Goal: Task Accomplishment & Management: Manage account settings

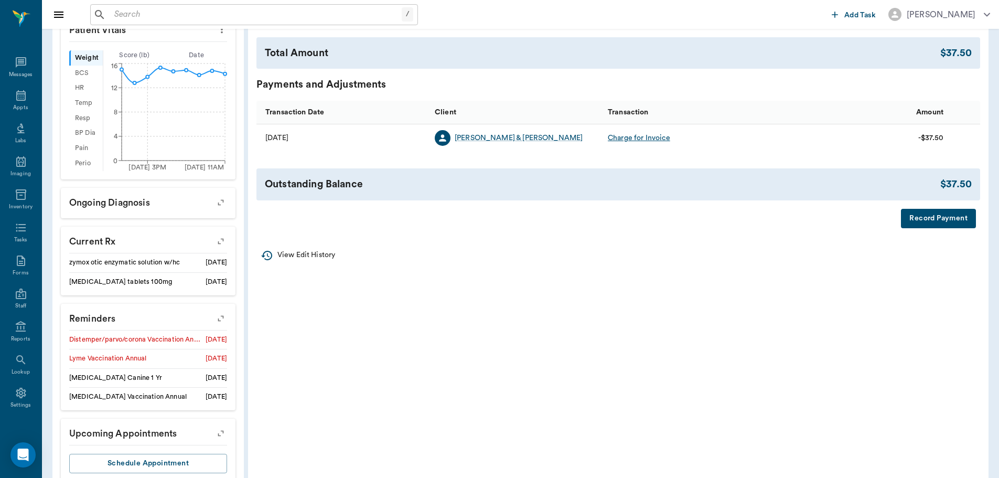
scroll to position [367, 0]
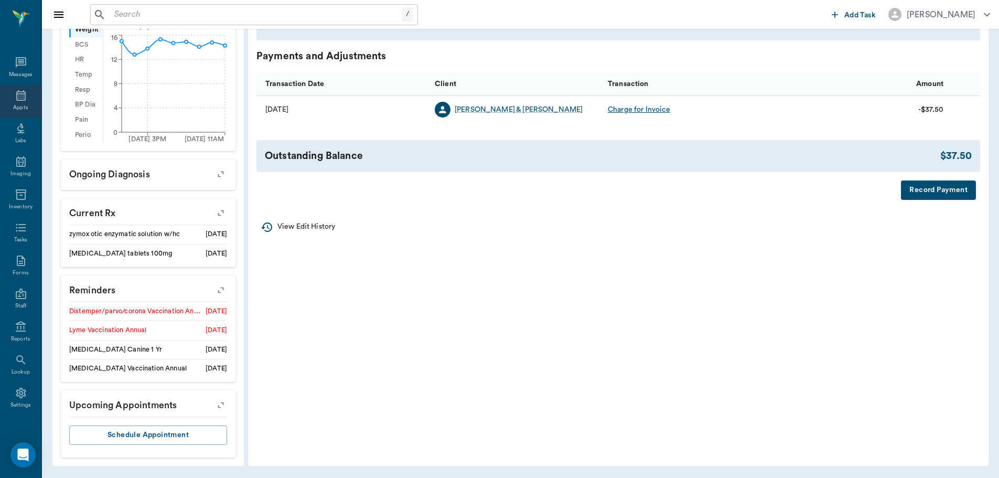
click at [20, 98] on icon at bounding box center [21, 95] width 13 height 13
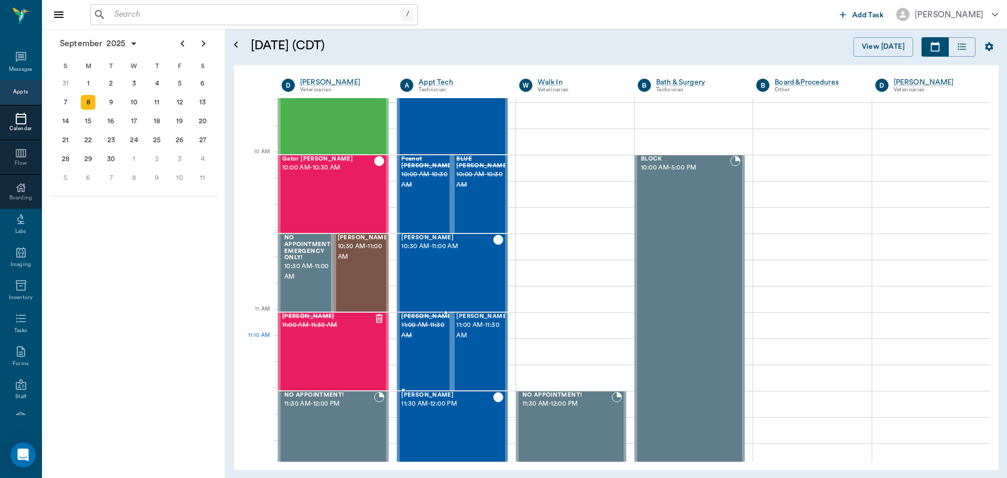
scroll to position [315, 0]
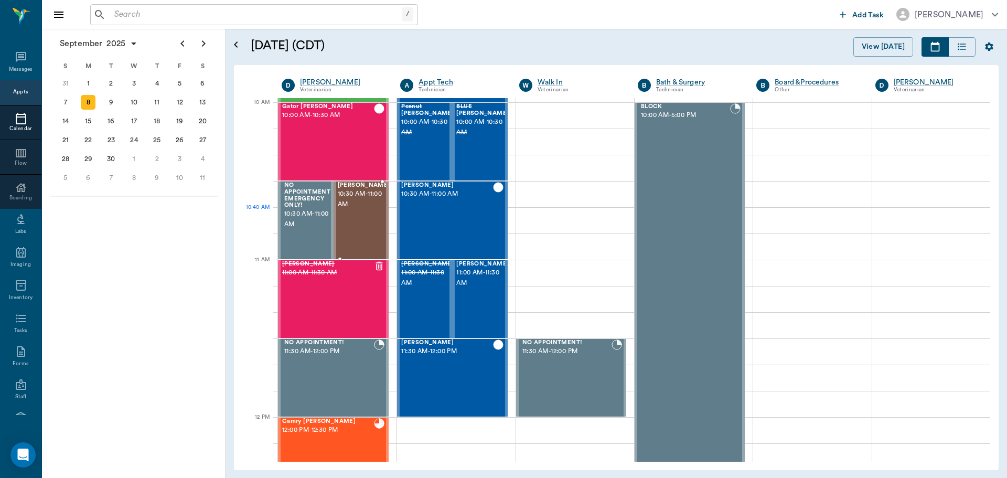
click at [348, 212] on div "[PERSON_NAME] 10:30 AM - 11:00 AM" at bounding box center [364, 220] width 52 height 77
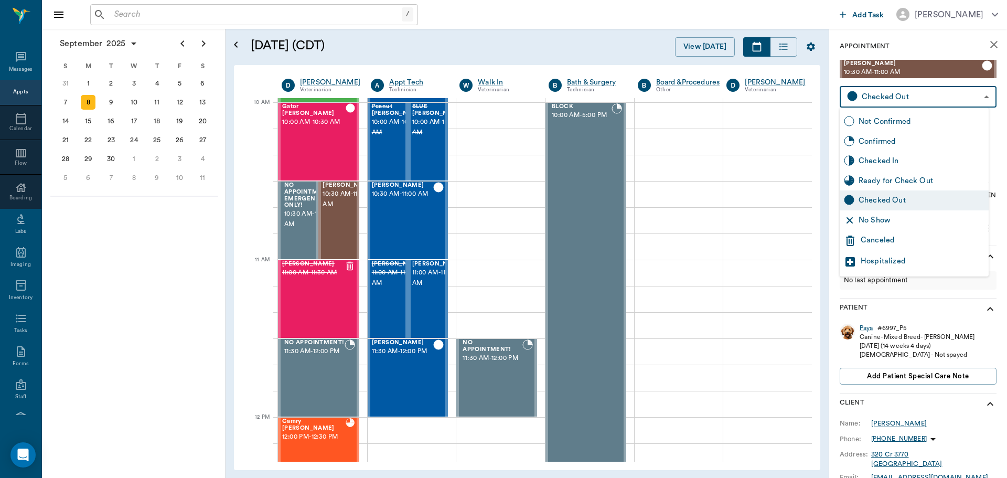
click at [896, 91] on body "/ ​ Add Task [PERSON_NAME] Nectar Messages Appts Calendar Flow Boarding Labs Im…" at bounding box center [503, 239] width 1007 height 478
click at [886, 260] on div "Hospitalized" at bounding box center [923, 261] width 124 height 13
type input "HOSPITALIZED"
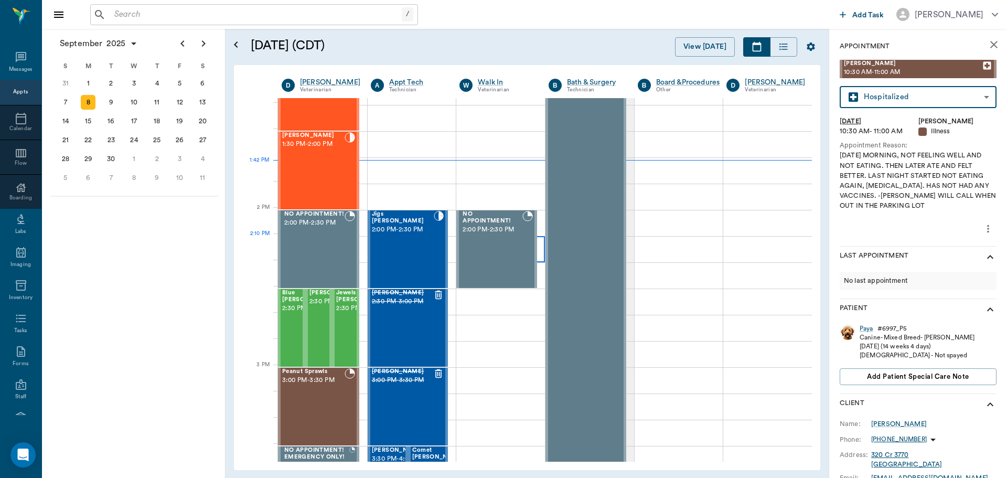
scroll to position [839, 0]
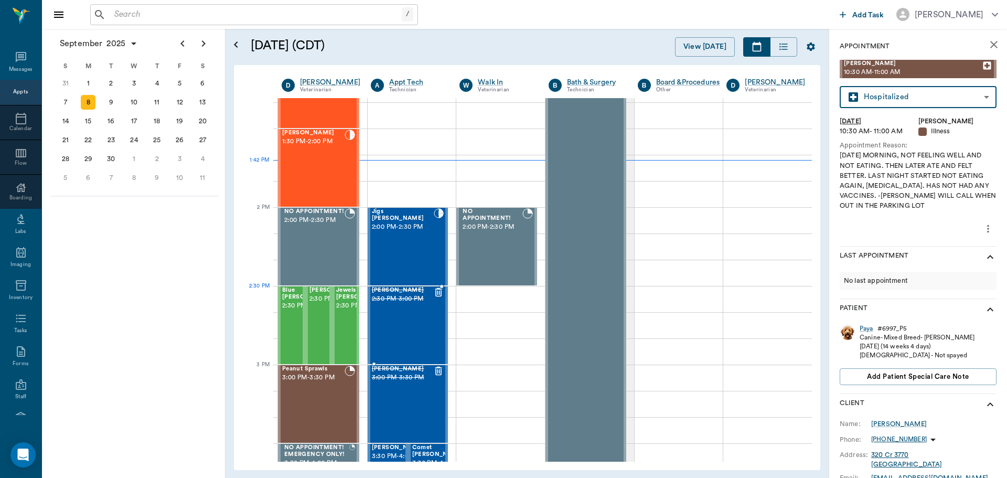
click at [422, 292] on span "[PERSON_NAME]" at bounding box center [403, 290] width 62 height 7
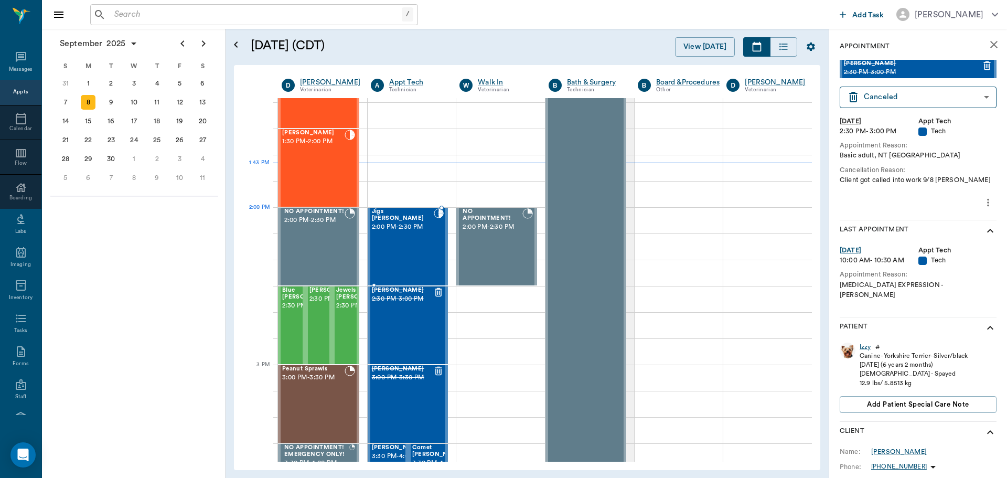
click at [435, 230] on div at bounding box center [439, 246] width 10 height 77
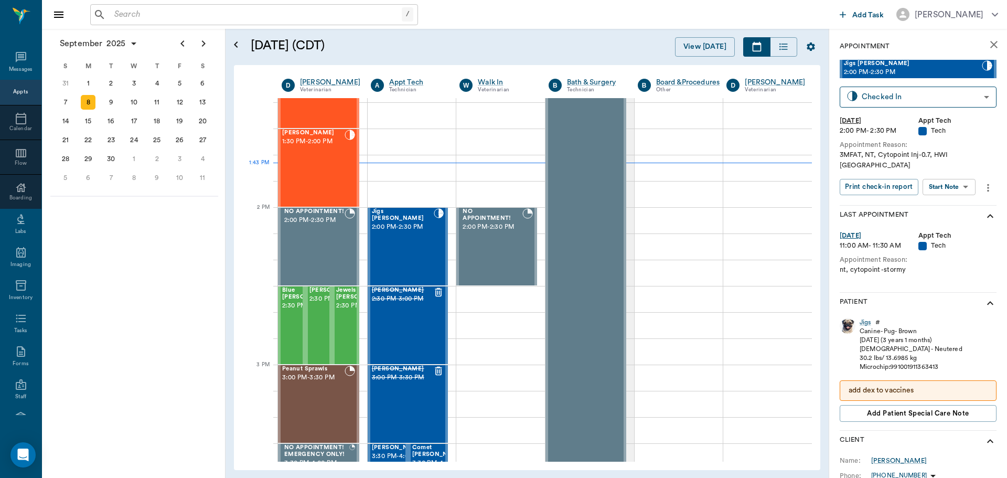
click at [976, 178] on body "/ ​ Add Task [PERSON_NAME] Nectar Messages Appts Calendar Flow Boarding Labs Im…" at bounding box center [503, 239] width 1007 height 478
click at [955, 196] on button "Start SOAP" at bounding box center [938, 199] width 36 height 12
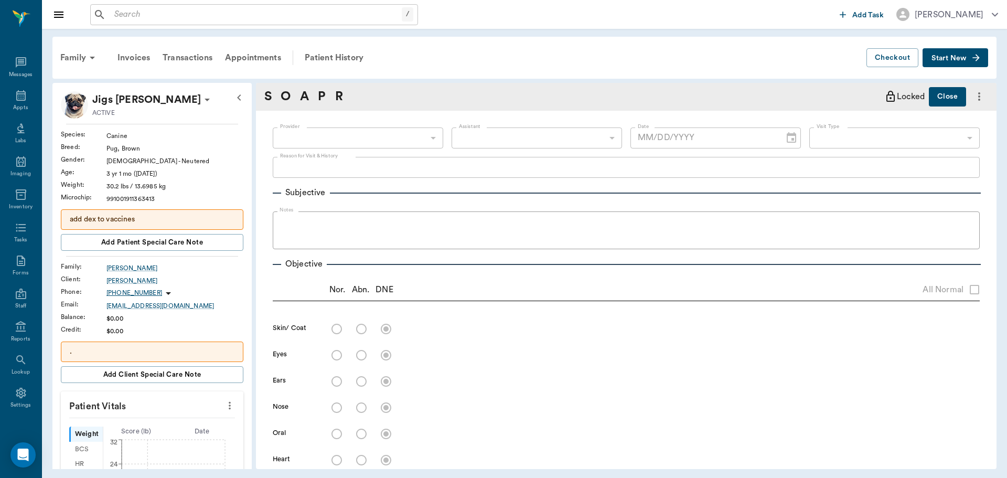
type input "63ec2f075fda476ae8351a4c"
type input "65d2be4f46e3a538d89b8c1a"
type textarea "3MFAT, NT, Cytopoint Inj-0.7, HWI [GEOGRAPHIC_DATA]"
type input "[DATE]"
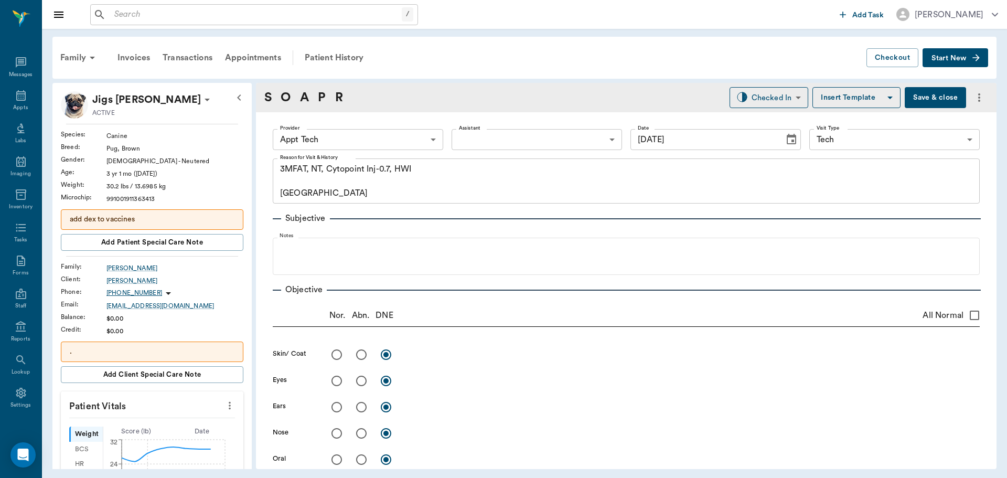
drag, startPoint x: 224, startPoint y: 405, endPoint x: 201, endPoint y: 412, distance: 23.6
click at [224, 407] on icon "more" at bounding box center [230, 405] width 12 height 13
click at [167, 418] on span "Enter Vitals" at bounding box center [178, 423] width 88 height 11
click at [143, 433] on input "text" at bounding box center [151, 436] width 91 height 21
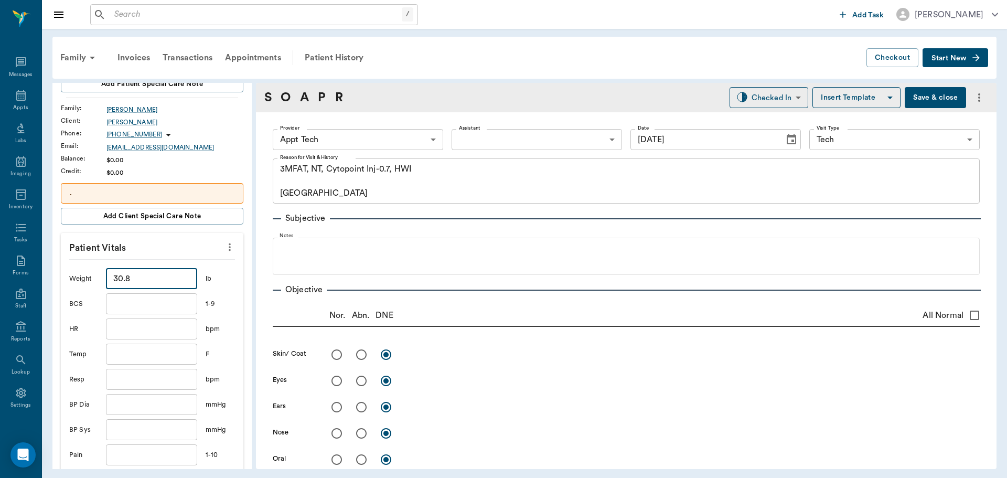
scroll to position [210, 0]
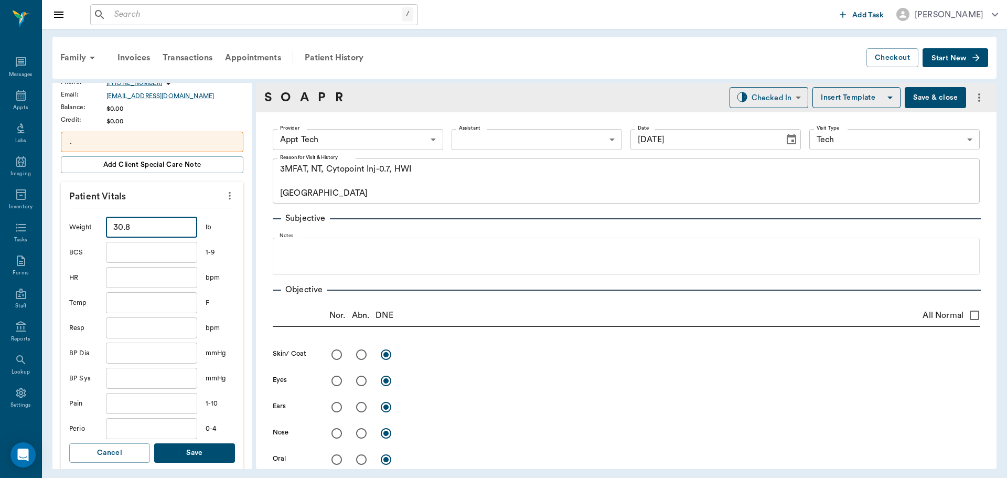
type input "30.8"
click at [192, 448] on button "Save" at bounding box center [194, 452] width 81 height 19
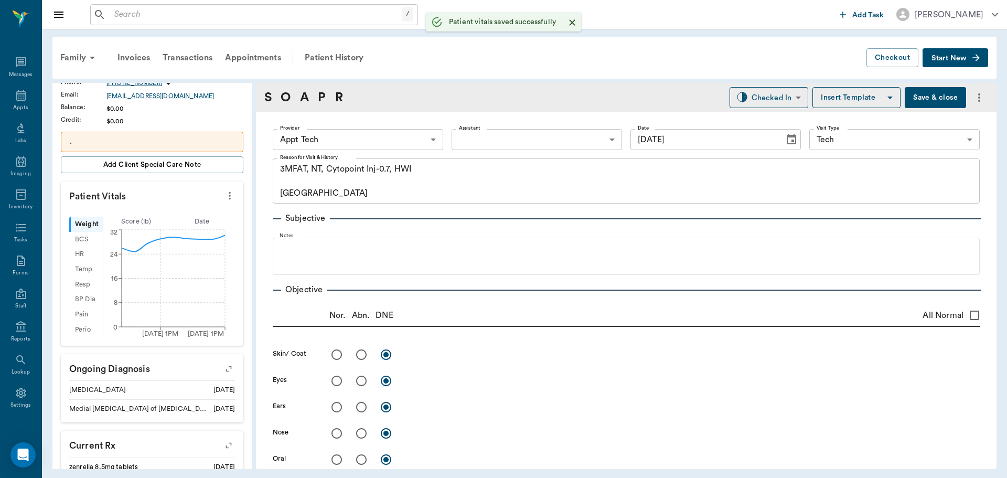
click at [310, 132] on body "/ ​ Add Task [PERSON_NAME] Nectar Messages Appts Labs Imaging Inventory Tasks F…" at bounding box center [503, 239] width 1007 height 478
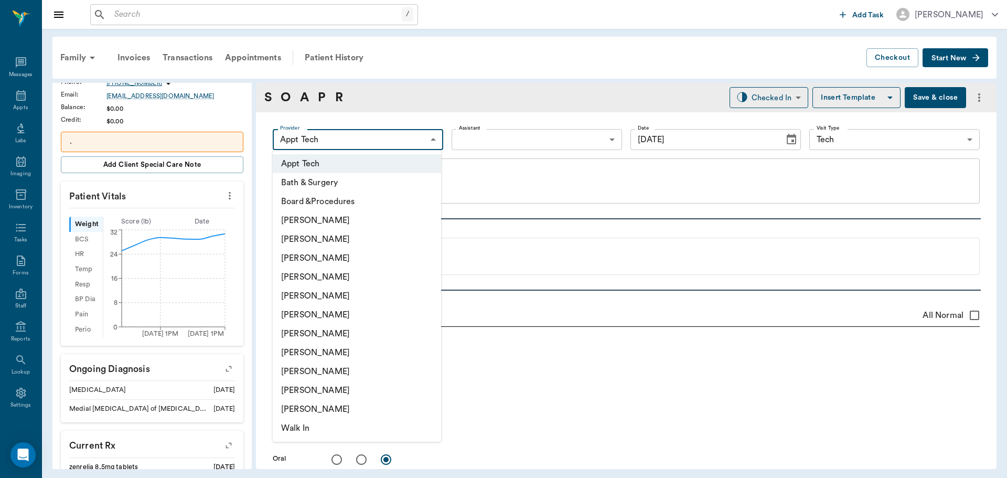
click at [355, 327] on li "[PERSON_NAME]" at bounding box center [357, 333] width 168 height 19
type input "682b670d8bdc6f7f8feef3db"
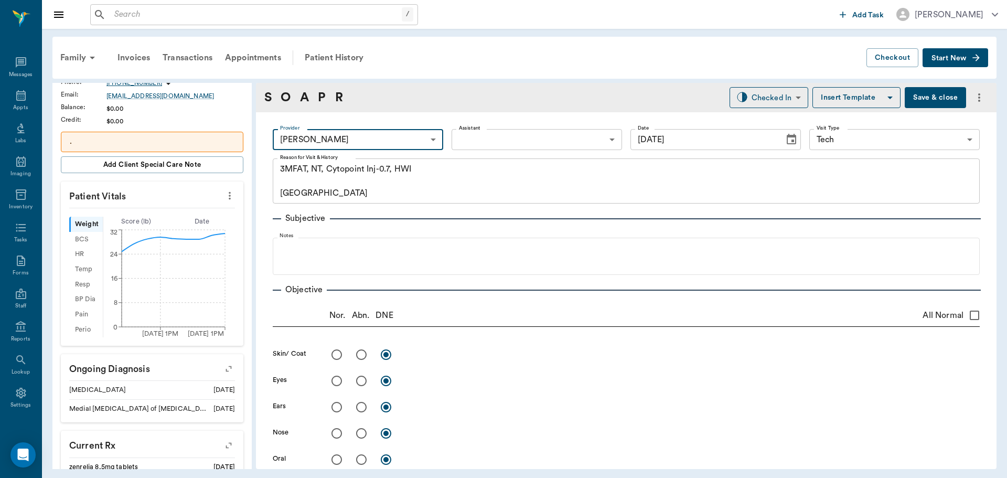
click at [455, 131] on body "/ ​ Add Task [PERSON_NAME] Nectar Messages Appts Labs Imaging Inventory Tasks F…" at bounding box center [503, 239] width 1007 height 478
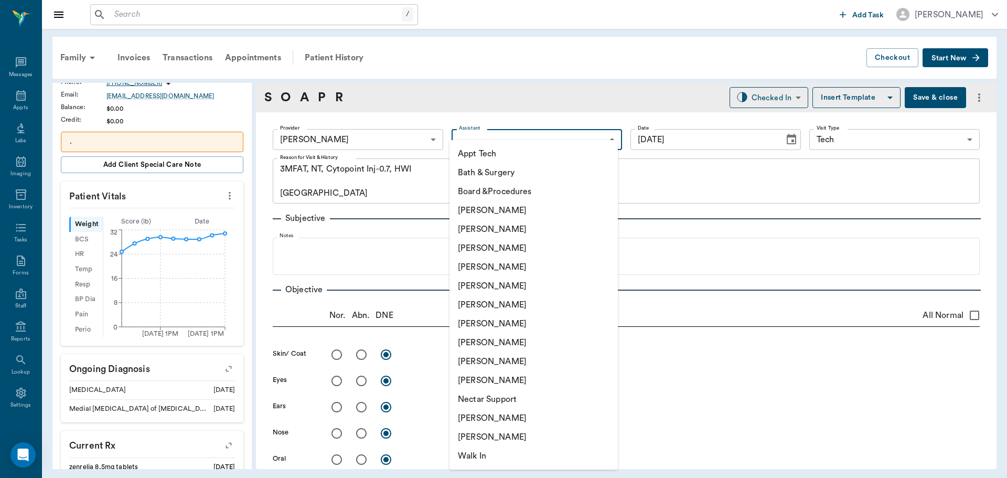
click at [463, 149] on li "Appt Tech" at bounding box center [534, 153] width 168 height 19
type input "63ec2f075fda476ae8351a4c"
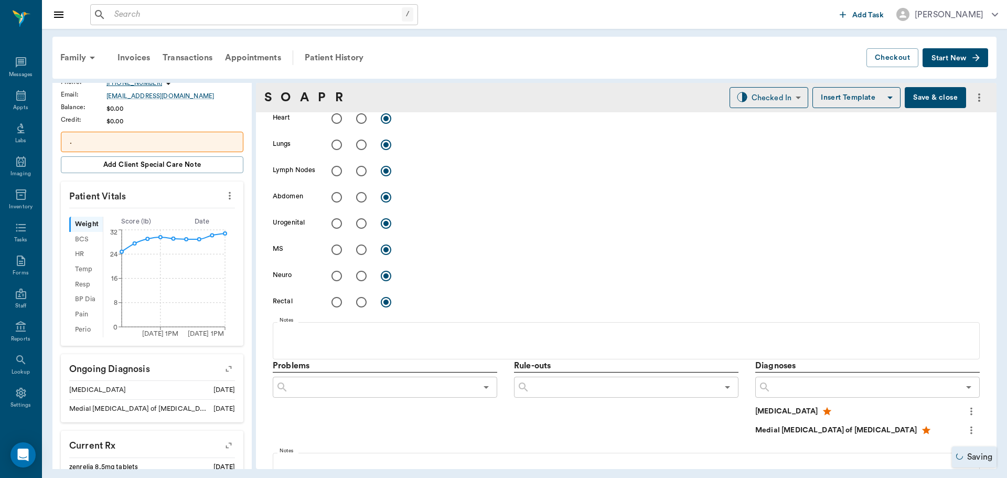
scroll to position [525, 0]
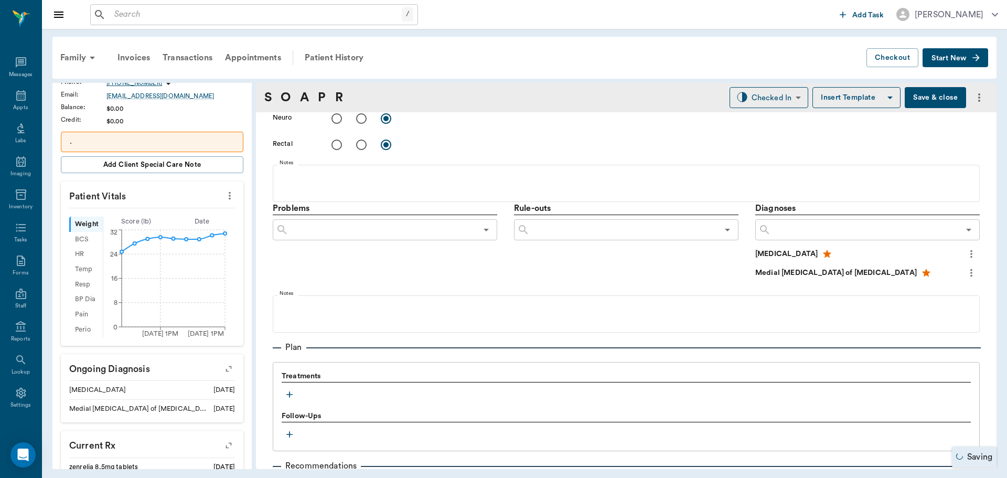
click at [287, 397] on icon "button" at bounding box center [289, 394] width 10 height 10
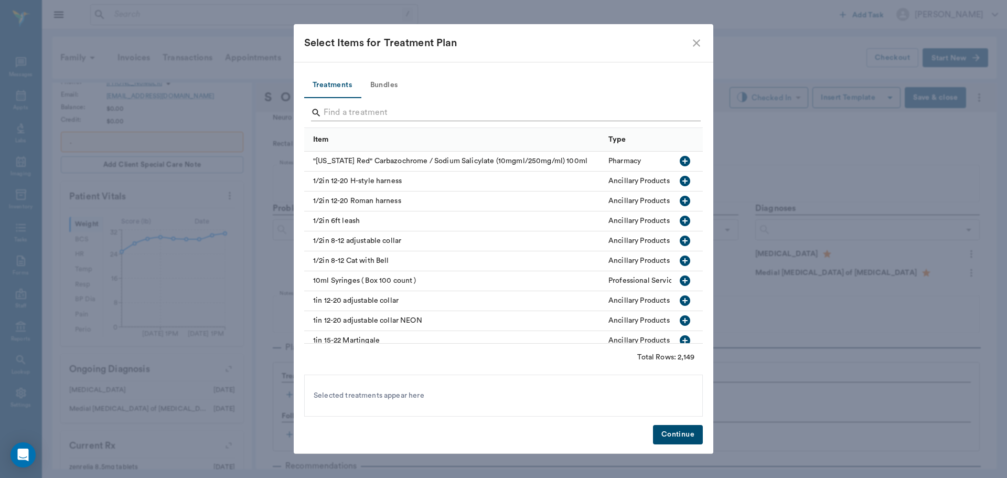
click at [380, 112] on input "Search" at bounding box center [504, 112] width 361 height 17
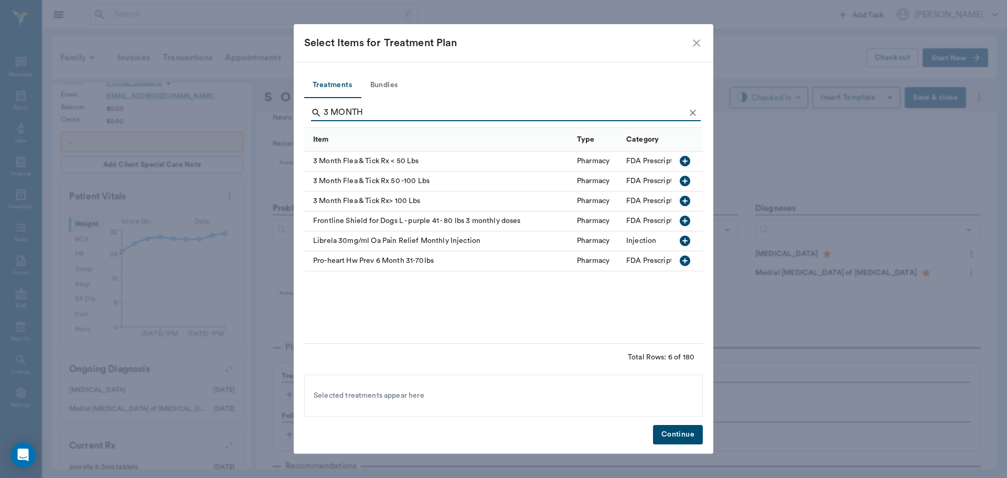
type input "3 MONTH"
click at [695, 158] on div at bounding box center [686, 162] width 31 height 20
click at [685, 165] on icon "button" at bounding box center [685, 161] width 10 height 10
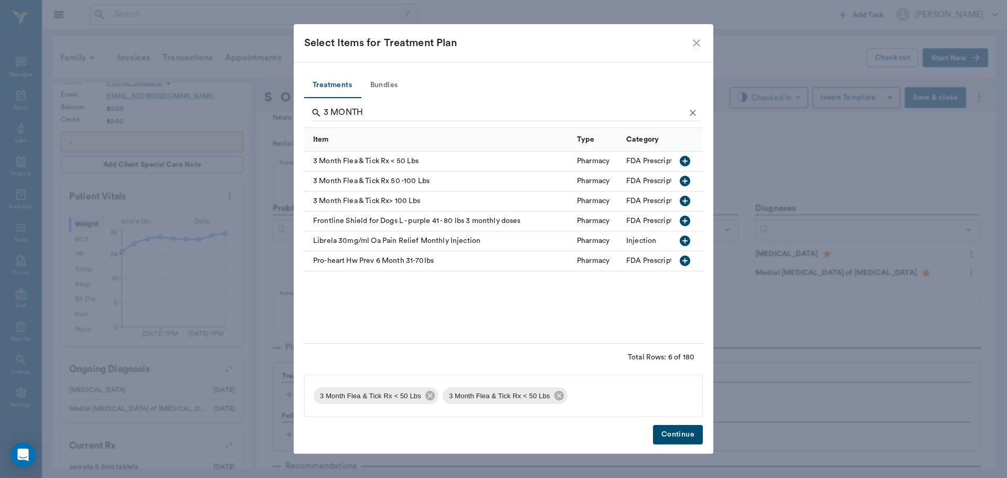
drag, startPoint x: 549, startPoint y: 398, endPoint x: 559, endPoint y: 393, distance: 11.0
click at [553, 397] on icon at bounding box center [559, 396] width 12 height 12
click at [692, 110] on icon "Clear" at bounding box center [693, 113] width 10 height 10
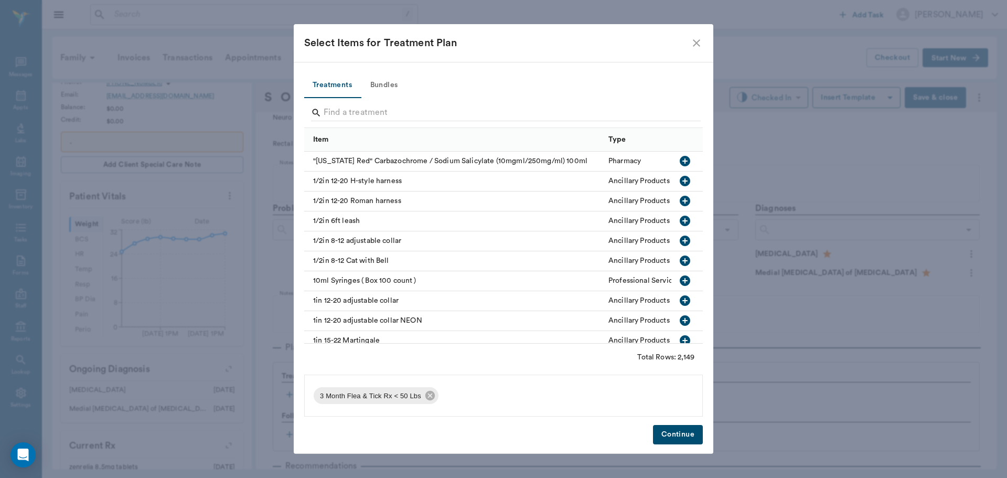
click at [666, 121] on div "Search" at bounding box center [506, 113] width 390 height 19
click at [662, 116] on input "Search" at bounding box center [504, 112] width 361 height 17
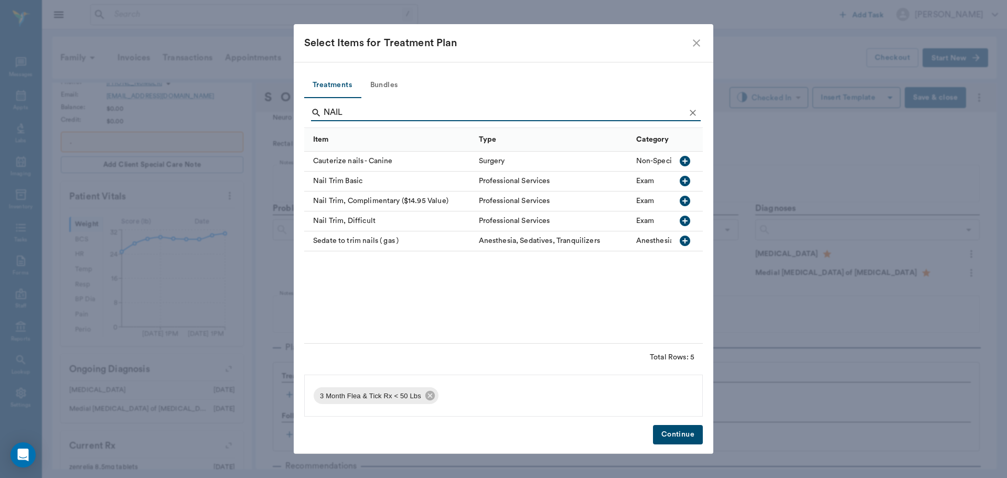
type input "NAIL"
click at [684, 181] on icon "button" at bounding box center [685, 181] width 13 height 13
click at [694, 108] on icon "Clear" at bounding box center [693, 113] width 10 height 10
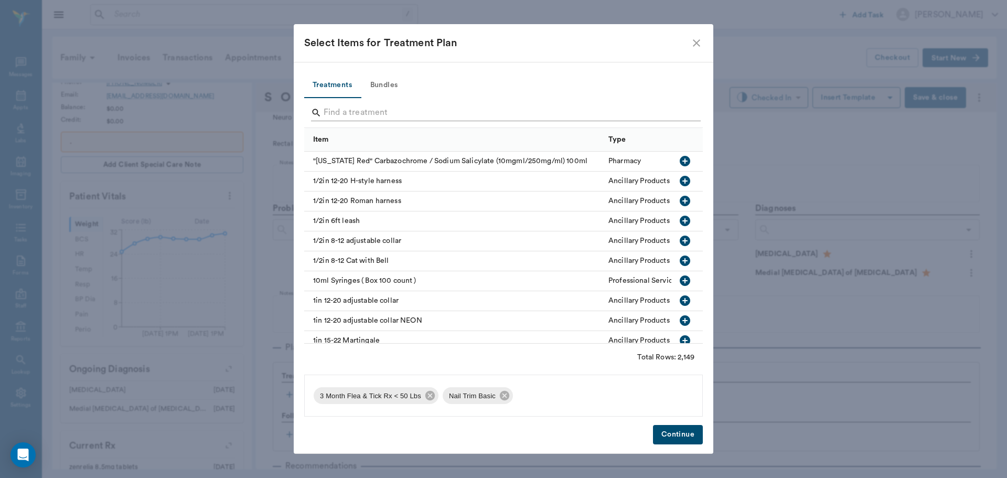
click at [666, 113] on input "Search" at bounding box center [504, 112] width 361 height 17
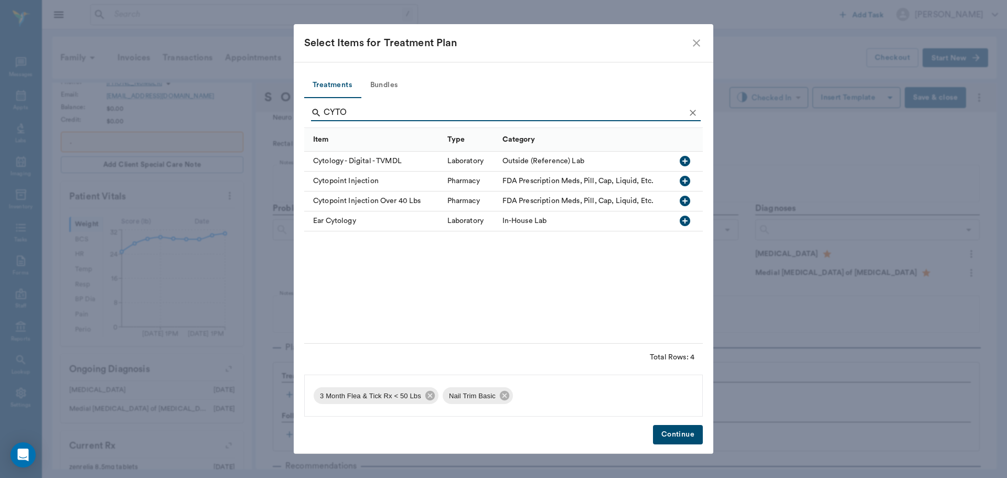
type input "CYTO"
click at [689, 184] on icon "button" at bounding box center [685, 181] width 10 height 10
click at [691, 112] on icon "Clear" at bounding box center [693, 113] width 10 height 10
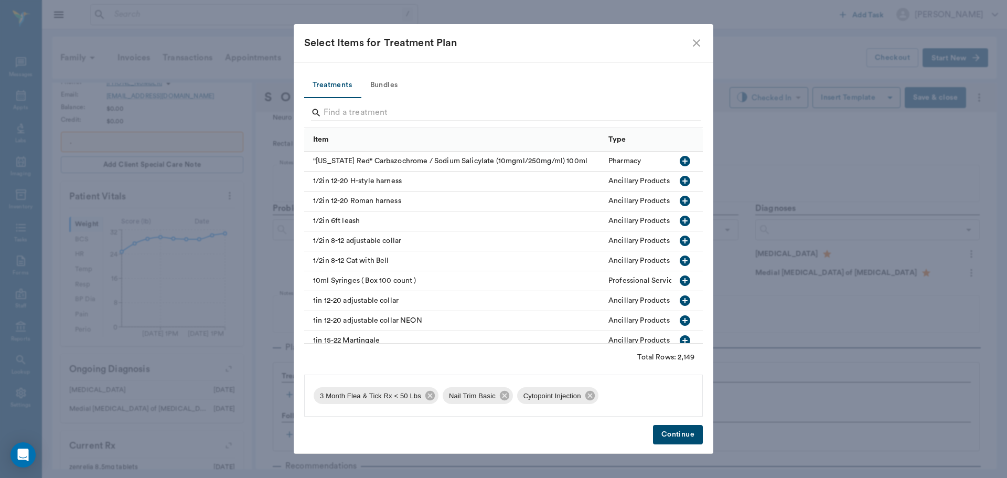
click at [684, 114] on input "Search" at bounding box center [504, 112] width 361 height 17
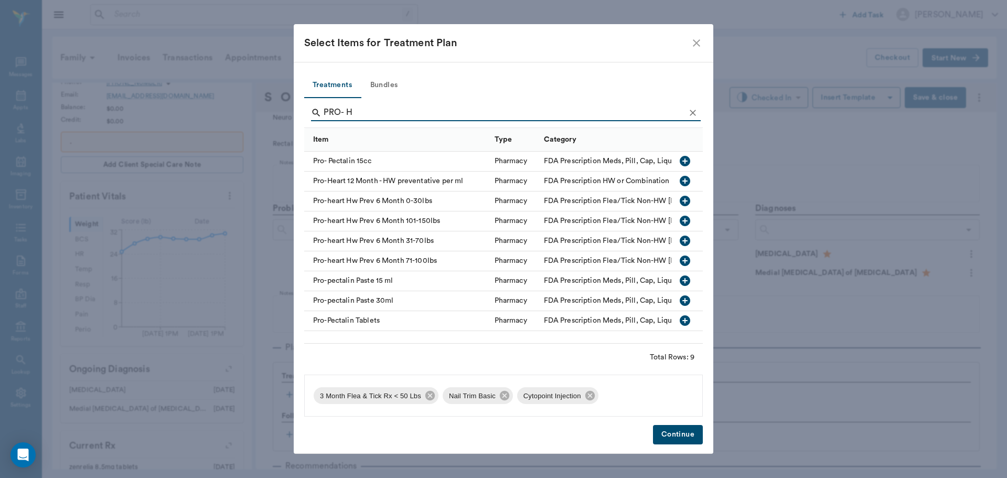
type input "PRO- H"
click at [686, 200] on icon "button" at bounding box center [685, 201] width 10 height 10
click at [675, 439] on button "Continue" at bounding box center [678, 434] width 50 height 19
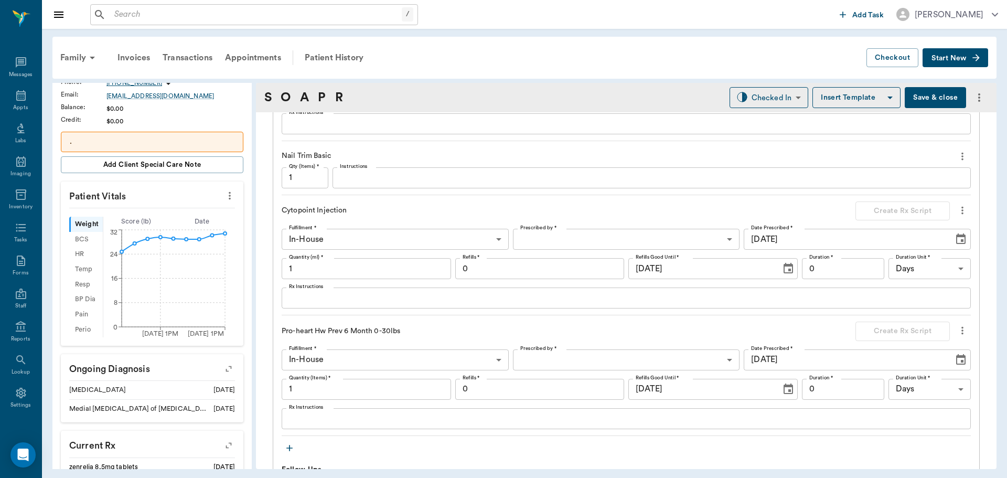
scroll to position [892, 0]
click at [306, 271] on input "1" at bounding box center [366, 267] width 169 height 21
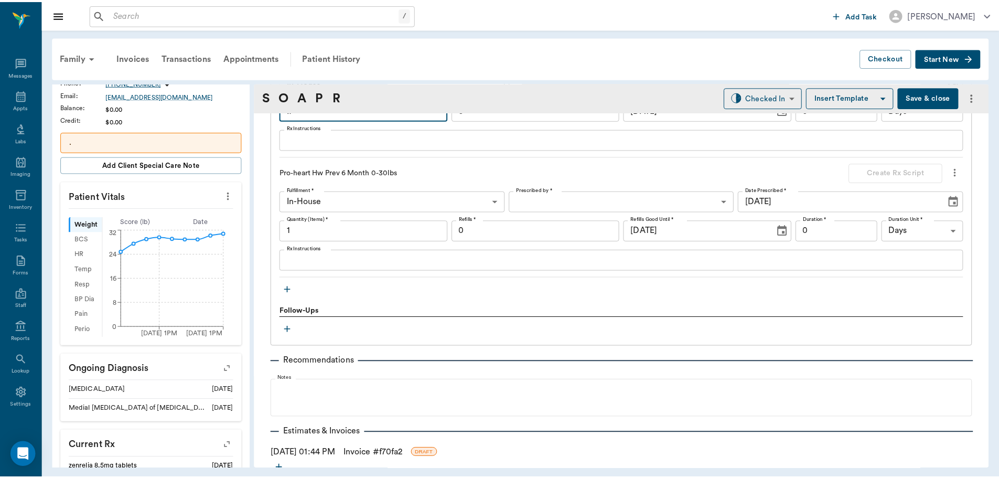
scroll to position [1107, 0]
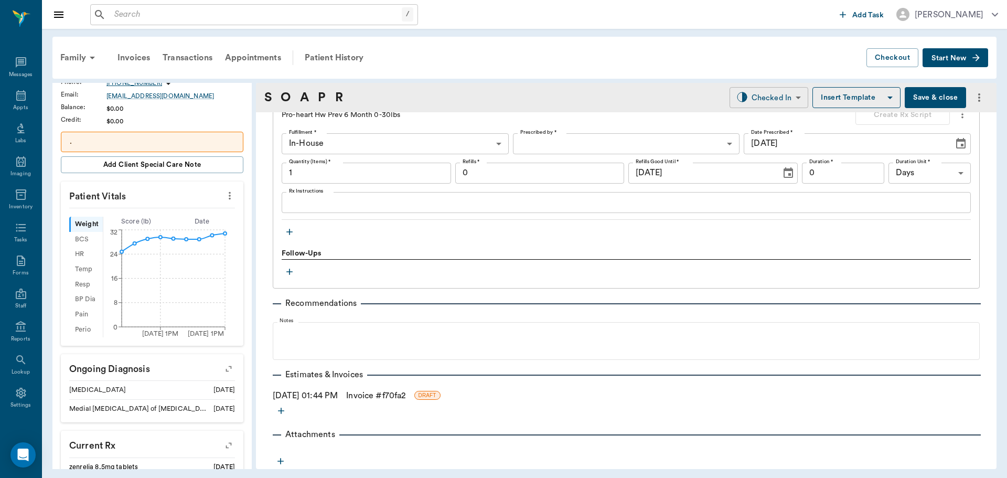
type input ".7"
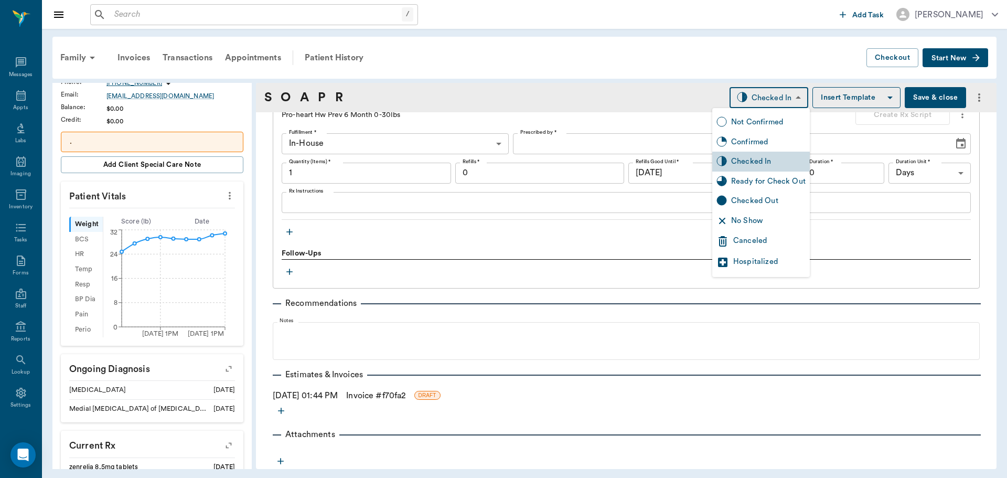
click at [769, 101] on body "/ ​ Add Task [PERSON_NAME] Nectar Messages Appts Labs Imaging Inventory Tasks F…" at bounding box center [503, 239] width 1007 height 478
click at [771, 175] on div "Ready for Check Out" at bounding box center [761, 182] width 98 height 20
type input "READY_TO_CHECKOUT"
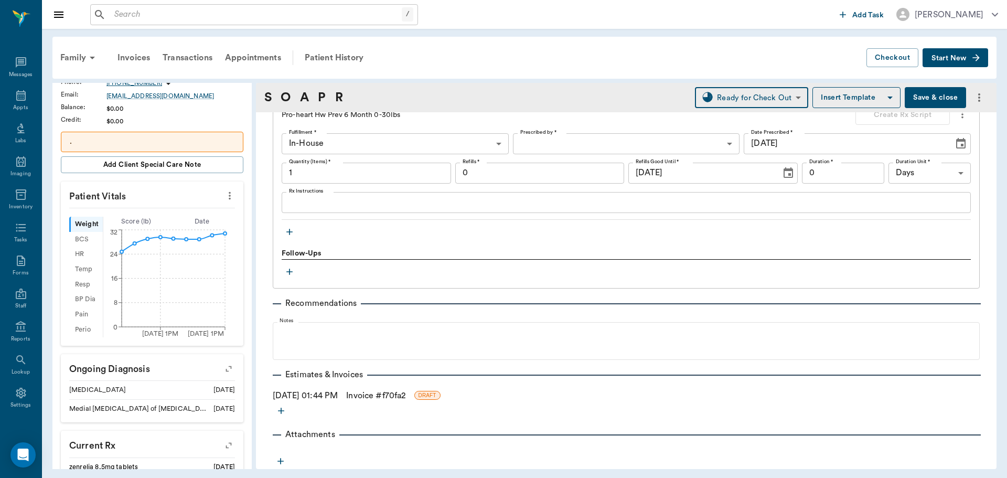
click at [383, 395] on link "Invoice # f70fa2" at bounding box center [375, 395] width 59 height 13
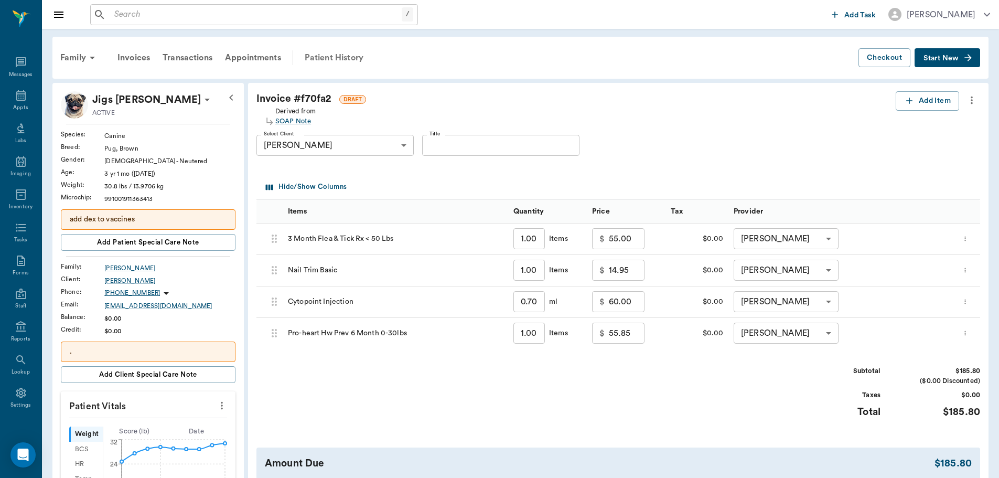
click at [340, 61] on div "Patient History" at bounding box center [333, 57] width 71 height 25
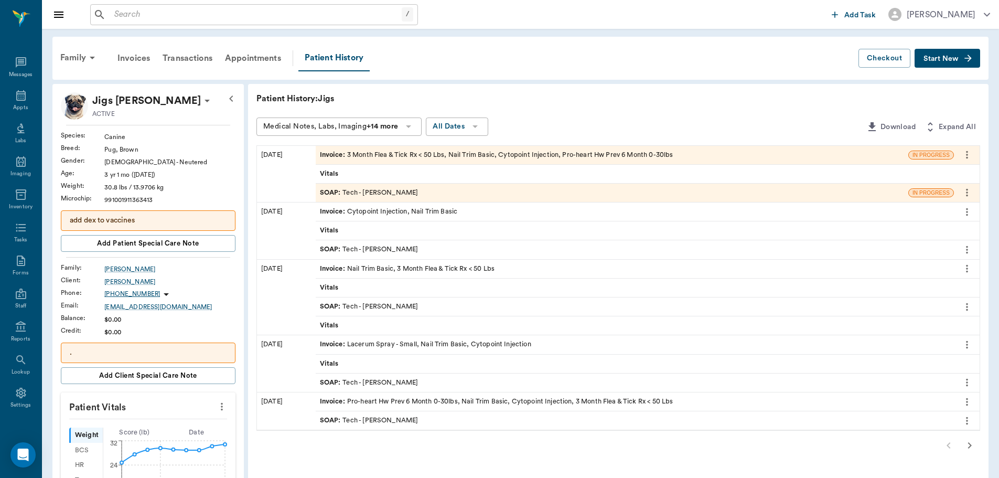
click at [426, 250] on div "SOAP : Tech - [PERSON_NAME]" at bounding box center [635, 249] width 638 height 18
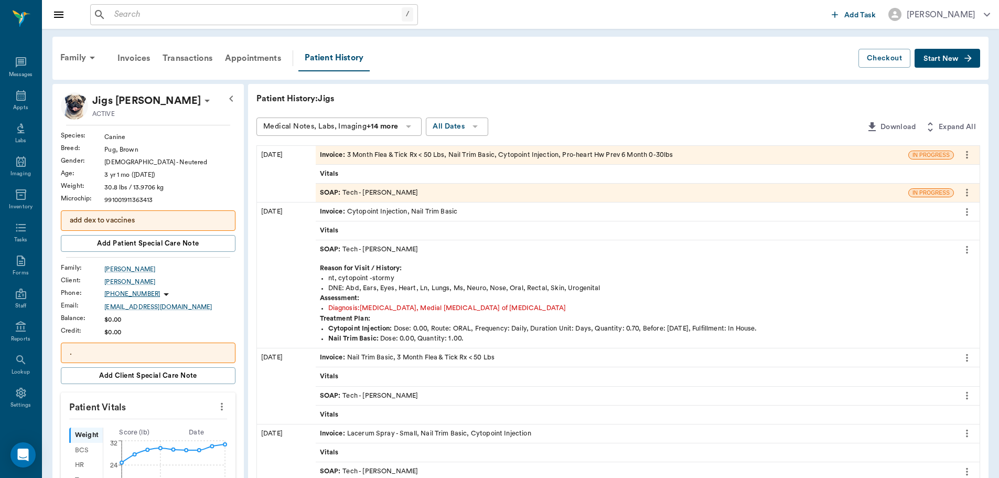
click at [969, 248] on icon "more" at bounding box center [967, 249] width 12 height 13
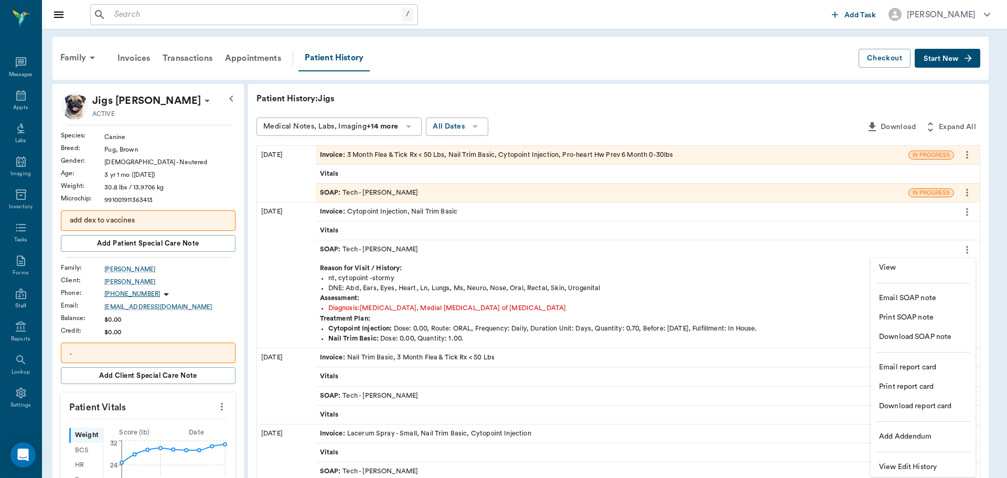
click at [959, 263] on span "View" at bounding box center [923, 267] width 88 height 11
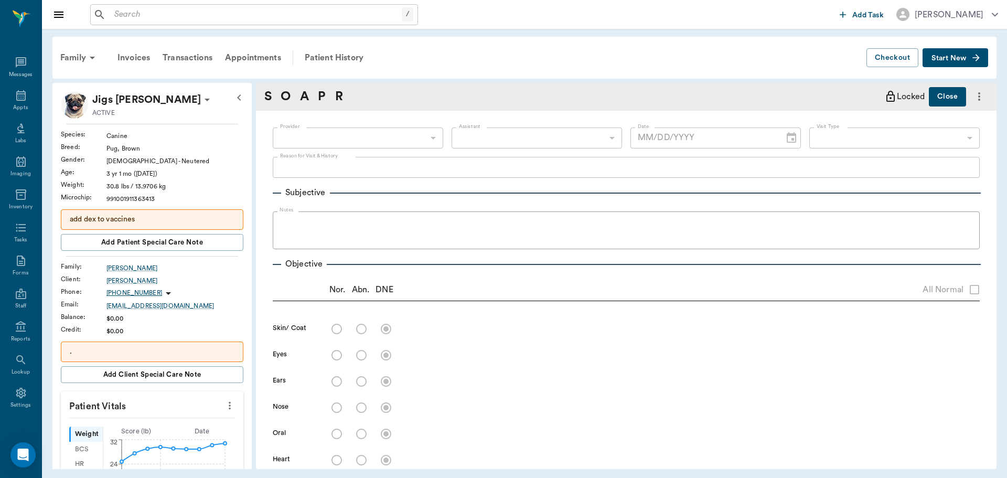
type input "682b670d8bdc6f7f8feef3db"
type input "63ec2f075fda476ae8351a4c"
type input "65d2be4f46e3a538d89b8c1a"
type textarea "nt, cytopoint -stormy"
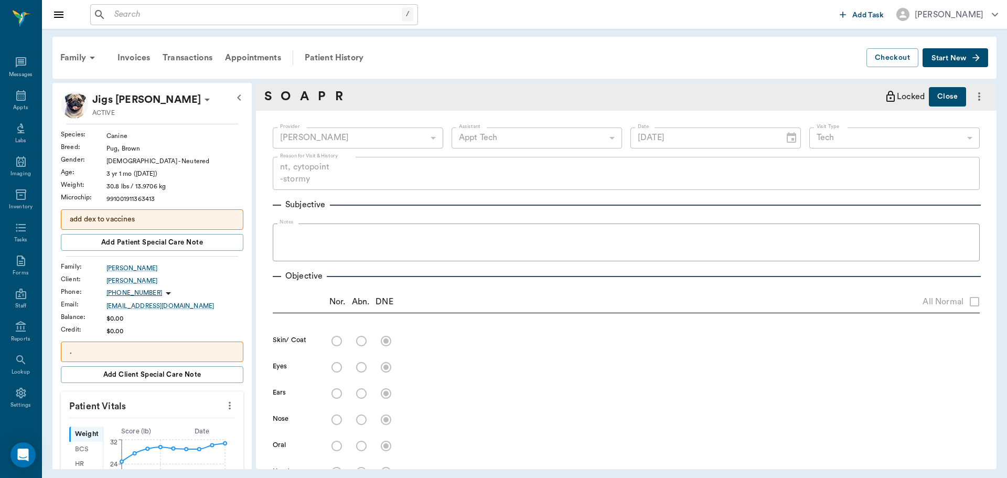
type input "[DATE]"
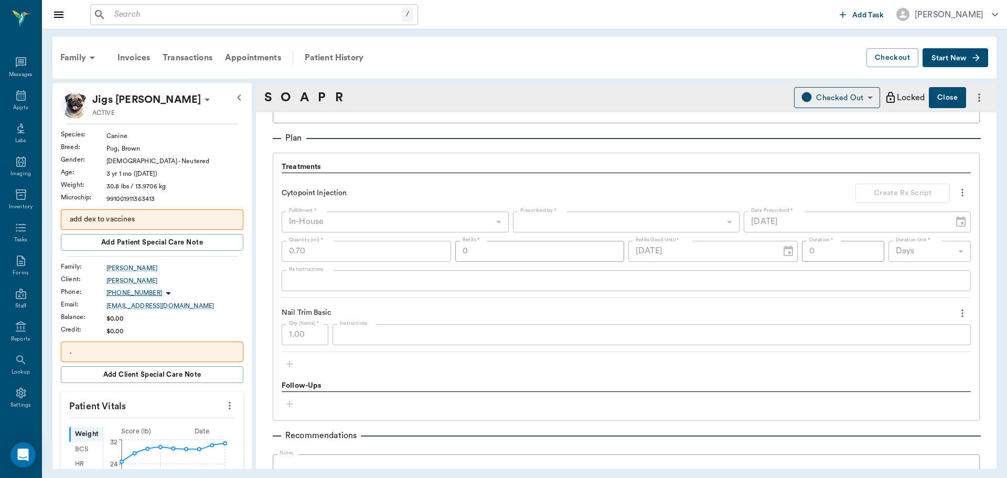
scroll to position [734, 0]
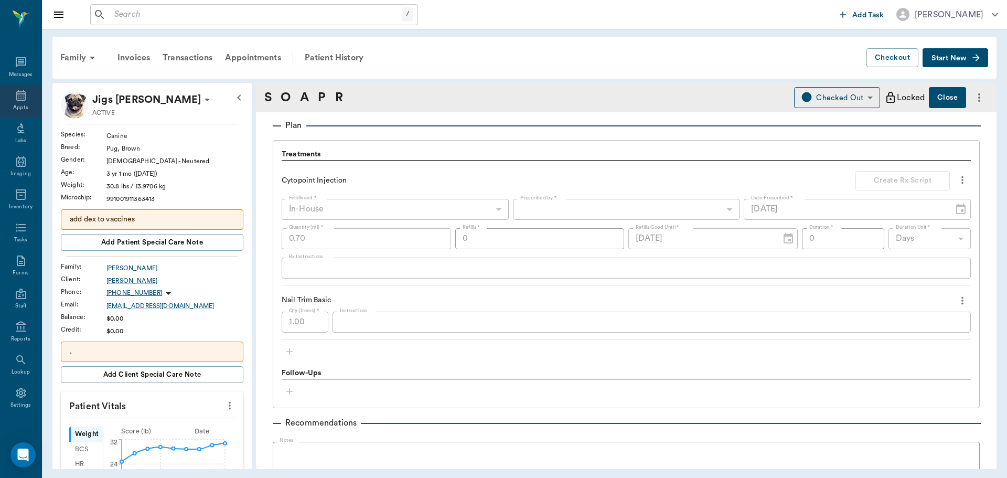
drag, startPoint x: 20, startPoint y: 95, endPoint x: 32, endPoint y: 103, distance: 14.1
click at [20, 95] on icon at bounding box center [21, 95] width 13 height 13
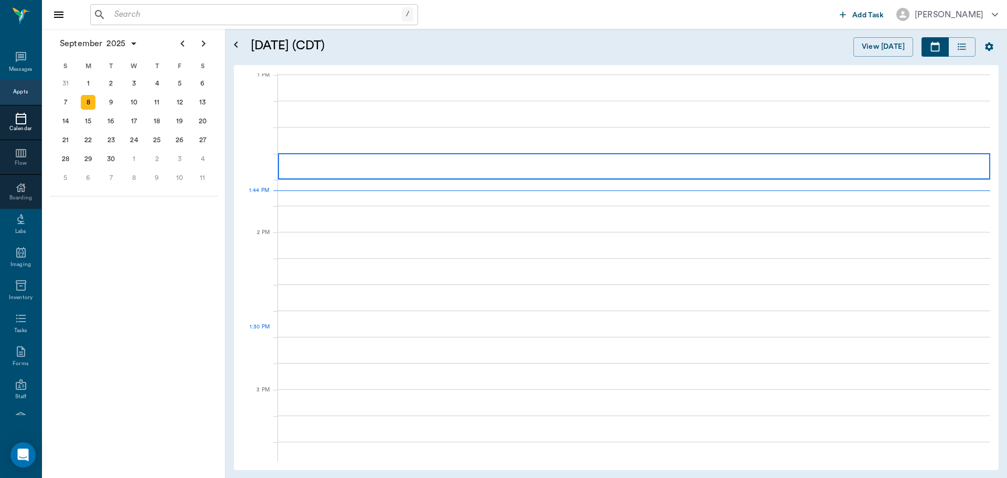
scroll to position [789, 0]
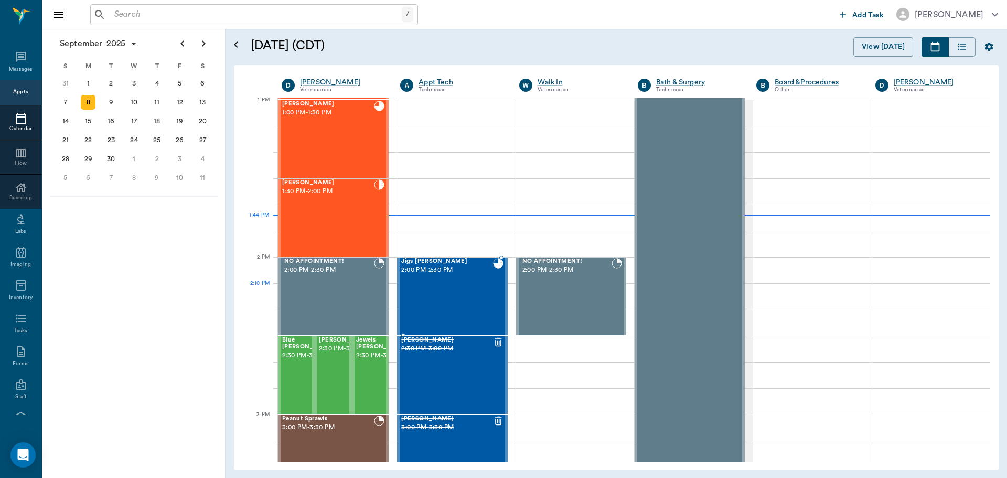
click at [466, 297] on div "Jigs [PERSON_NAME] 2:00 PM - 2:30 PM" at bounding box center [446, 296] width 91 height 77
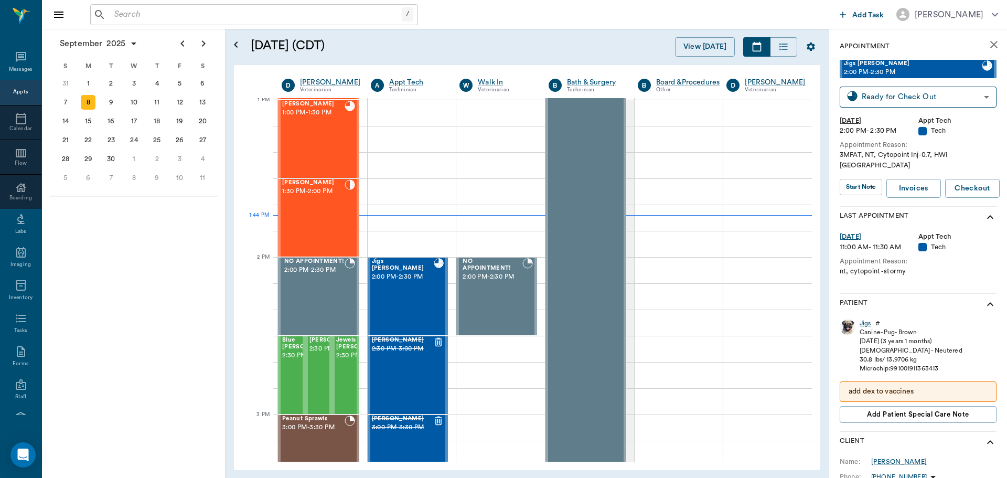
click at [865, 319] on div "Jigs" at bounding box center [866, 323] width 12 height 9
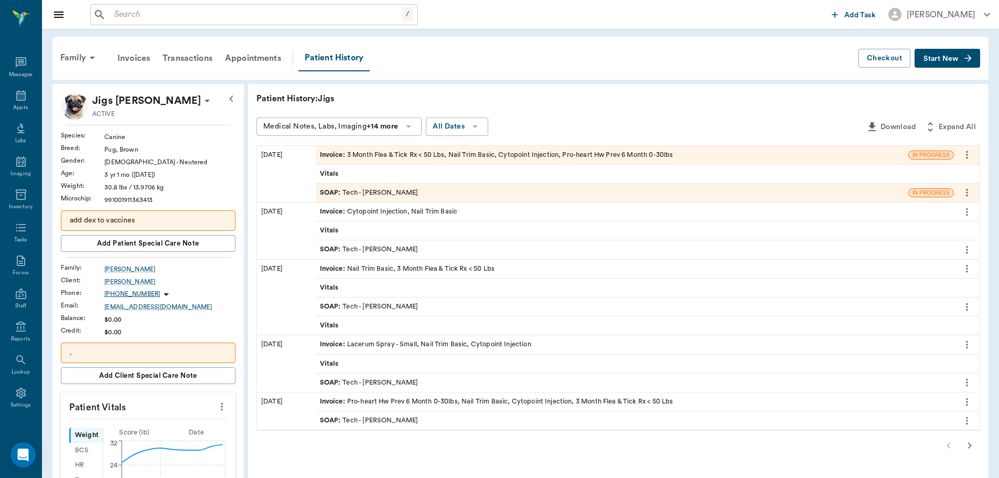
click at [385, 183] on div "Invoice : 3 Month Flea & Tick Rx < 50 Lbs, Nail Trim Basic, Cytopoint Injection…" at bounding box center [648, 174] width 664 height 57
click at [409, 187] on div "SOAP : Tech - [PERSON_NAME]" at bounding box center [612, 193] width 593 height 18
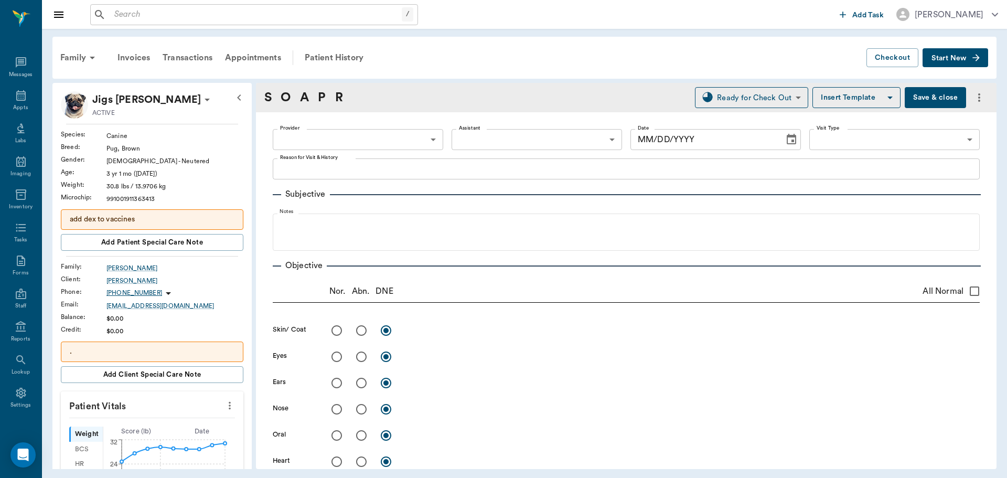
type input "682b670d8bdc6f7f8feef3db"
type input "63ec2f075fda476ae8351a4c"
type input "65d2be4f46e3a538d89b8c1a"
type textarea "3MFAT, NT, Cytopoint Inj-0.7, HWI [GEOGRAPHIC_DATA]"
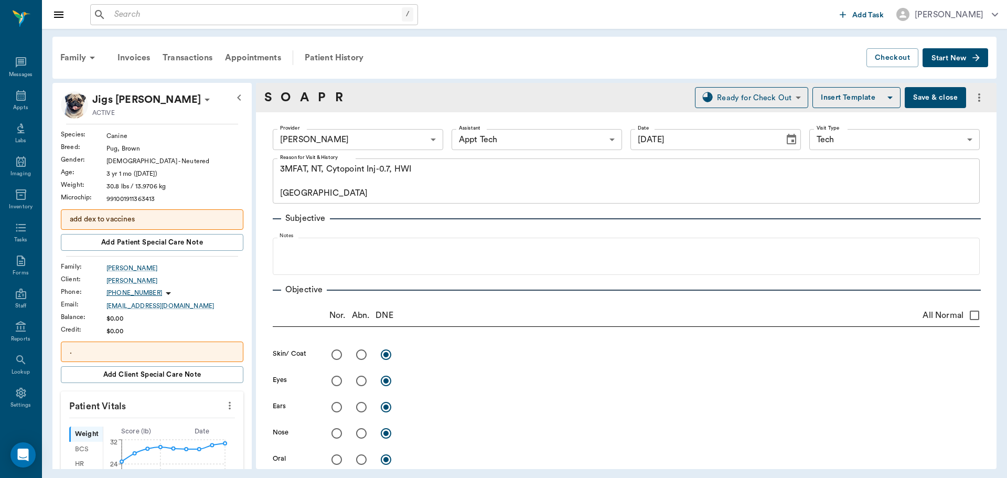
type input "[DATE]"
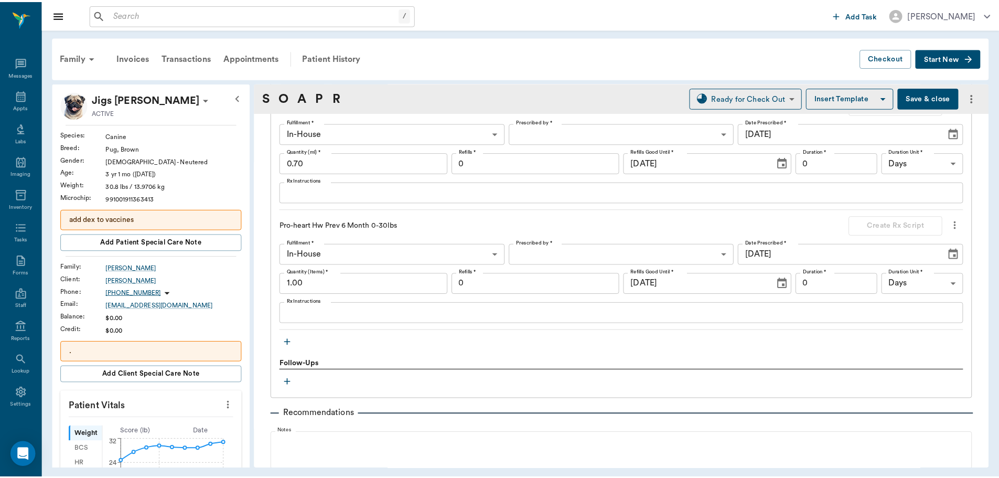
scroll to position [1107, 0]
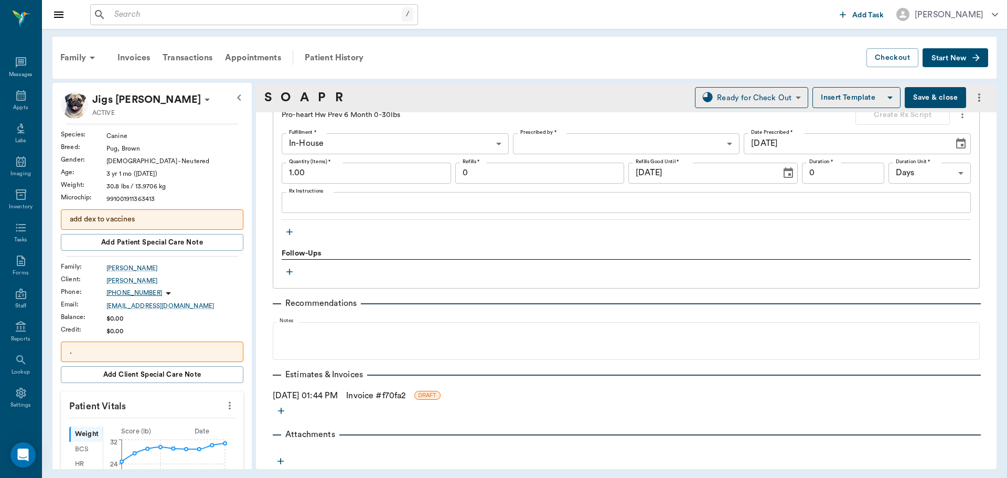
click at [376, 398] on link "Invoice # f70fa2" at bounding box center [375, 395] width 59 height 13
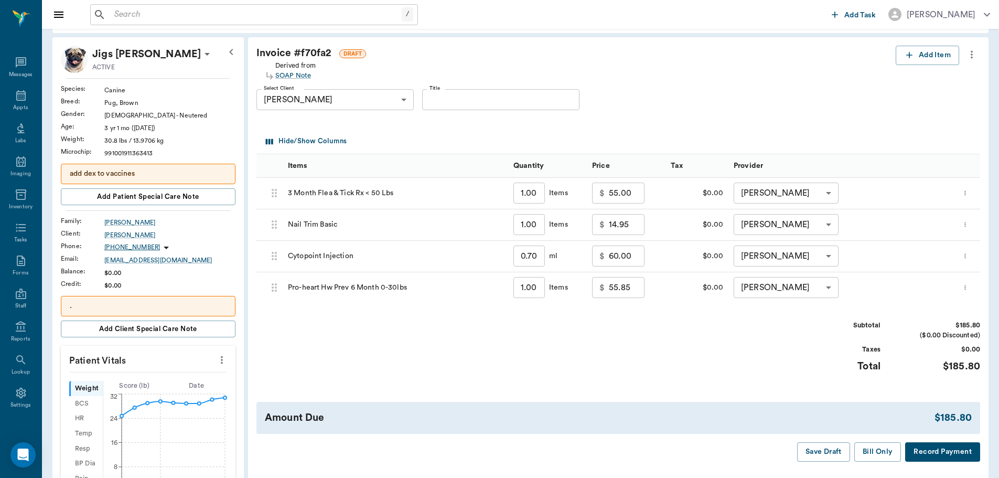
scroll to position [105, 0]
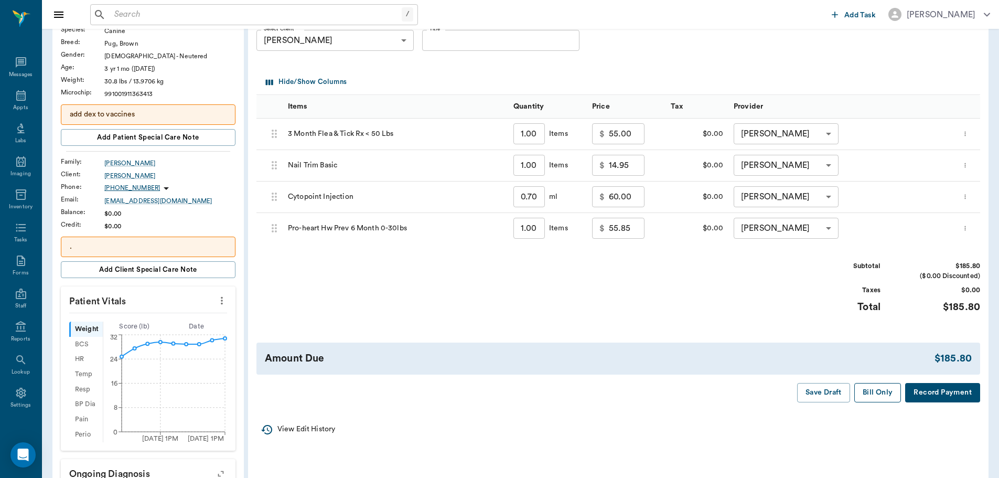
click at [867, 397] on button "Bill Only" at bounding box center [877, 392] width 47 height 19
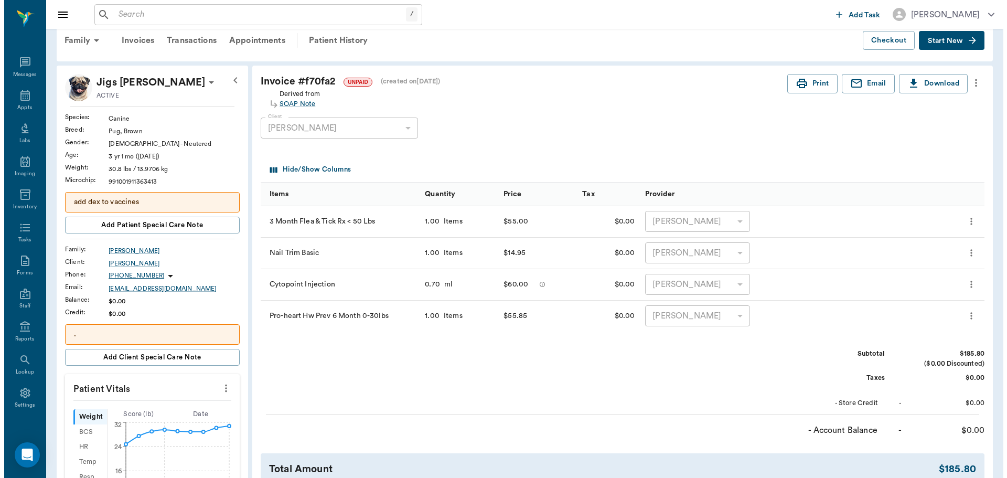
scroll to position [0, 0]
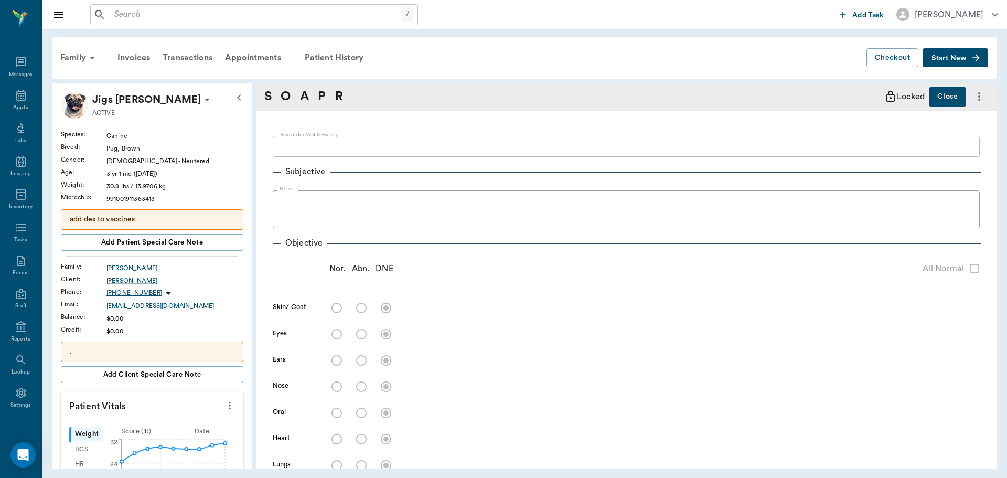
type textarea "3MFAT, NT, Cytopoint Inj-0.7, HWI [GEOGRAPHIC_DATA]"
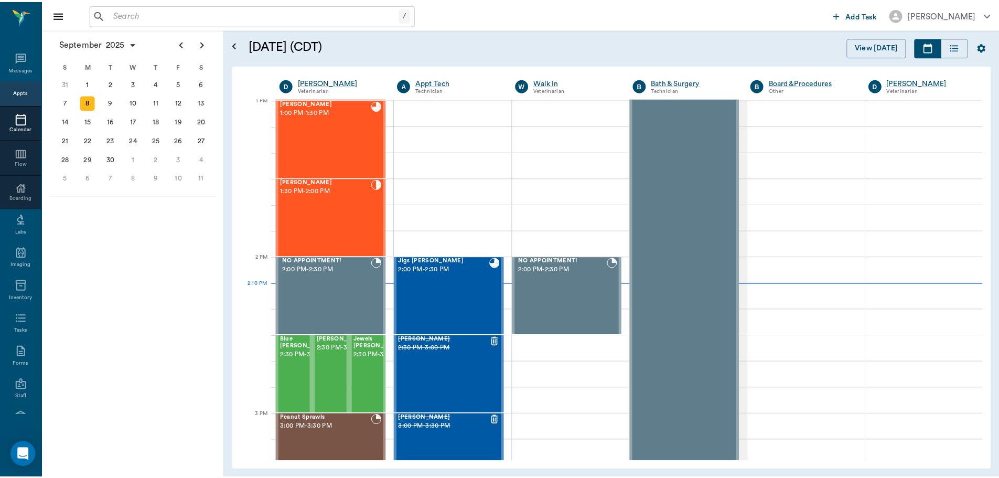
scroll to position [789, 0]
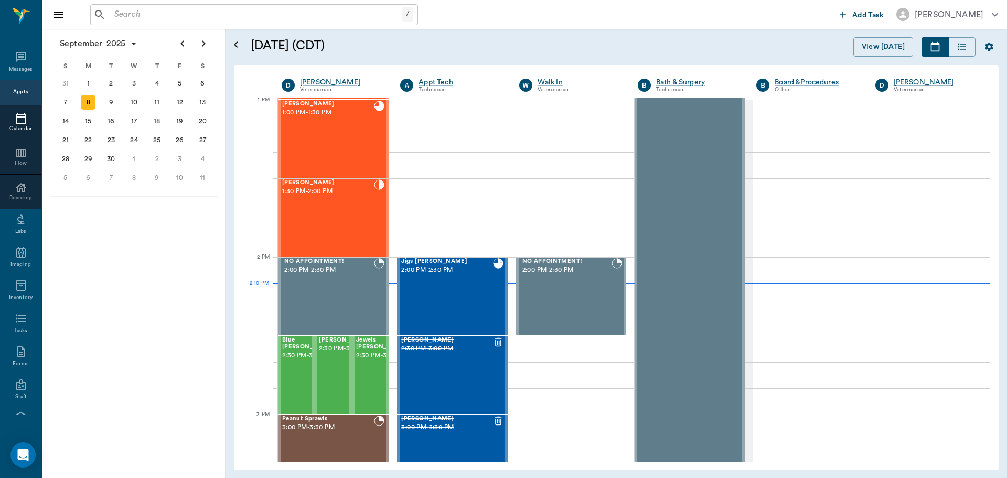
click at [168, 7] on input "text" at bounding box center [256, 14] width 292 height 15
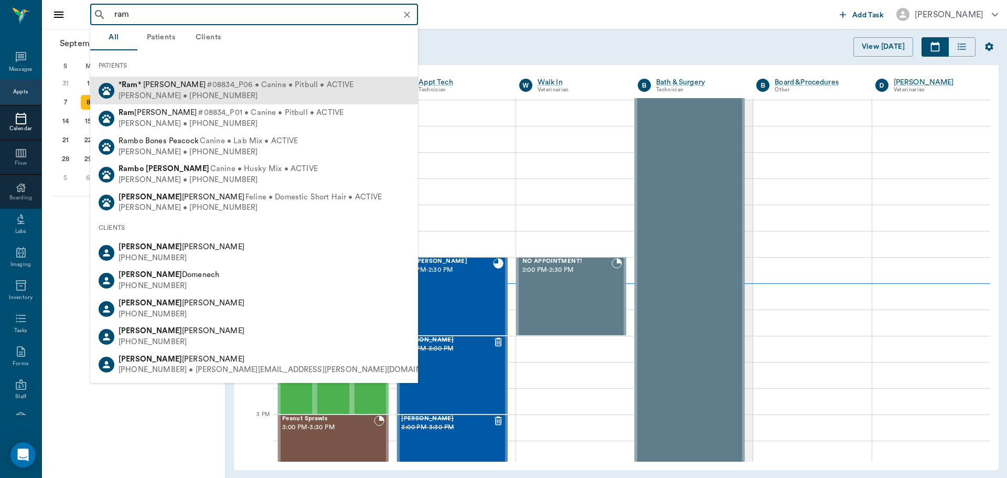
click at [207, 86] on span "#08834_P06 • Canine • Pitbull • ACTIVE" at bounding box center [280, 85] width 147 height 11
type input "ram"
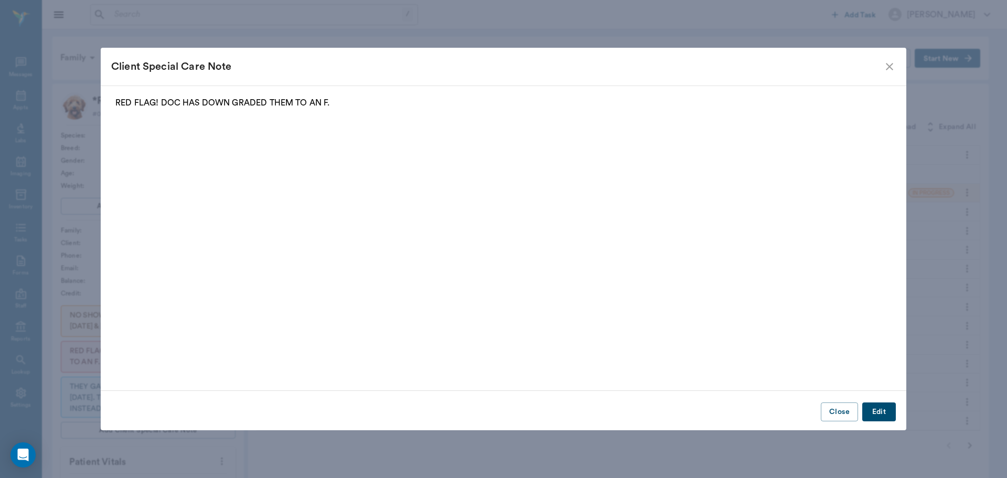
click at [891, 61] on icon "close" at bounding box center [889, 66] width 13 height 13
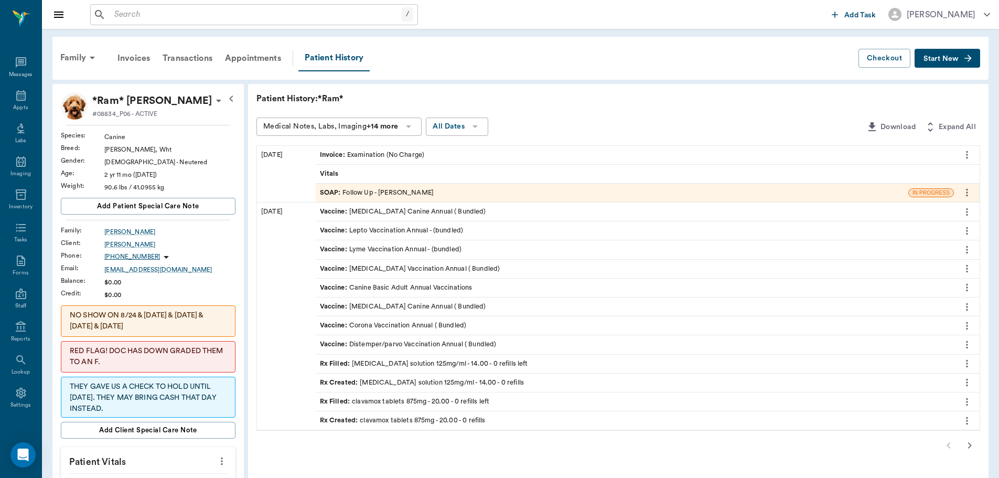
drag, startPoint x: 645, startPoint y: 194, endPoint x: 611, endPoint y: 126, distance: 76.2
click at [611, 126] on div "Medical Notes, Labs, Imaging +14 more All Dates" at bounding box center [558, 126] width 605 height 19
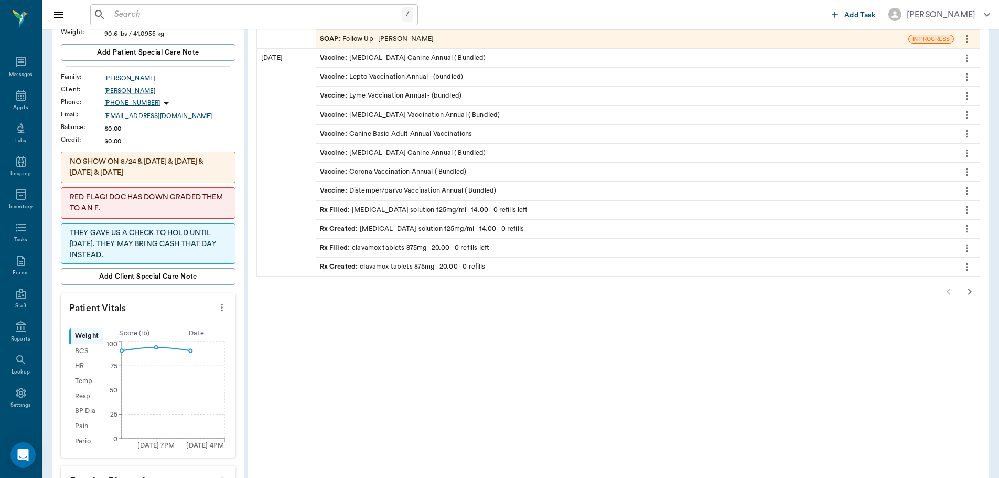
scroll to position [210, 0]
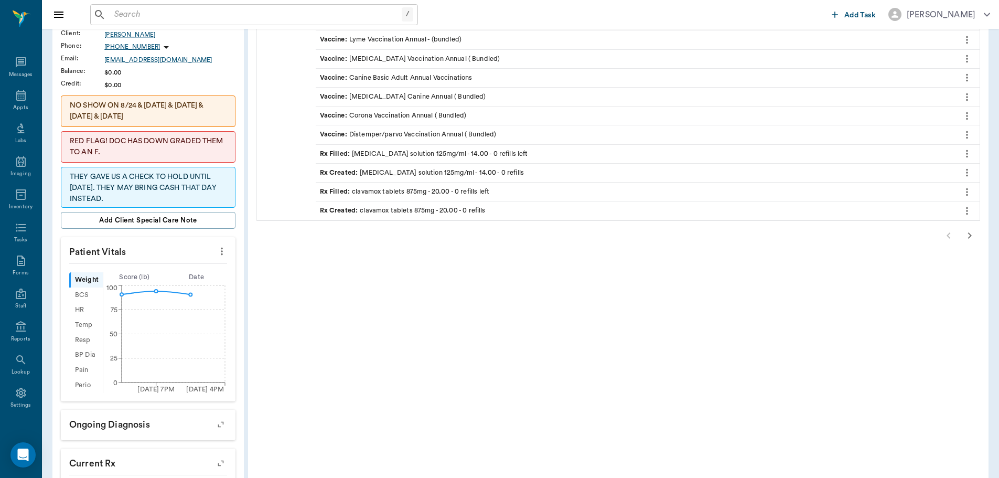
click at [968, 234] on icon "button" at bounding box center [970, 235] width 13 height 13
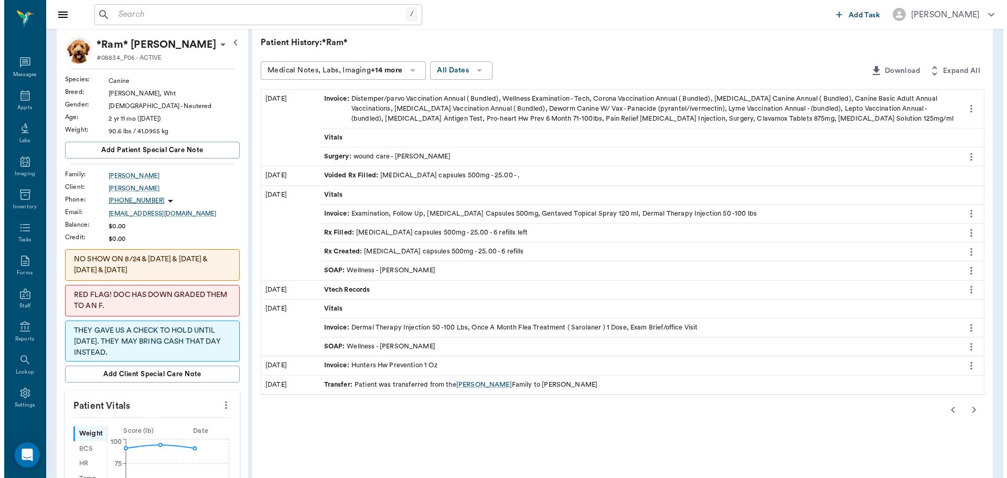
scroll to position [0, 0]
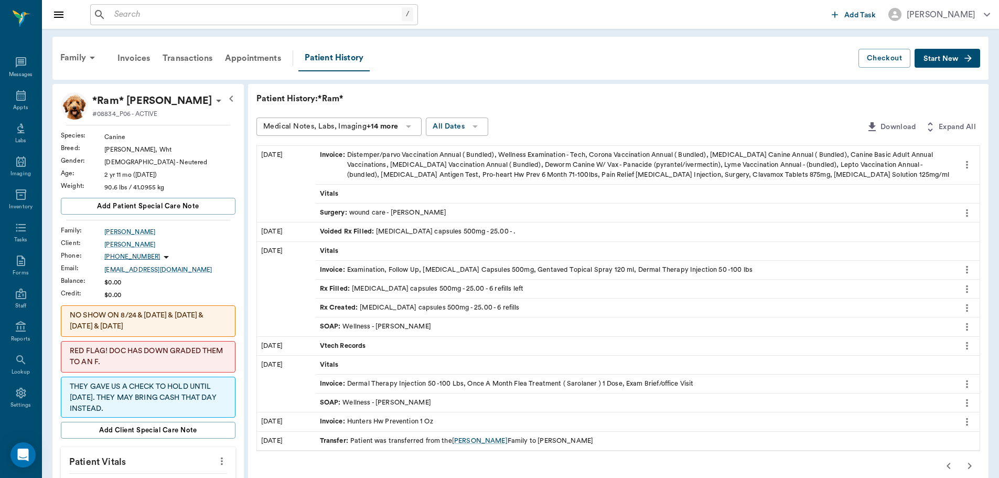
click at [681, 101] on div "Patient History: *Ram*" at bounding box center [618, 98] width 724 height 13
click at [16, 93] on icon at bounding box center [20, 95] width 9 height 10
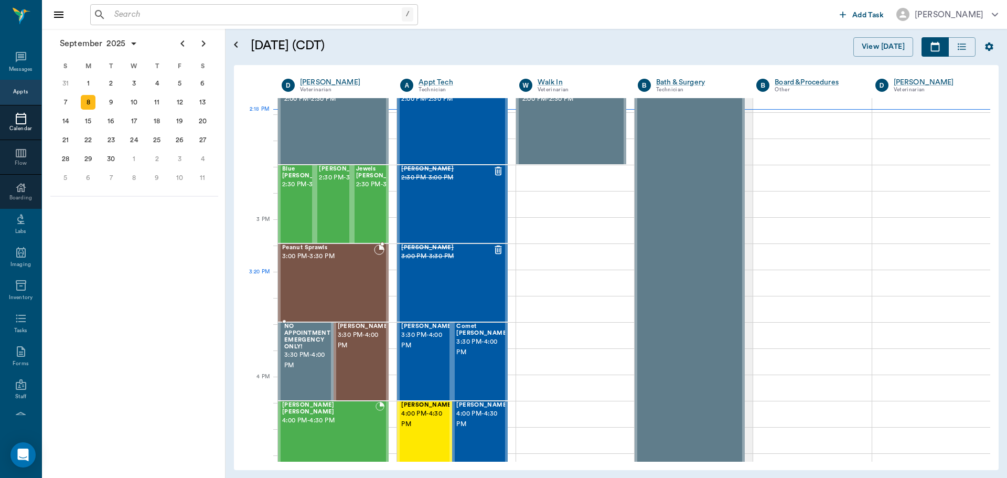
scroll to position [946, 0]
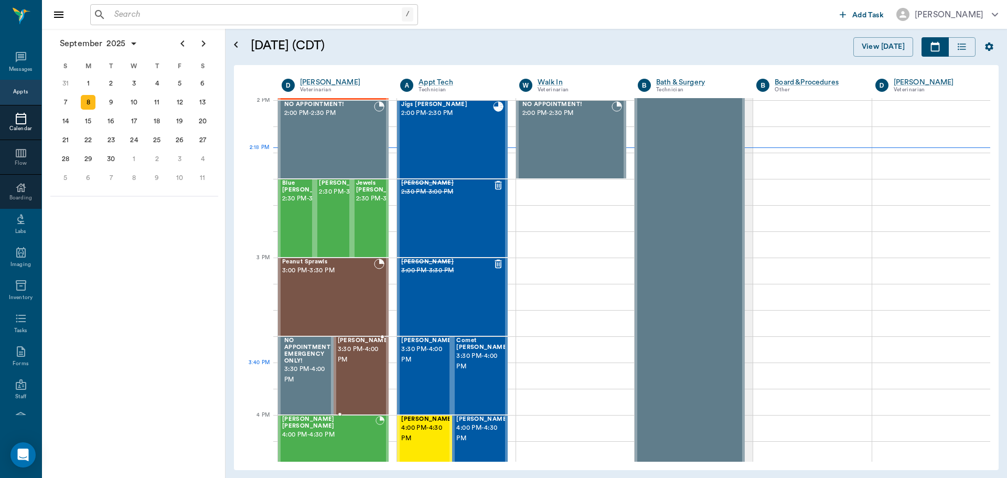
click at [367, 370] on div "[PERSON_NAME] 3:30 PM - 4:00 PM" at bounding box center [364, 375] width 52 height 77
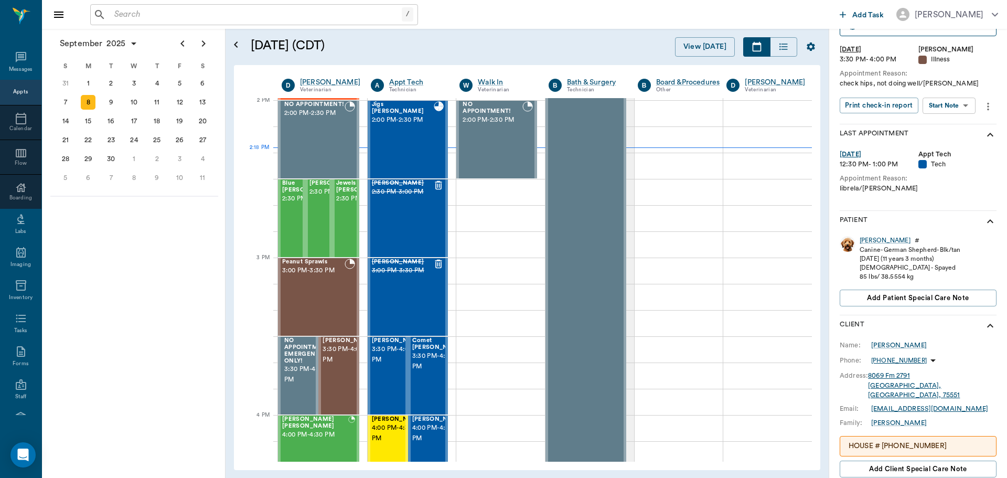
scroll to position [66, 0]
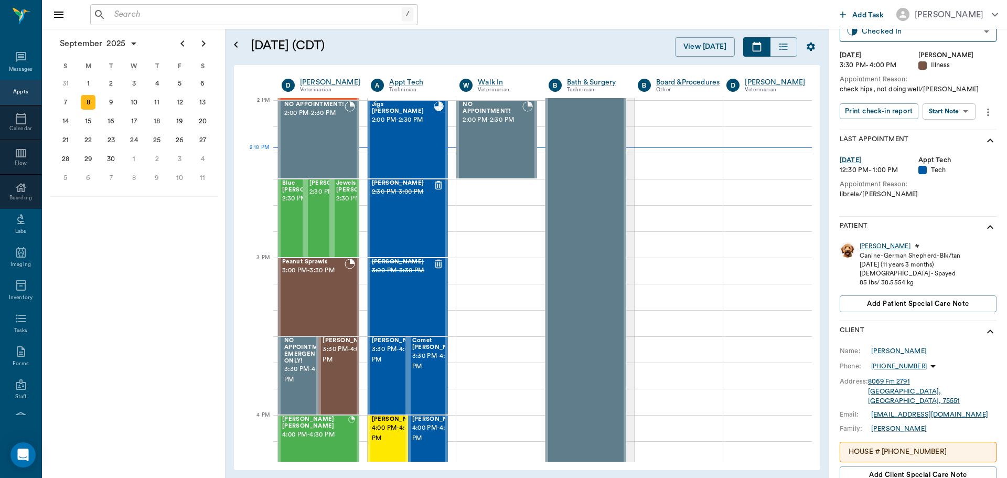
click at [871, 248] on div "[PERSON_NAME]" at bounding box center [885, 246] width 51 height 9
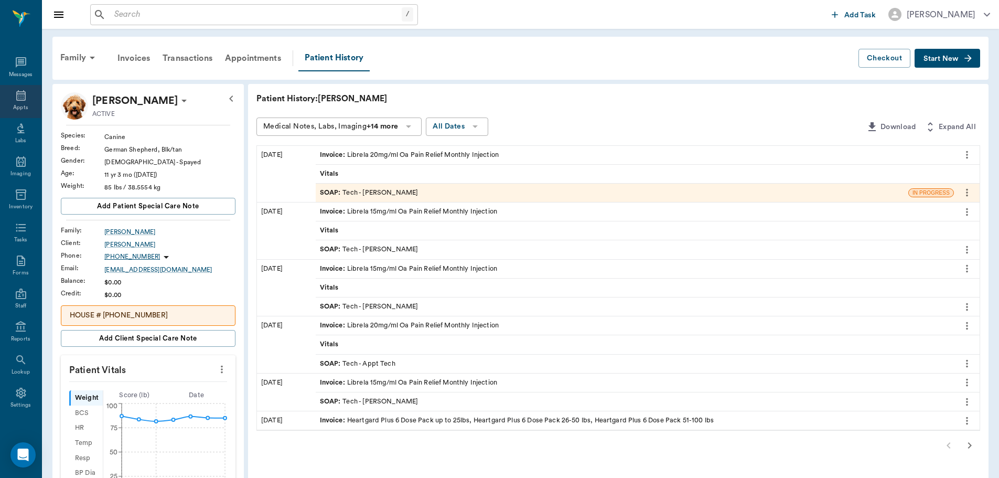
click at [23, 101] on div "Appts" at bounding box center [20, 101] width 41 height 33
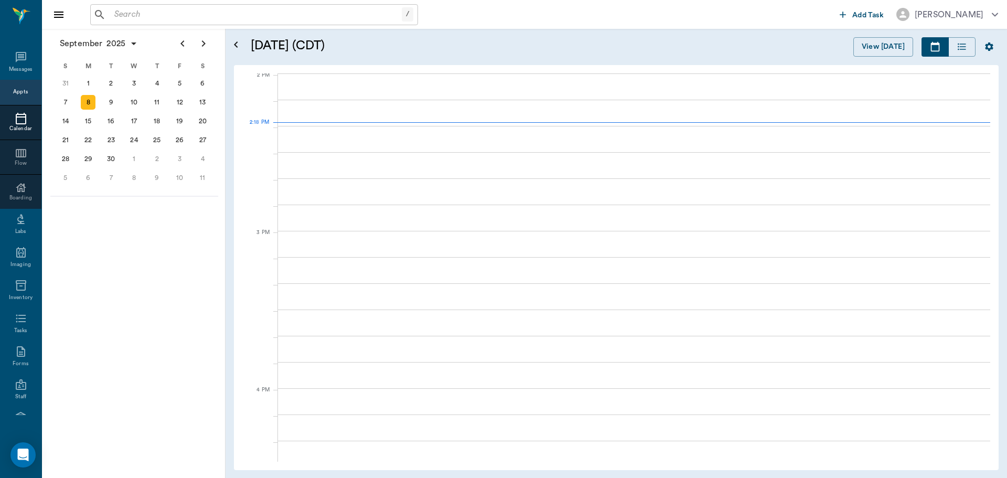
scroll to position [947, 0]
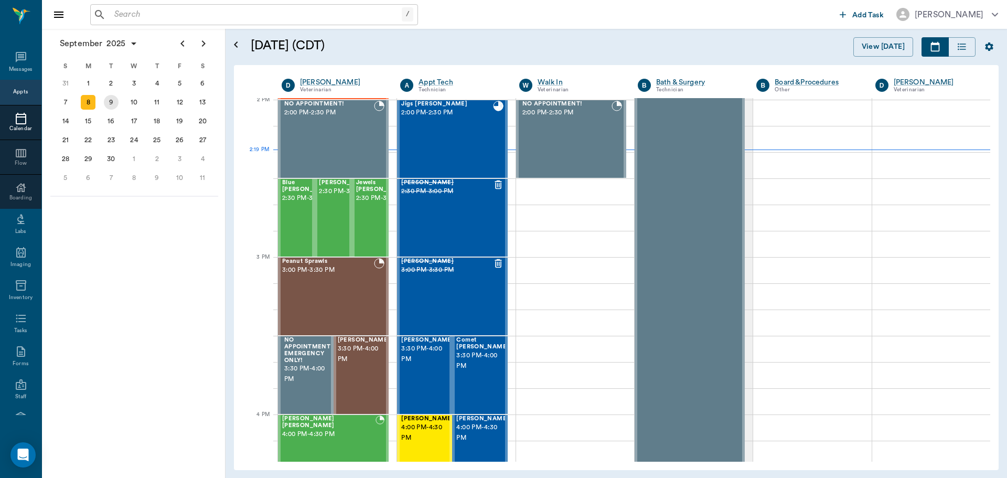
click at [110, 95] on div "9" at bounding box center [111, 102] width 15 height 15
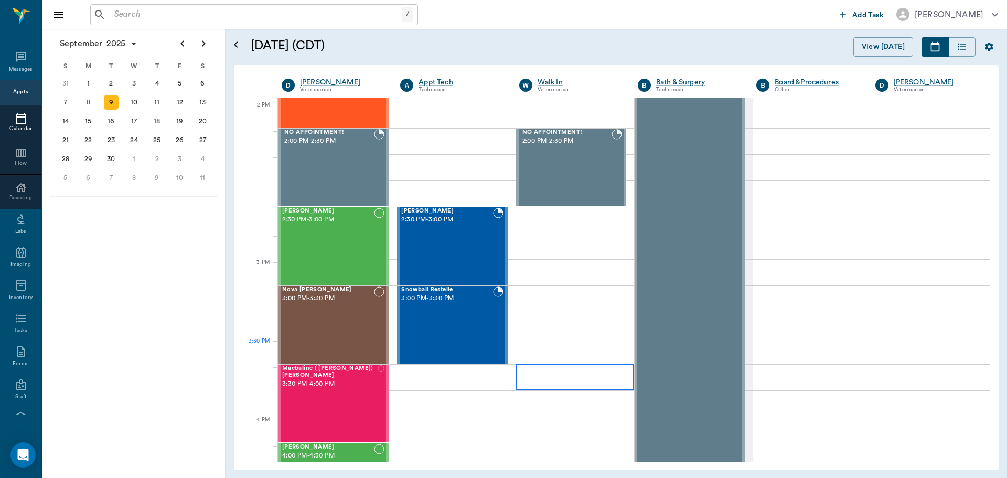
scroll to position [944, 0]
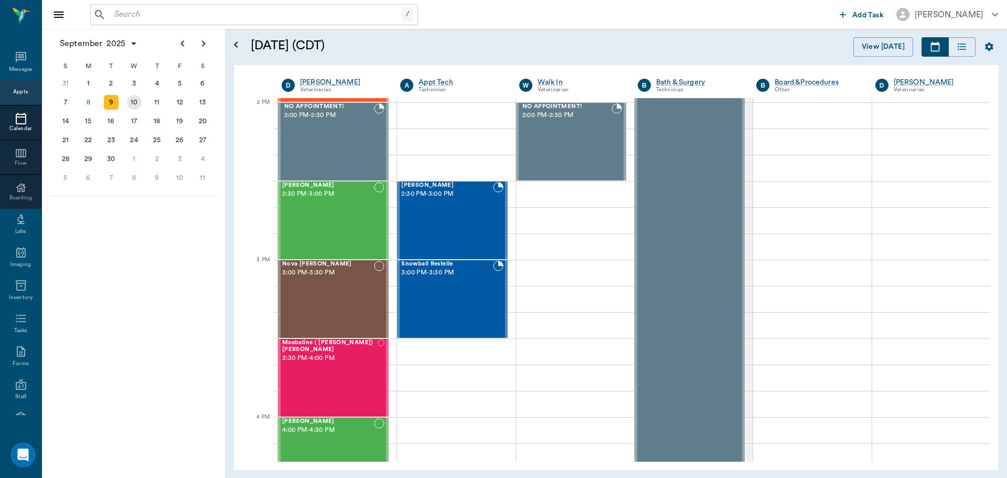
click at [134, 105] on div "10" at bounding box center [134, 102] width 15 height 15
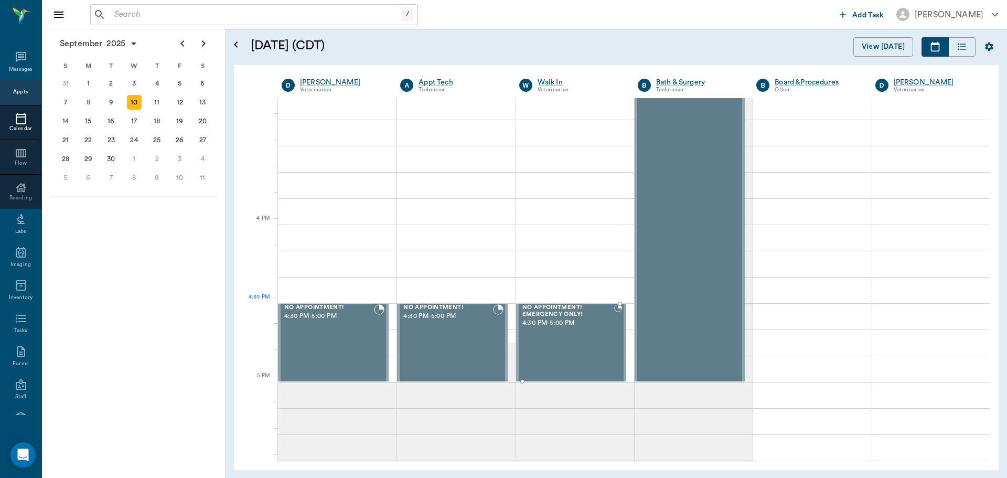
scroll to position [1154, 0]
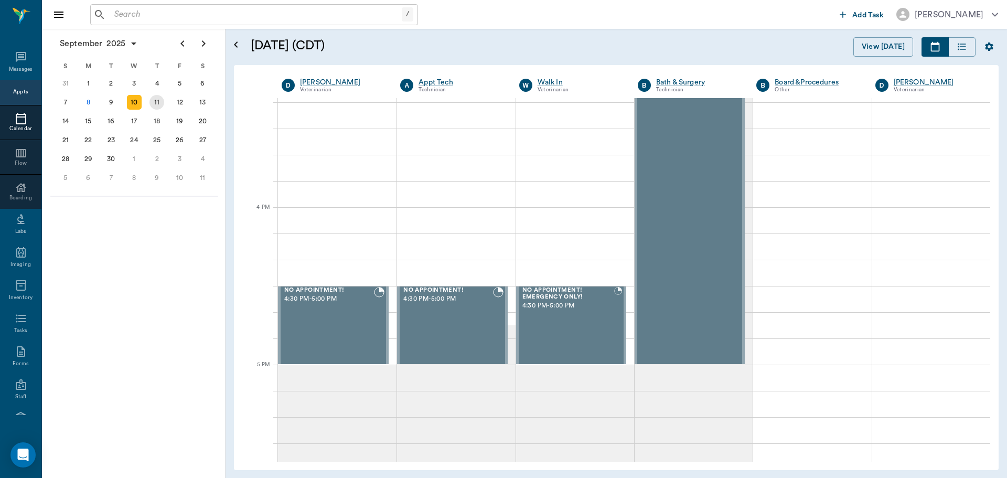
click at [152, 104] on div "11" at bounding box center [156, 102] width 15 height 15
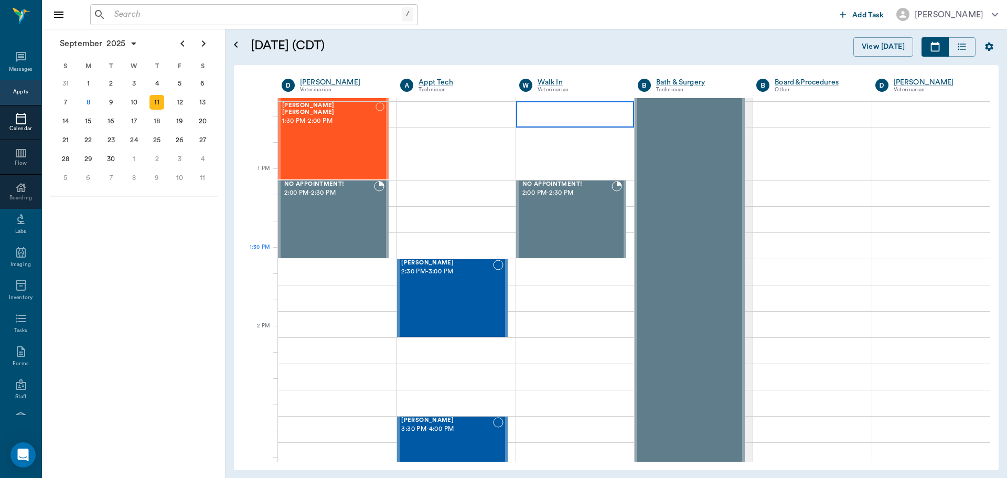
scroll to position [892, 0]
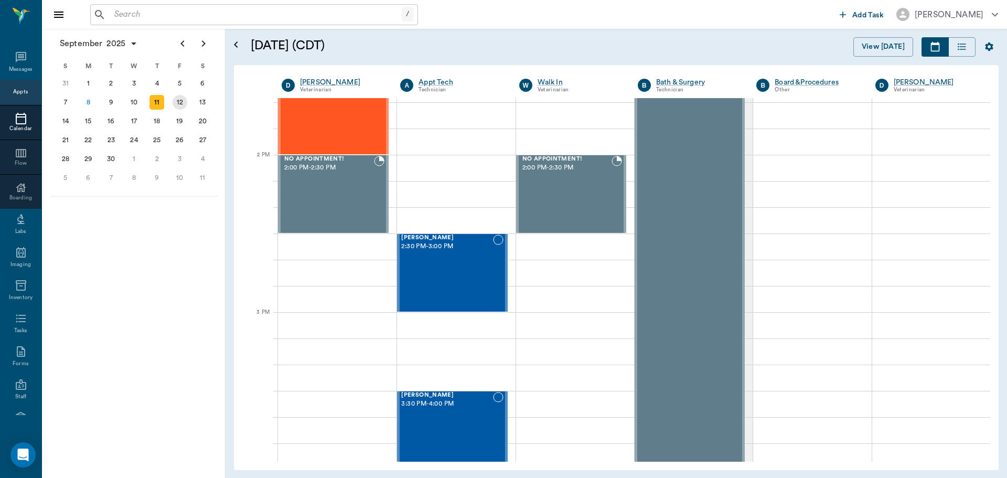
click at [179, 106] on div "12" at bounding box center [180, 102] width 15 height 15
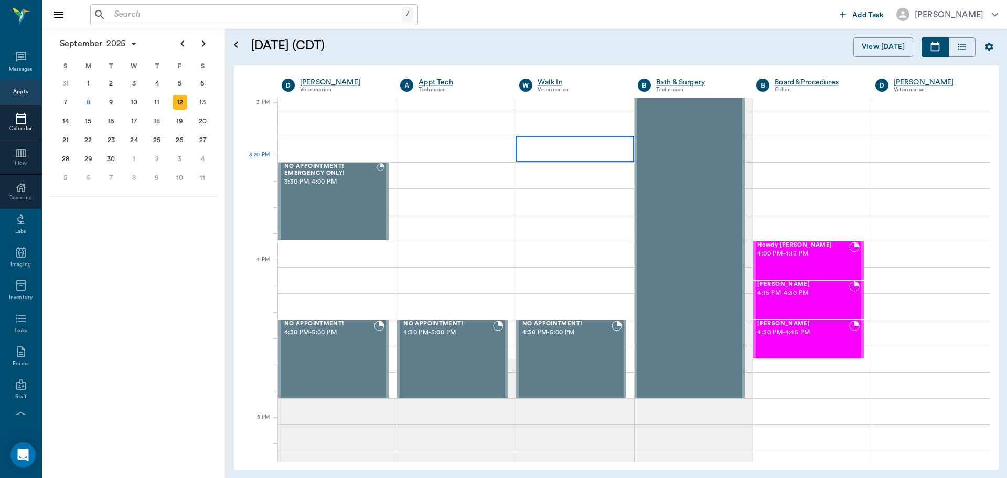
scroll to position [1102, 0]
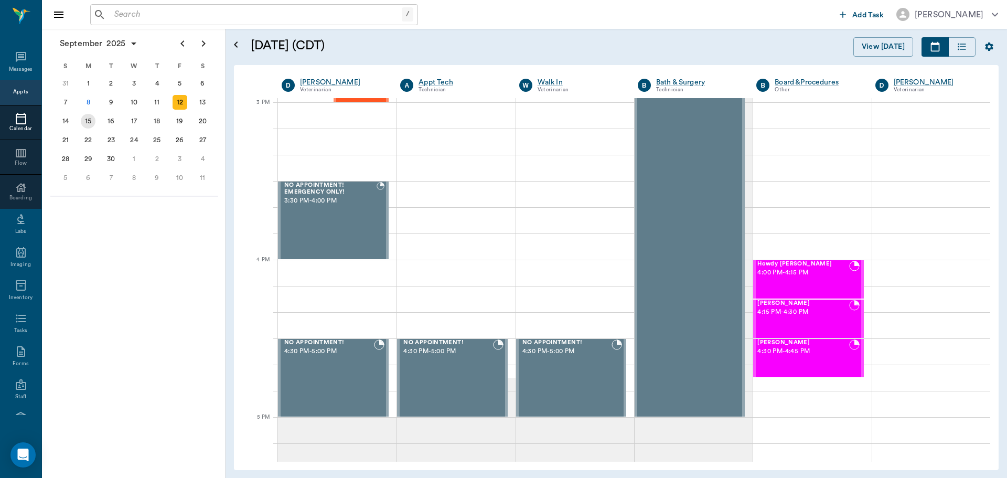
click at [95, 120] on div "15" at bounding box center [88, 121] width 23 height 19
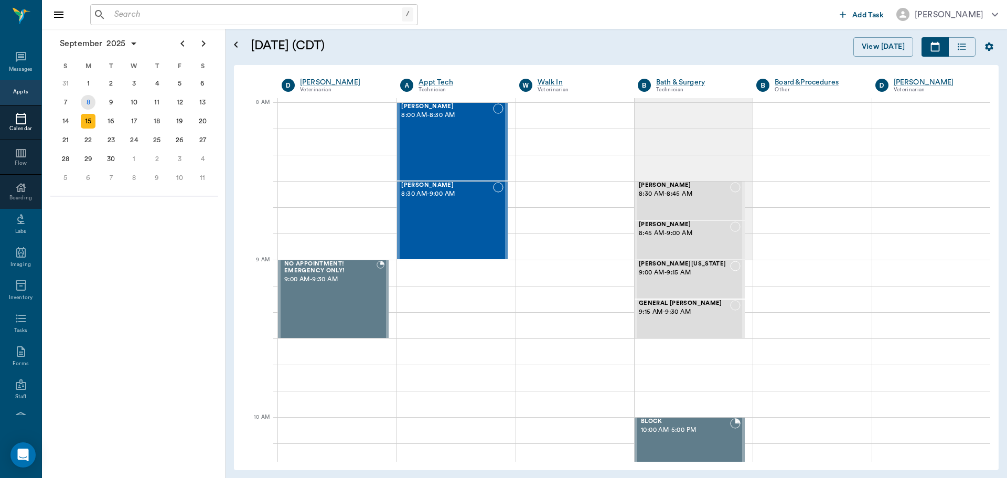
click at [94, 104] on div "8" at bounding box center [88, 102] width 15 height 15
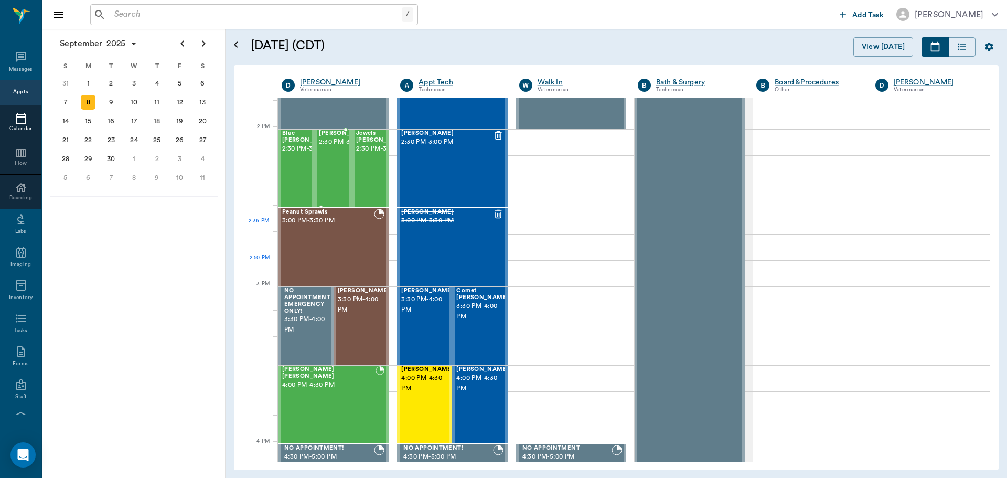
scroll to position [997, 0]
click at [355, 314] on span "3:30 PM - 4:00 PM" at bounding box center [364, 304] width 52 height 21
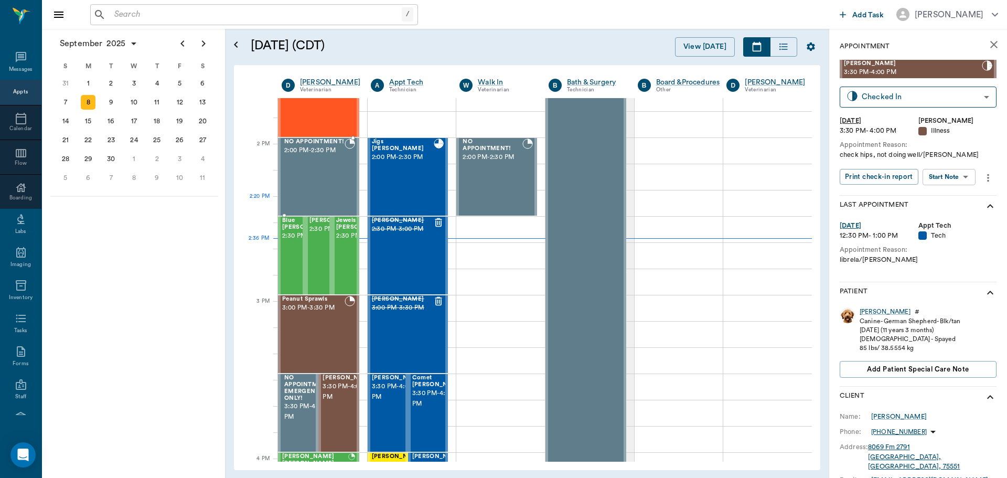
scroll to position [892, 0]
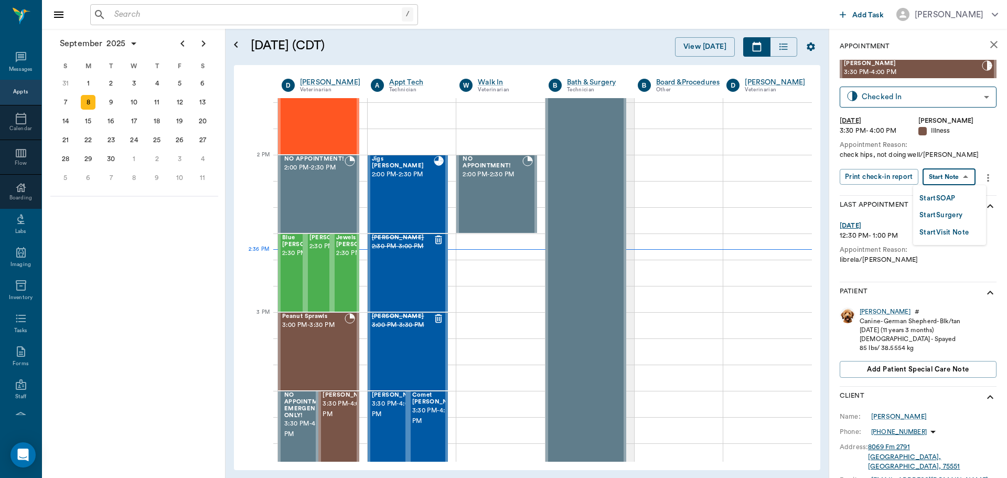
click at [952, 175] on body "/ ​ Add Task [PERSON_NAME] Nectar Messages Appts Calendar Flow Boarding Labs Im…" at bounding box center [503, 239] width 1007 height 478
click at [947, 199] on button "Start SOAP" at bounding box center [938, 199] width 36 height 12
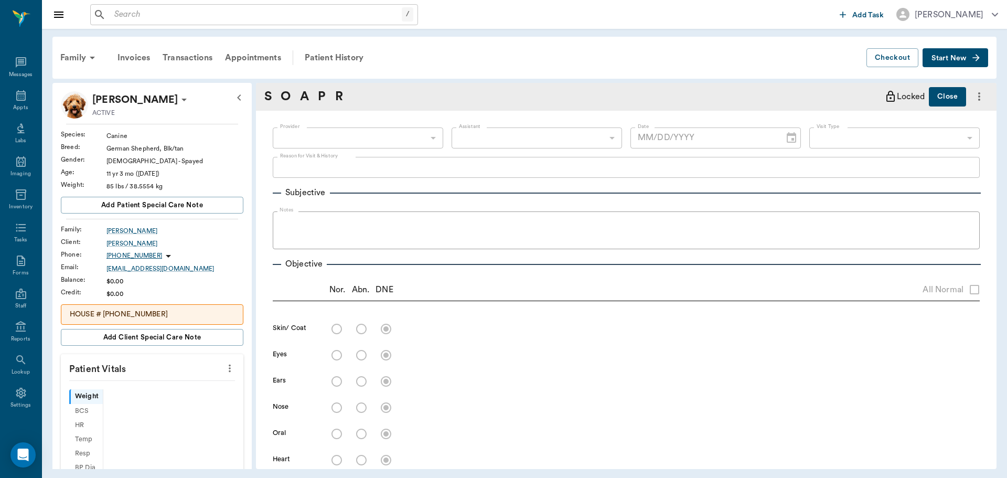
type input "63ec2f075fda476ae8351a4d"
type input "65d2be4f46e3a538d89b8c15"
type textarea "check hips, not doing well/[PERSON_NAME]"
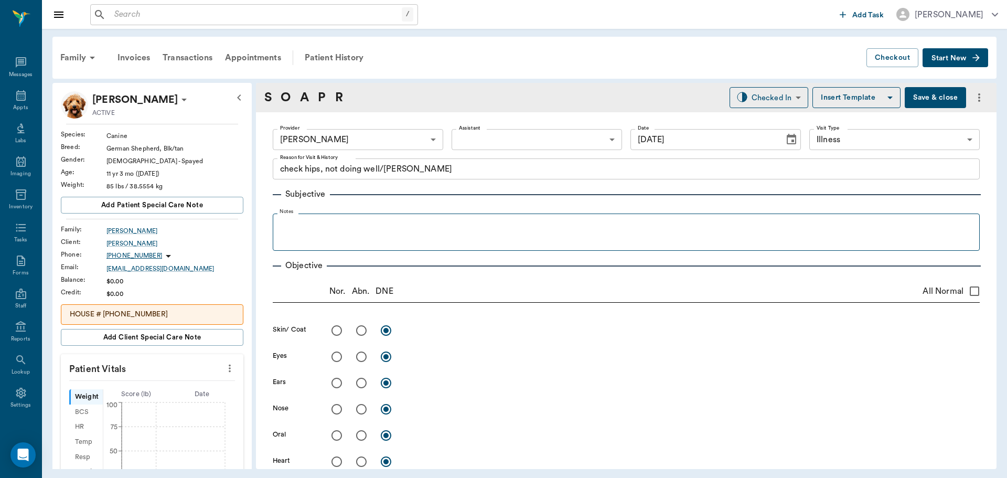
type input "[DATE]"
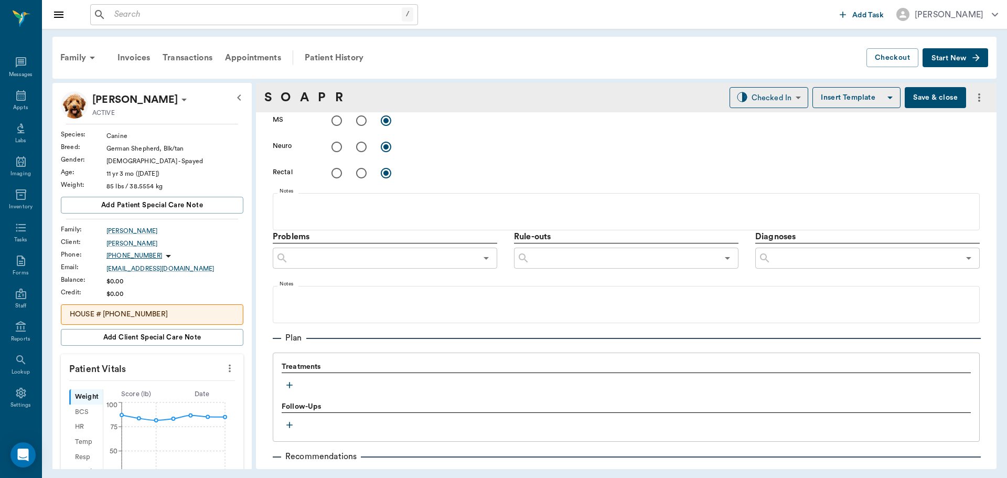
scroll to position [577, 0]
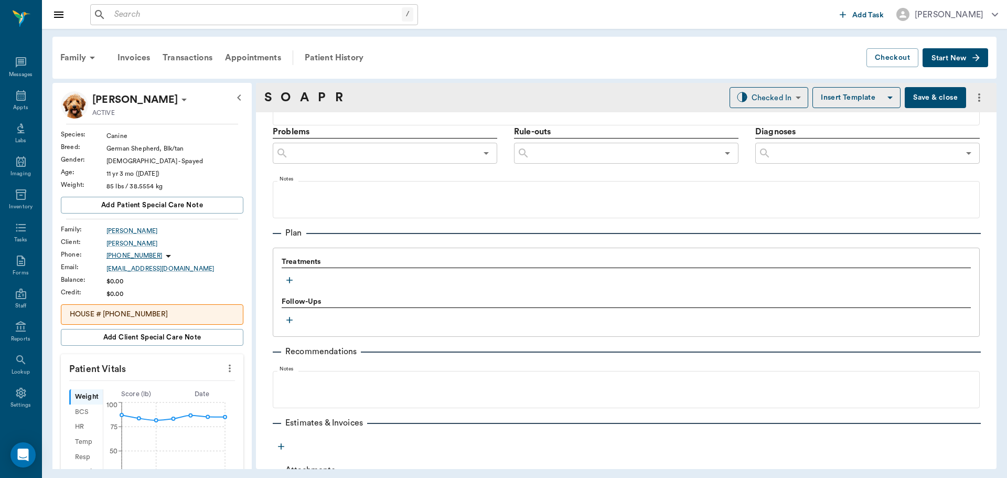
click at [291, 281] on icon "button" at bounding box center [289, 280] width 10 height 10
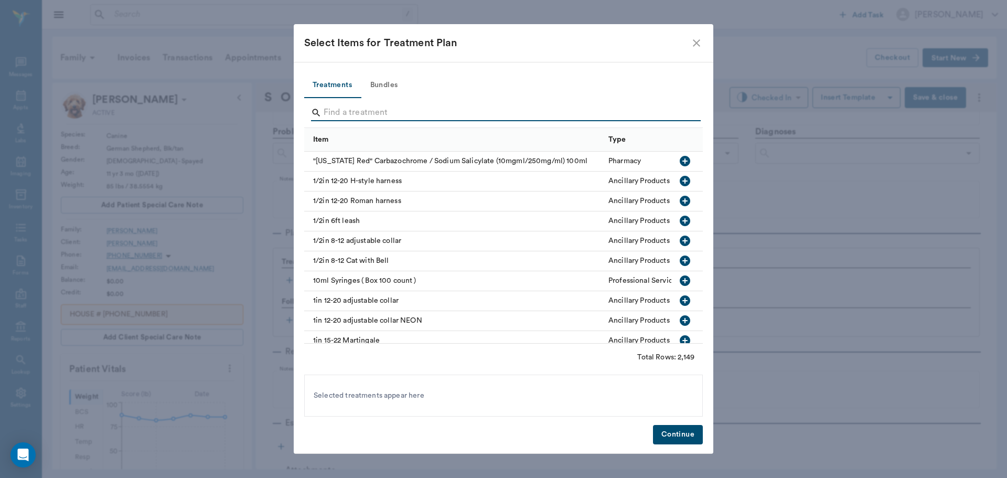
click at [392, 112] on input "Search" at bounding box center [504, 112] width 361 height 17
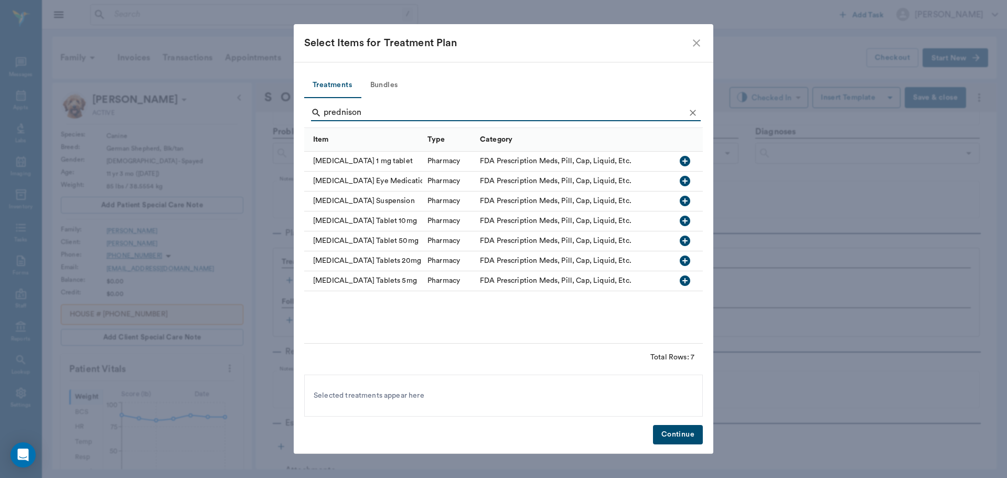
type input "prednison"
click at [683, 261] on icon "button" at bounding box center [685, 260] width 13 height 13
click at [679, 436] on button "Continue" at bounding box center [678, 434] width 50 height 19
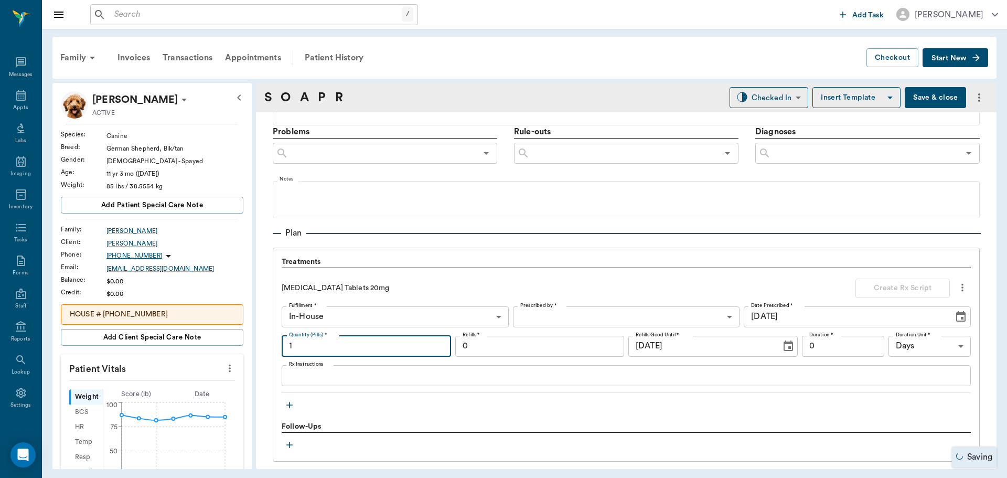
click at [326, 348] on input "1" at bounding box center [366, 346] width 169 height 21
type input "50"
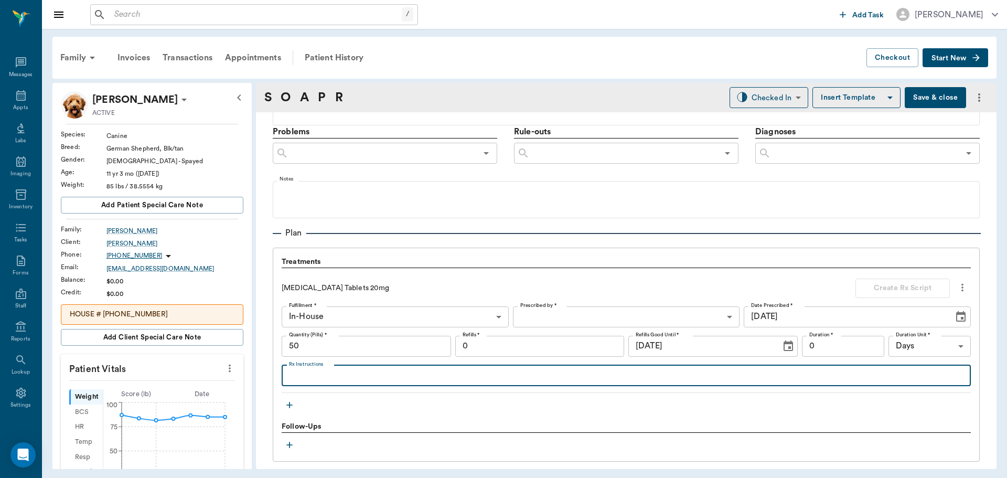
click at [309, 376] on textarea "Rx Instructions" at bounding box center [626, 375] width 675 height 12
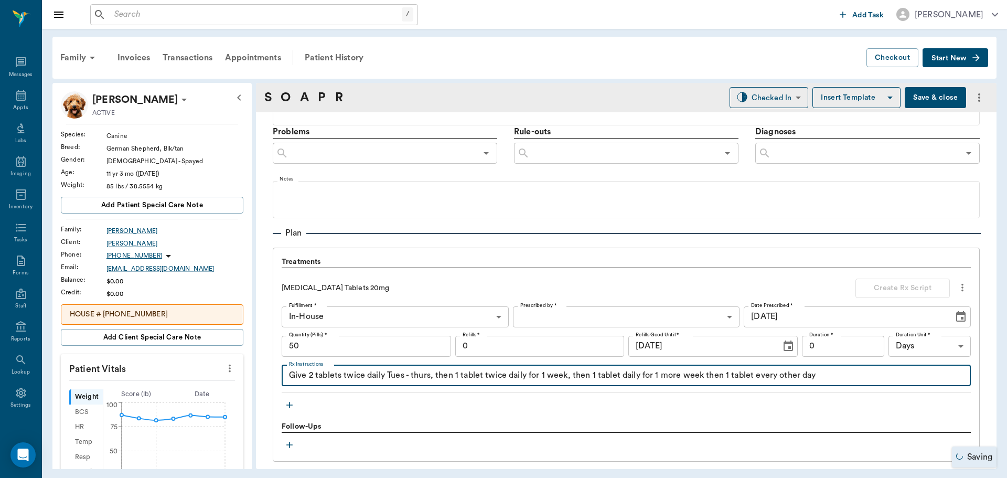
type textarea "Give 2 tablets twice daily Tues - thurs, then 1 tablet twice daily for 1 week, …"
click at [583, 313] on body "/ ​ Add Task [PERSON_NAME] Nectar Messages Appts Labs Imaging Inventory Tasks F…" at bounding box center [503, 239] width 1007 height 478
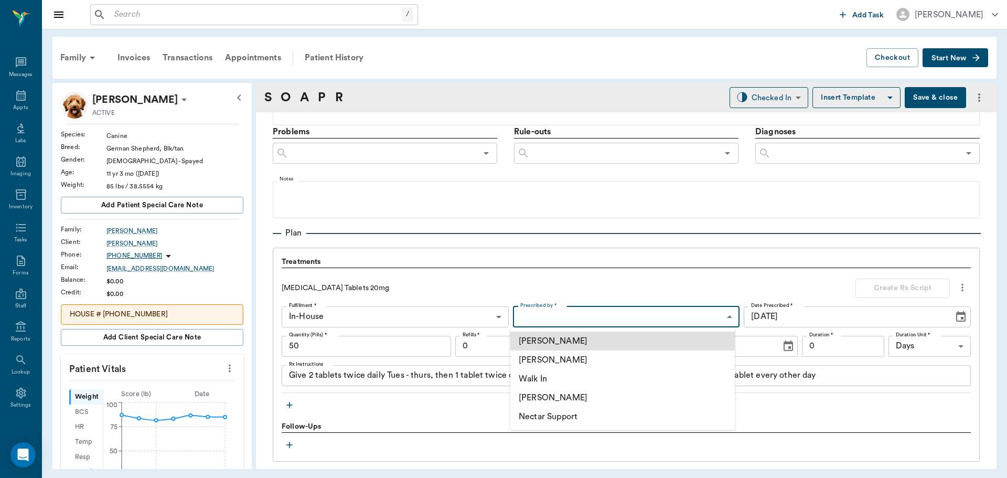
click at [572, 358] on li "[PERSON_NAME]" at bounding box center [622, 359] width 225 height 19
type input "63ec2f075fda476ae8351a4d"
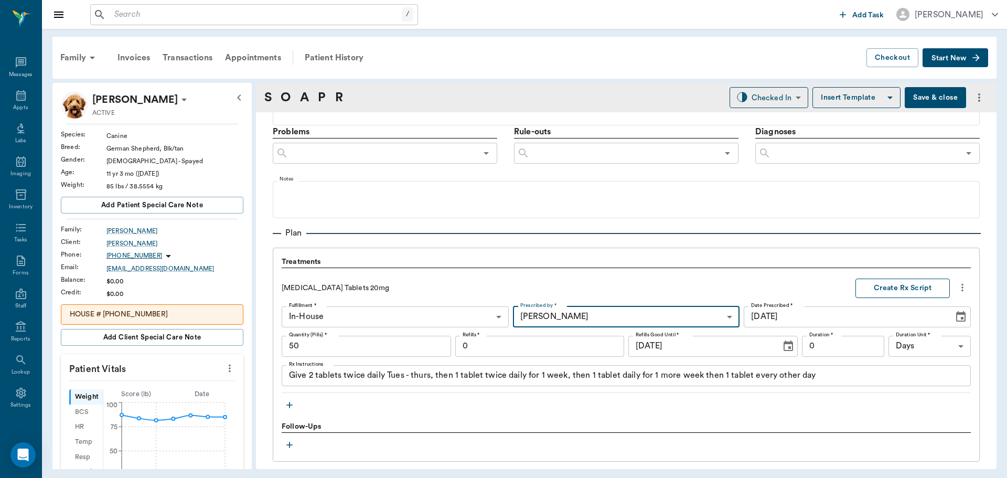
click at [899, 287] on button "Create Rx Script" at bounding box center [903, 288] width 94 height 19
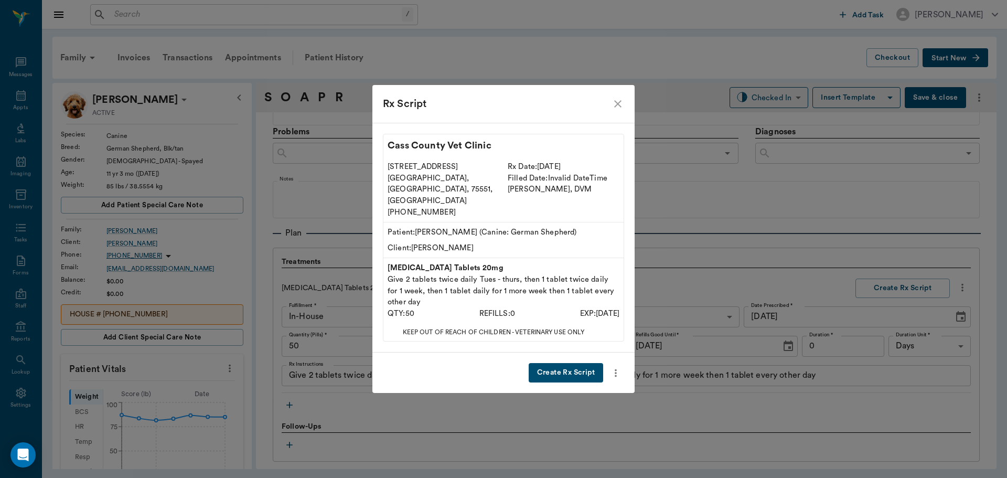
click at [580, 363] on button "Create Rx Script" at bounding box center [566, 372] width 74 height 19
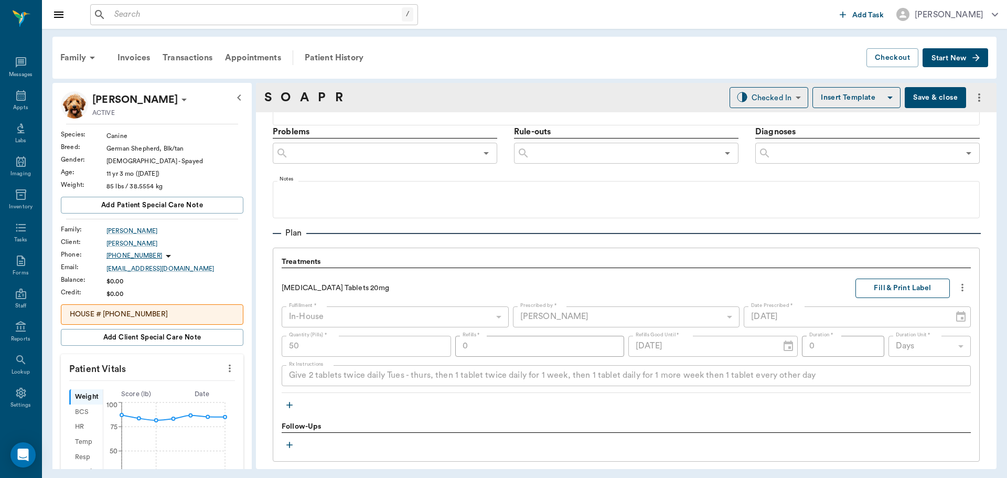
click at [897, 286] on button "Fill & Print Label" at bounding box center [903, 288] width 94 height 19
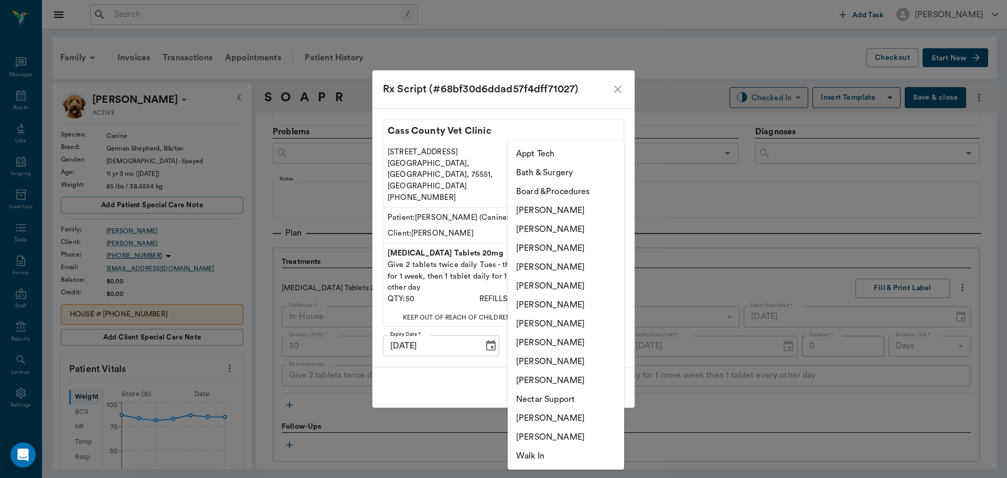
click at [610, 329] on body "/ ​ Add Task [PERSON_NAME] Nectar Messages Appts Labs Imaging Inventory Tasks F…" at bounding box center [503, 239] width 1007 height 478
click at [552, 262] on li "[PERSON_NAME]" at bounding box center [566, 267] width 116 height 19
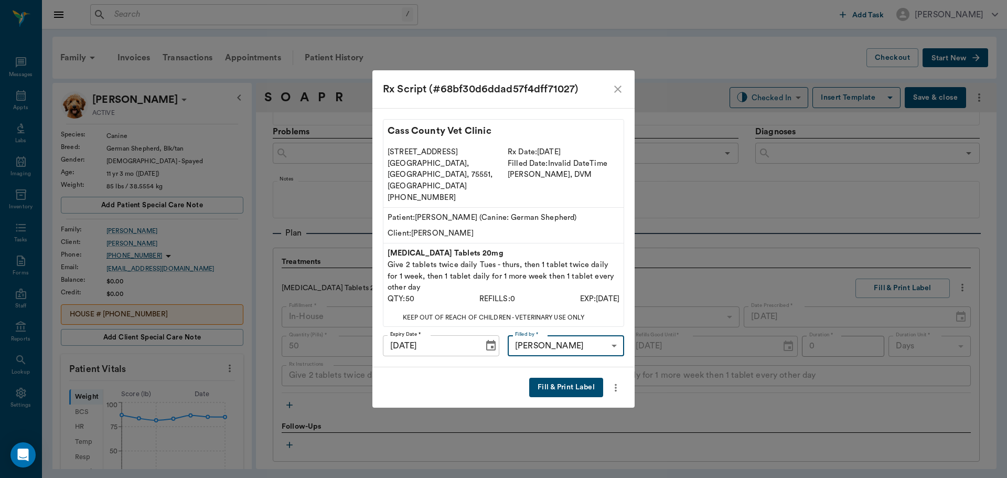
type input "63ec2f075fda476ae8351a4d"
click at [570, 378] on button "Fill & Print Label" at bounding box center [566, 387] width 74 height 19
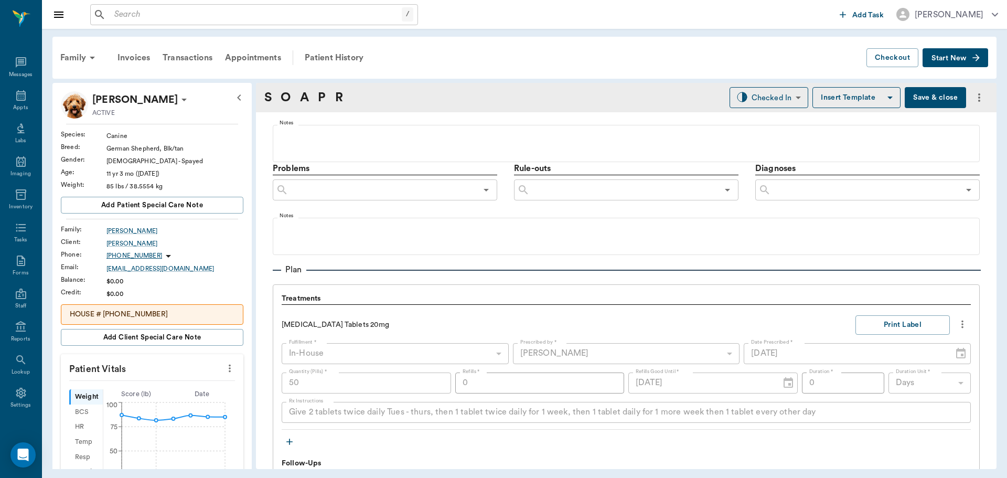
scroll to position [698, 0]
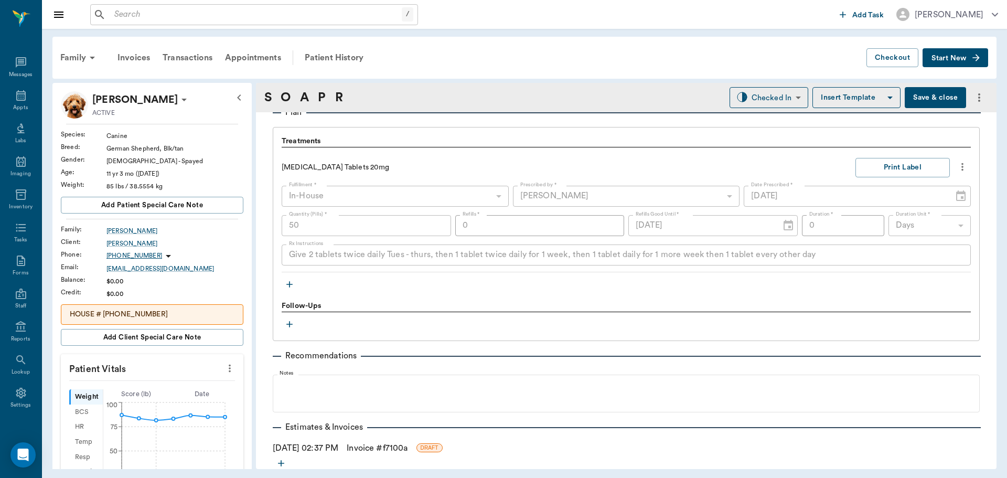
click at [290, 285] on icon "button" at bounding box center [289, 284] width 6 height 6
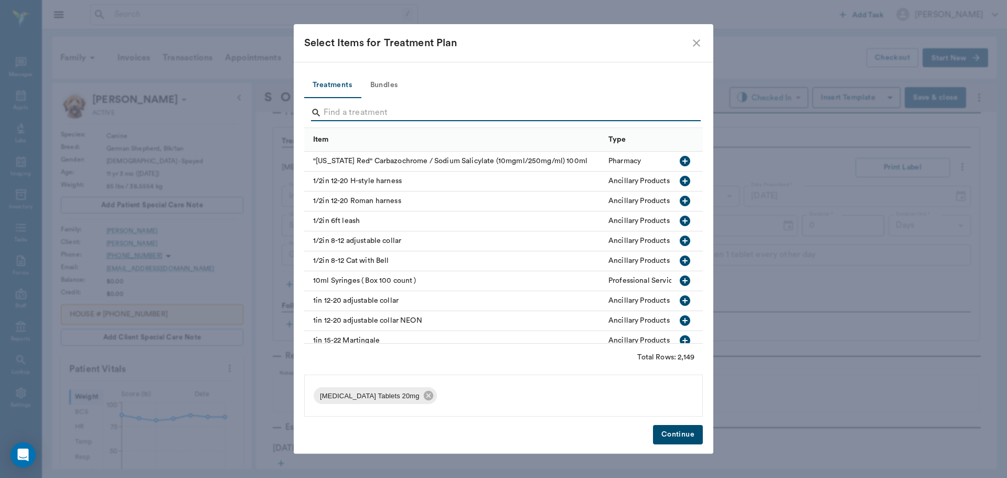
click at [352, 104] on input "Search" at bounding box center [504, 112] width 361 height 17
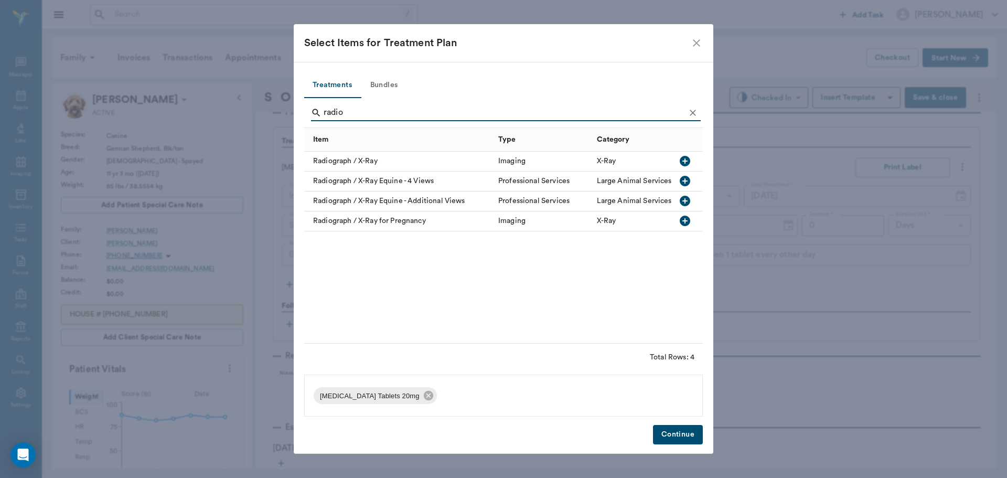
click at [683, 158] on icon "button" at bounding box center [685, 161] width 10 height 10
type input "r"
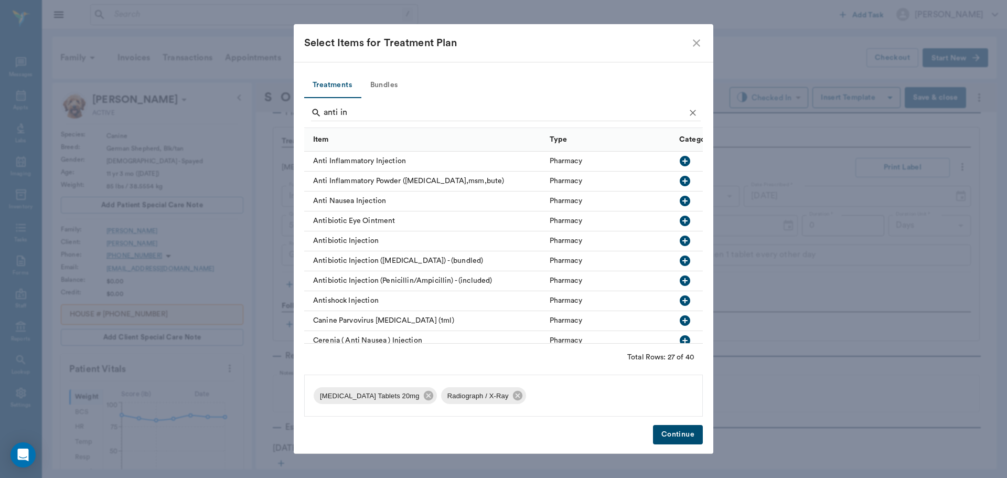
click at [680, 160] on icon "button" at bounding box center [685, 161] width 10 height 10
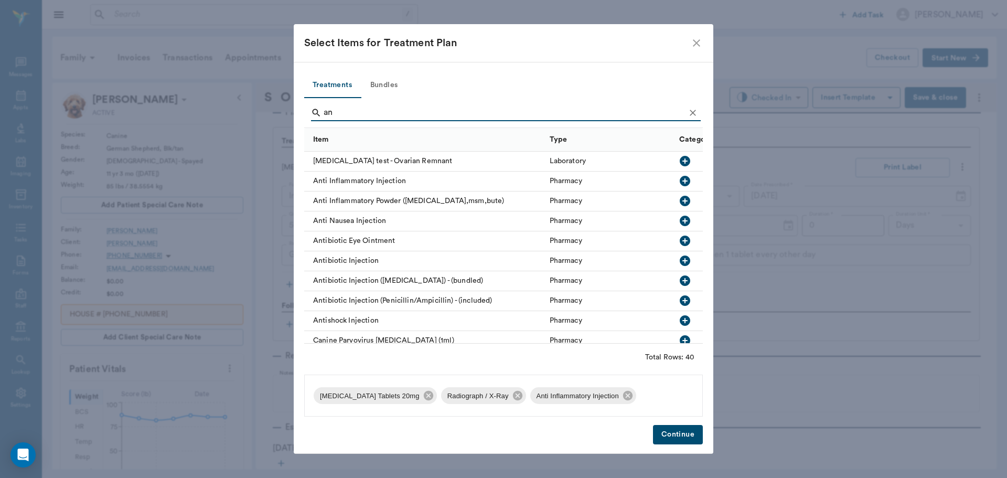
type input "a"
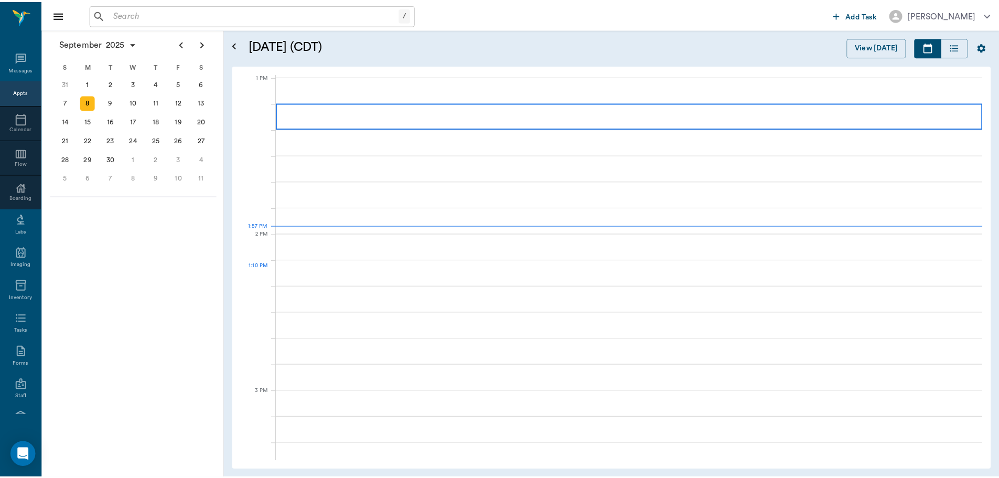
scroll to position [788, 0]
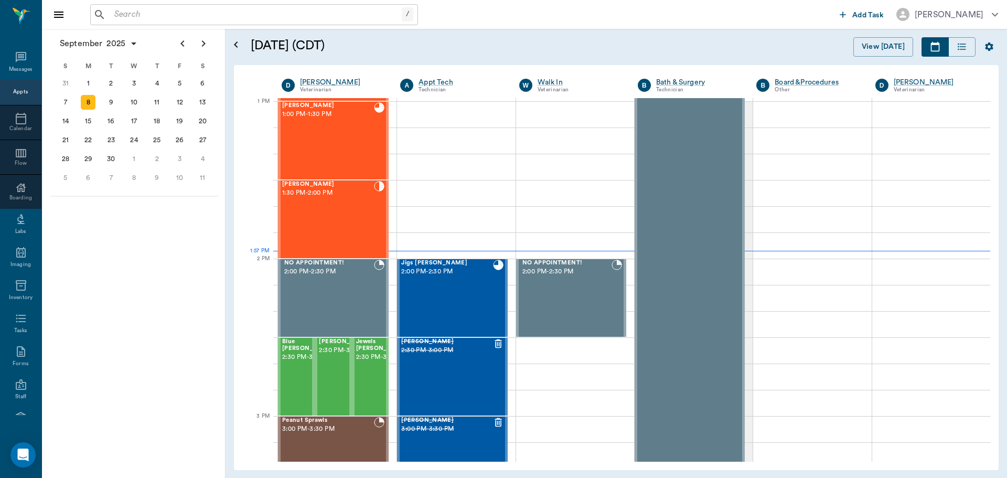
click at [179, 15] on input "text" at bounding box center [256, 14] width 292 height 15
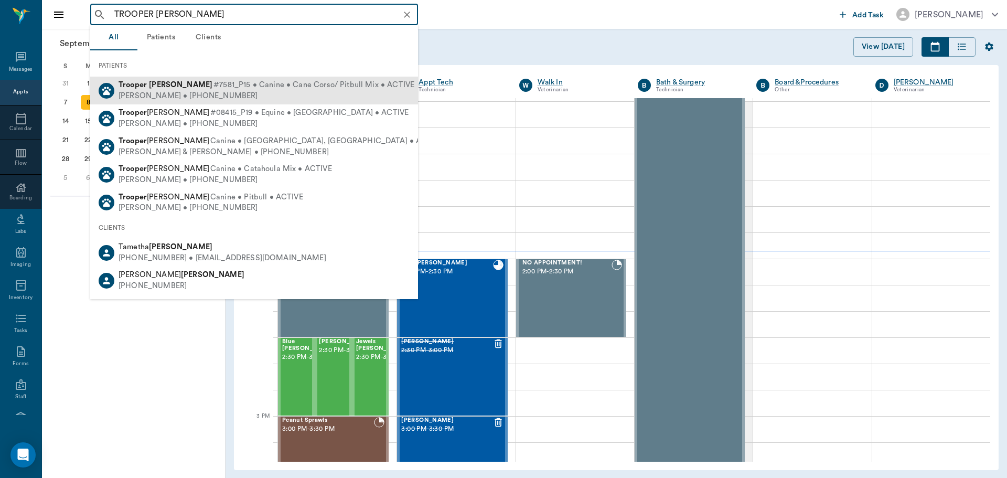
click at [213, 90] on span "#7581_P15 • Canine • Cane Corso/ Pitbull Mix • ACTIVE" at bounding box center [313, 85] width 201 height 11
type input "TROOPER NEFF"
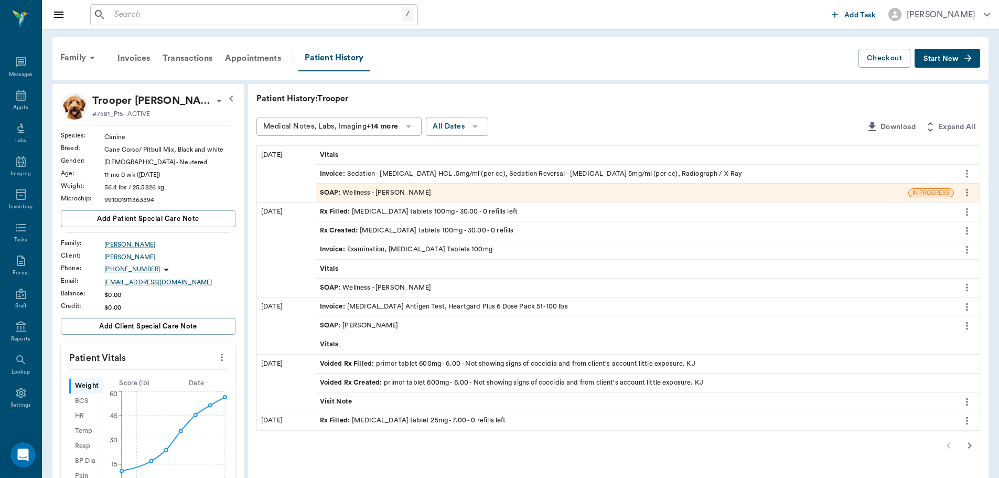
click at [407, 286] on div "SOAP : Wellness - Dr. Bert Ellsworth" at bounding box center [375, 288] width 111 height 10
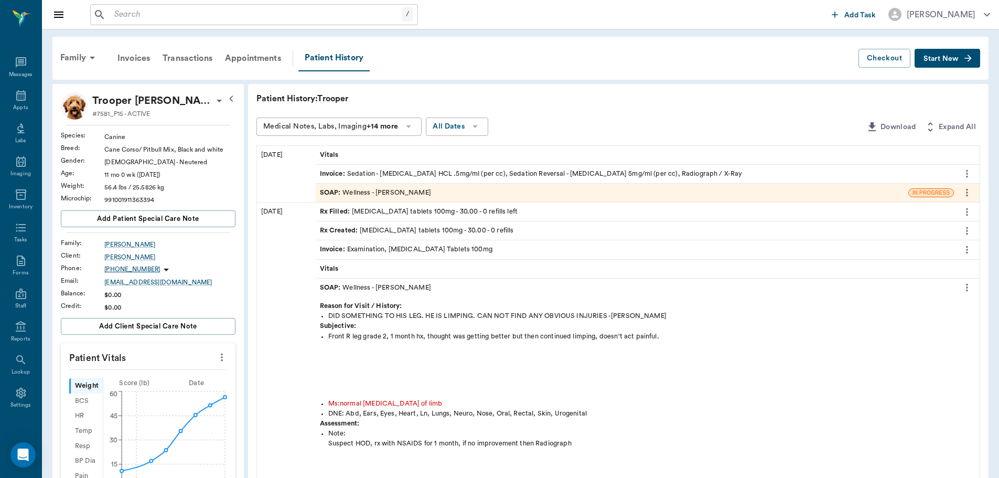
click at [968, 288] on icon "more" at bounding box center [967, 288] width 2 height 8
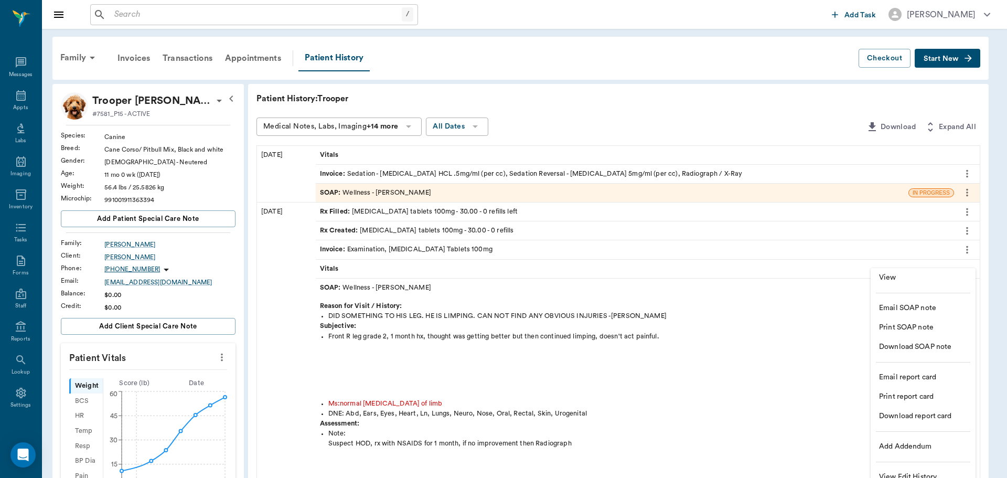
click at [924, 345] on span "Download SOAP note" at bounding box center [923, 346] width 88 height 11
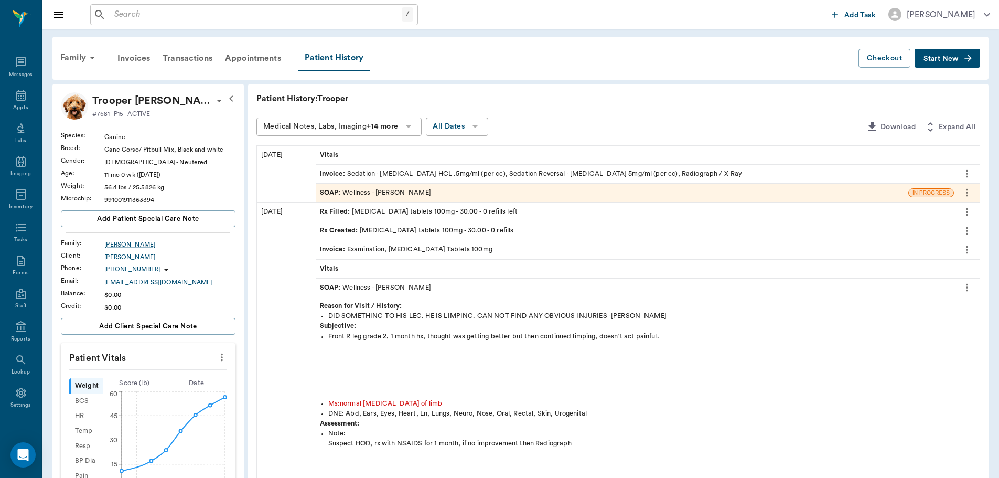
click at [412, 188] on div "SOAP : Wellness - Dr. Bert Ellsworth" at bounding box center [375, 193] width 111 height 10
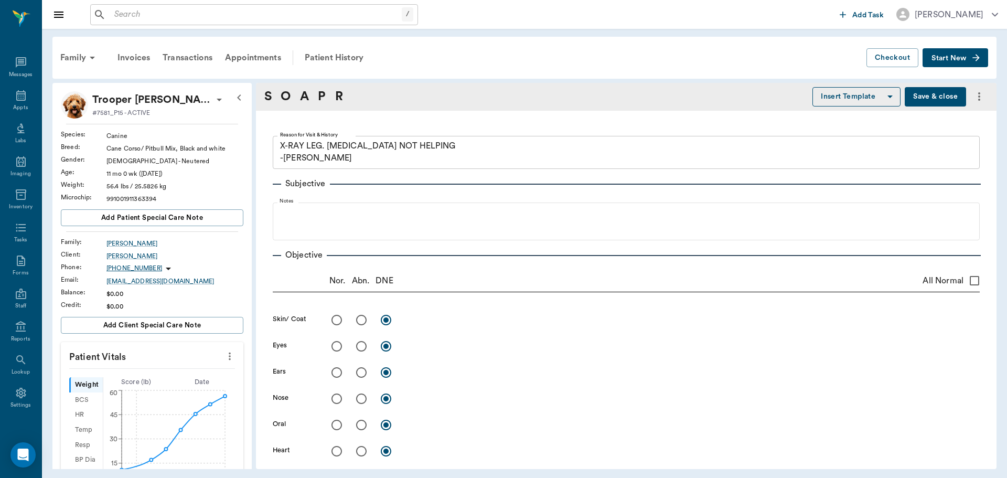
type textarea "X-RAY LEG. CARPROFEN NOT HELPING -LORY"
radio input "true"
type textarea "Normal radiographs and normal palpation"
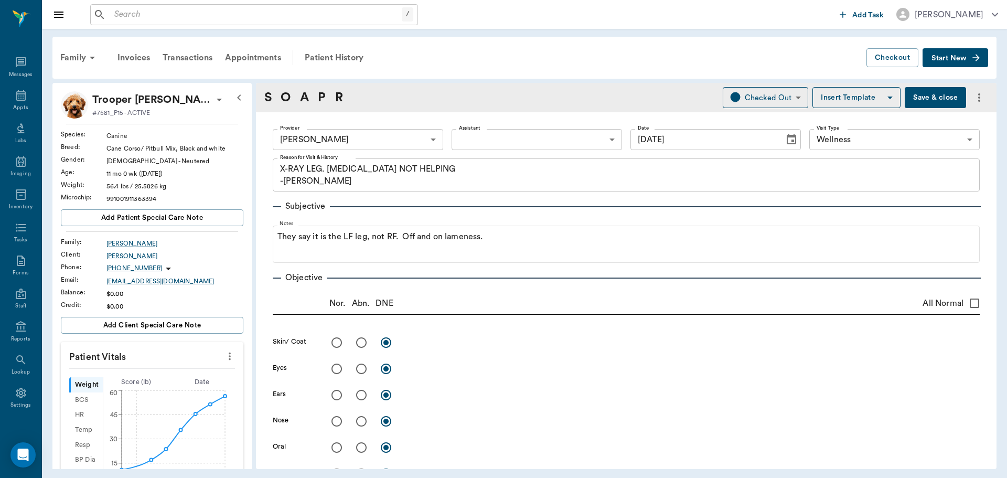
click at [973, 99] on icon "more" at bounding box center [979, 97] width 13 height 13
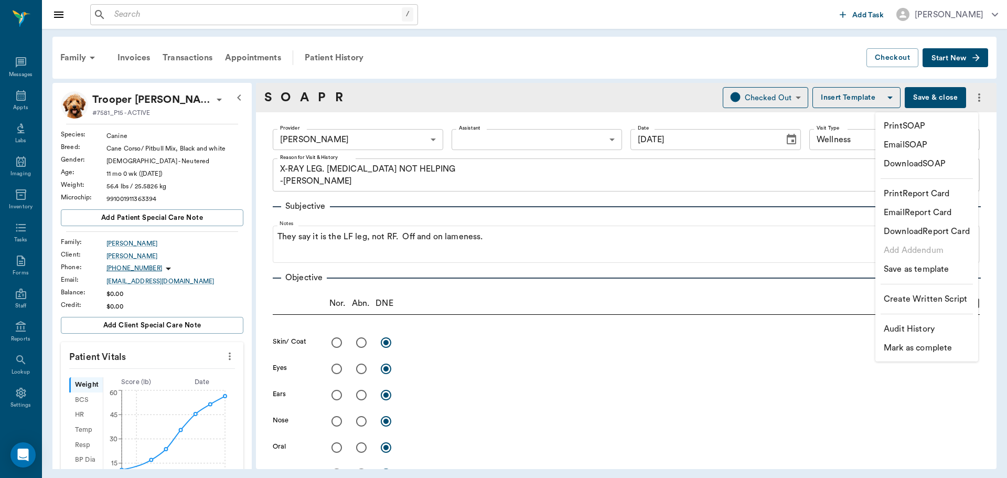
click at [911, 161] on p "Download SOAP" at bounding box center [915, 163] width 62 height 13
click at [137, 14] on div at bounding box center [503, 239] width 1007 height 478
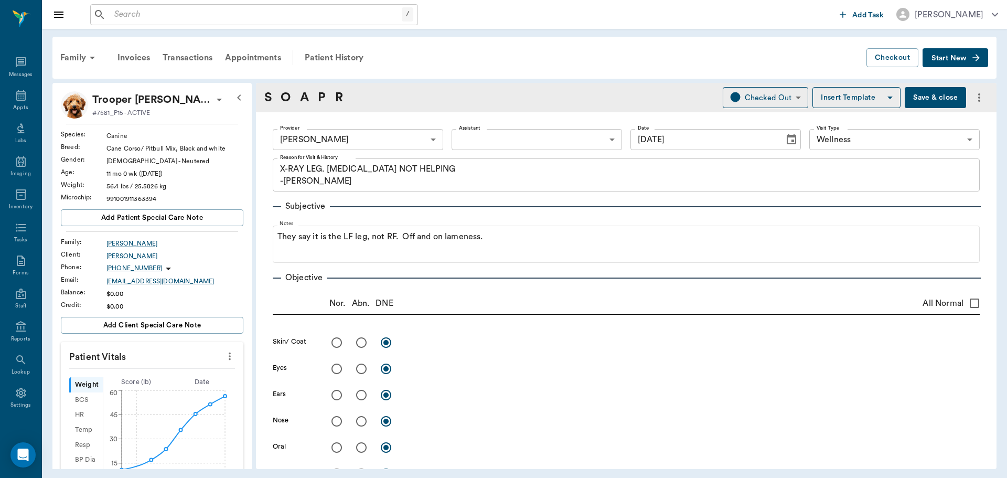
click at [137, 14] on input "text" at bounding box center [256, 14] width 292 height 15
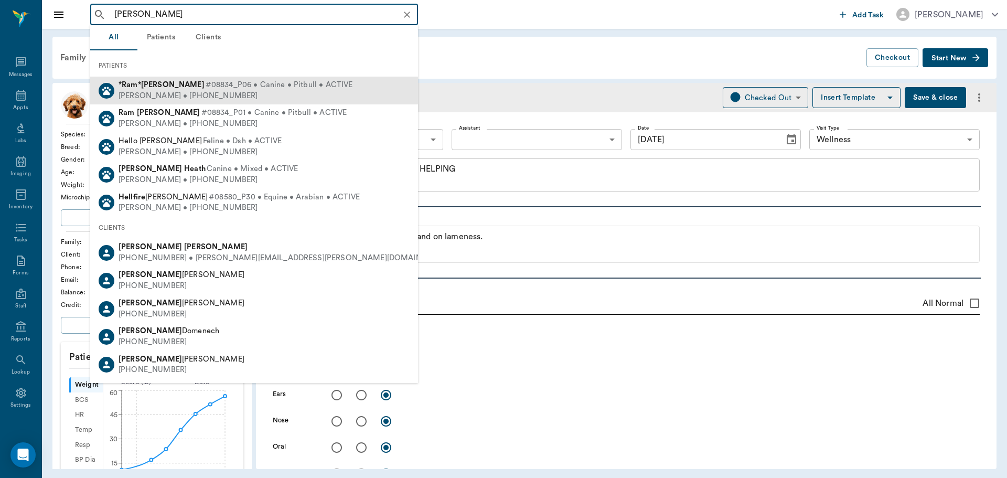
click at [206, 90] on span "#08834_P06 • Canine • Pitbull • ACTIVE" at bounding box center [279, 85] width 147 height 11
type input "ram hel"
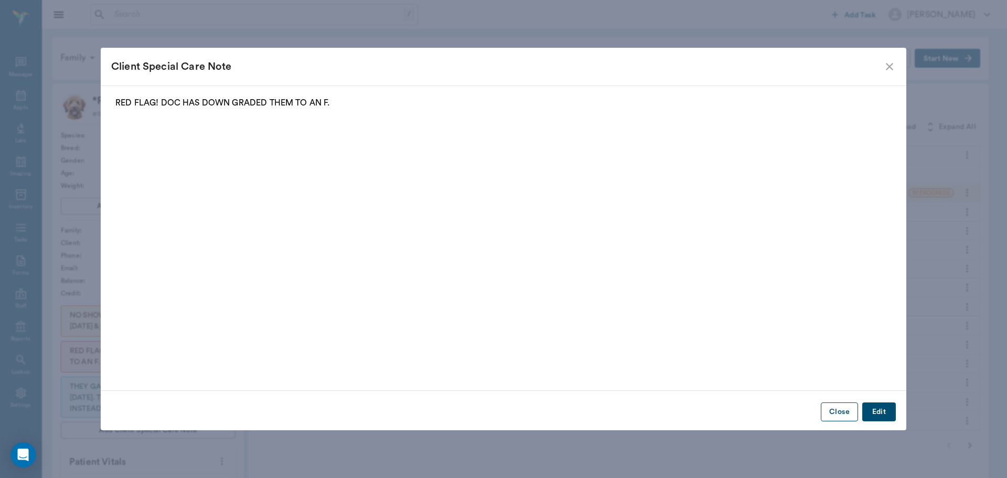
click at [843, 417] on button "Close" at bounding box center [839, 411] width 37 height 19
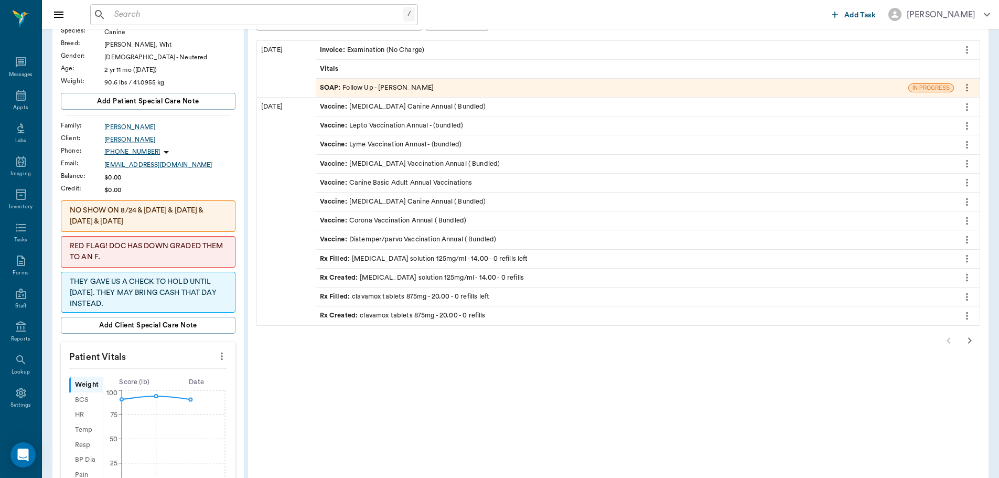
scroll to position [157, 0]
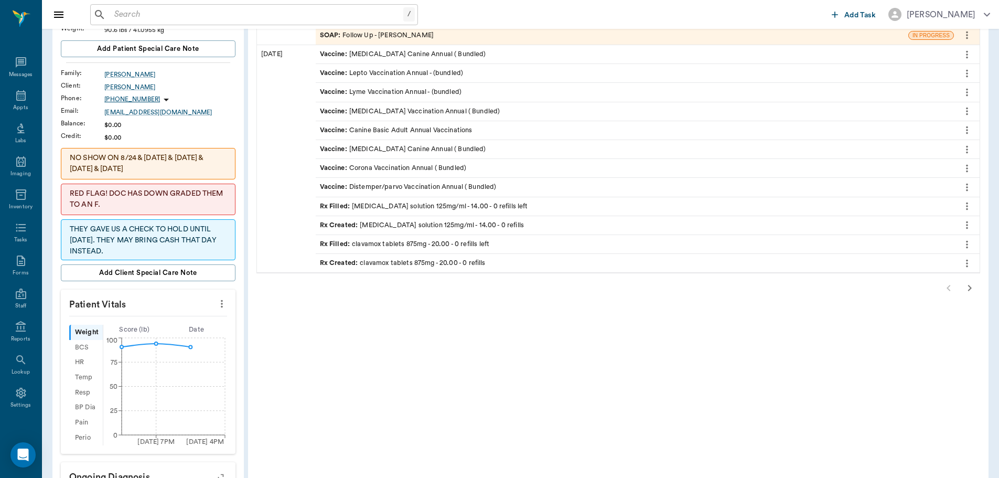
click at [969, 285] on icon "button" at bounding box center [970, 288] width 4 height 6
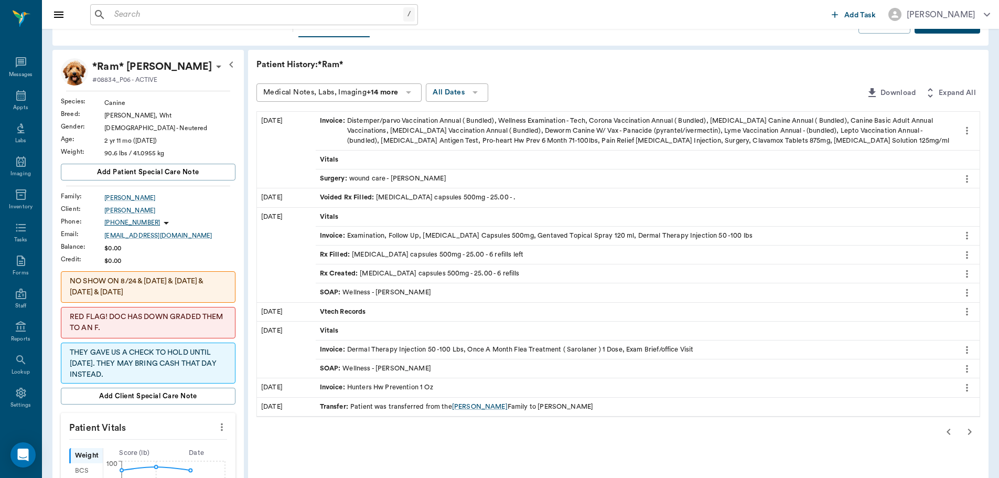
scroll to position [52, 0]
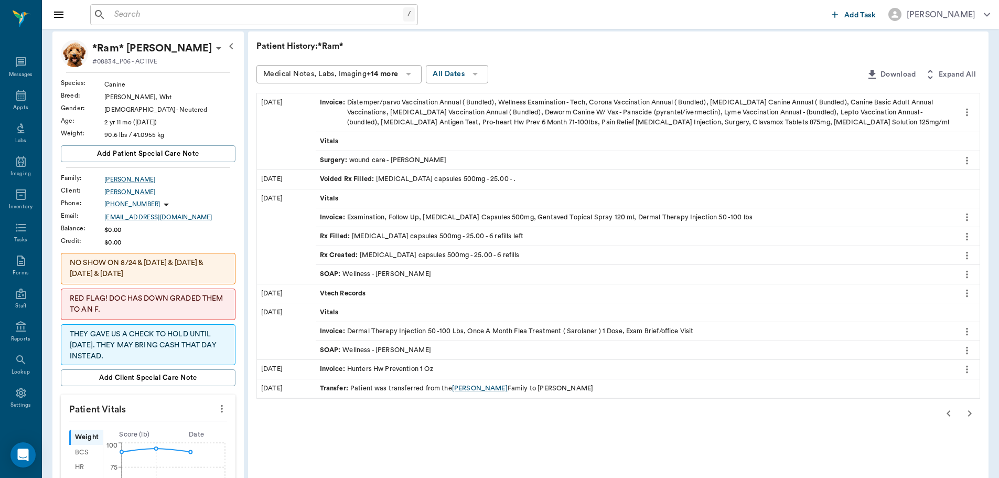
click at [414, 158] on div "Surgery : wound care - Dr. Bert Ellsworth" at bounding box center [383, 160] width 126 height 10
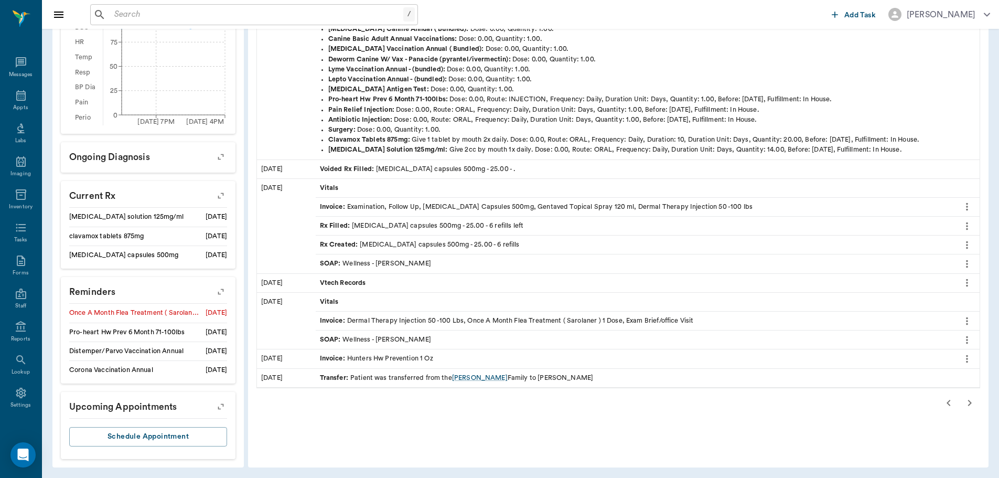
scroll to position [479, 0]
click at [949, 401] on icon "button" at bounding box center [949, 401] width 13 height 13
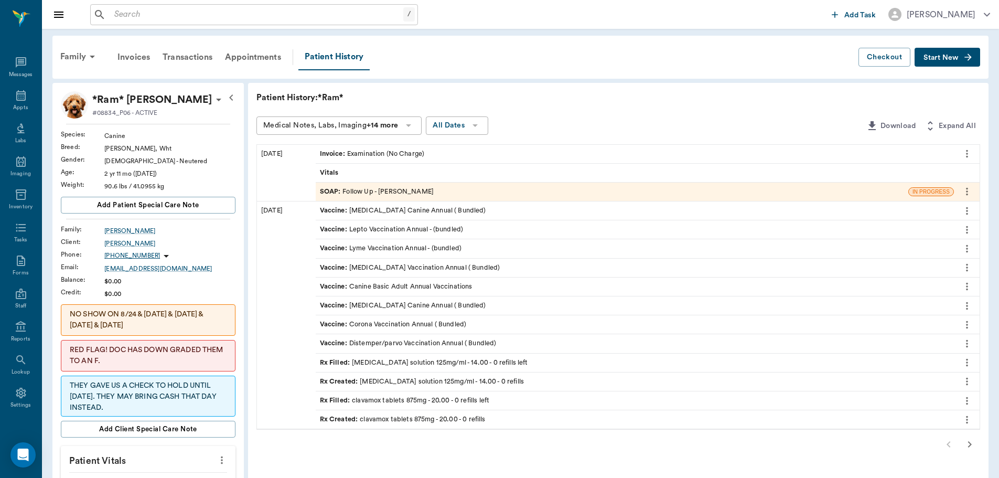
scroll to position [0, 0]
click at [382, 190] on div "SOAP : Follow Up - Dr. Bert Ellsworth" at bounding box center [377, 193] width 114 height 10
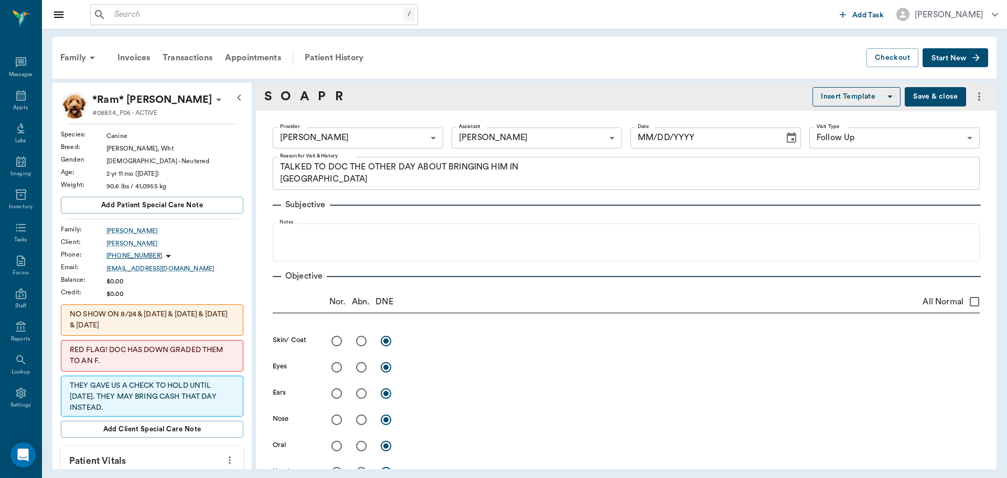
type input "63ec2f075fda476ae8351a4d"
type input "63ec2e7e52e12b0ba117b124"
type input "65d2be4f46e3a538d89b8c16"
type textarea "TALKED TO DOC THE OTHER DAY ABOUT BRINGING HIM IN LORY"
type input "08/20/2025"
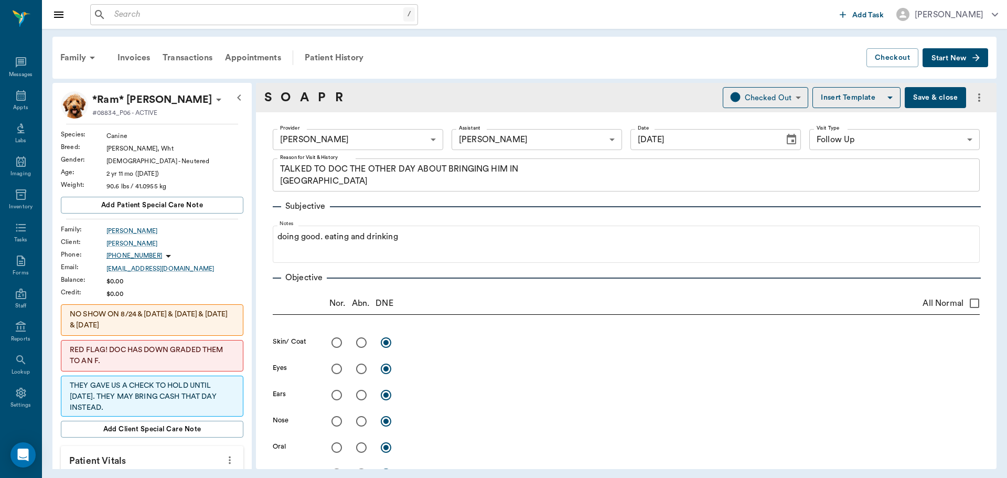
click at [942, 95] on button "Save & close" at bounding box center [935, 97] width 61 height 21
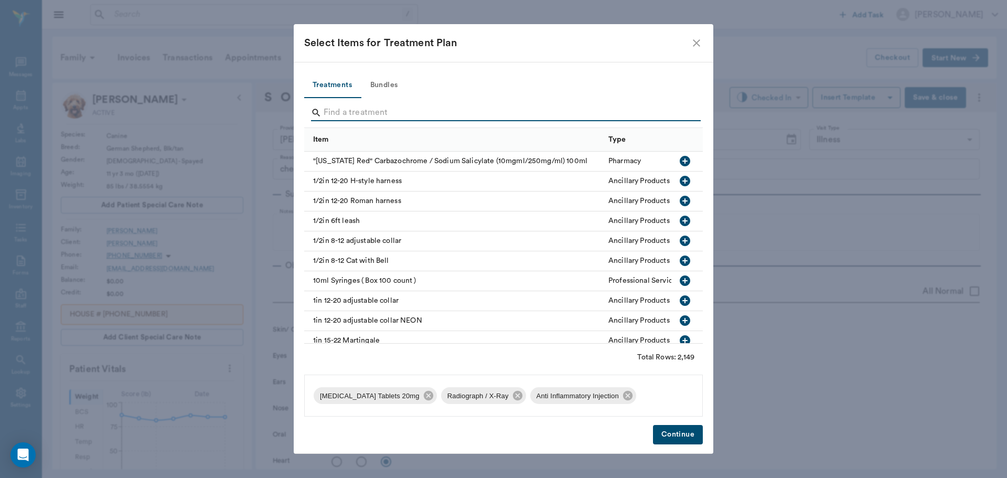
scroll to position [698, 0]
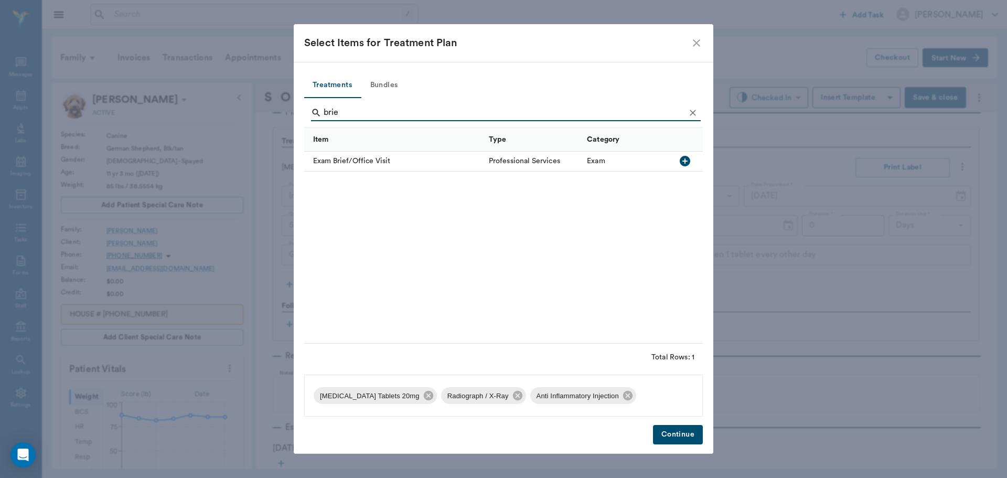
type input "brie"
click at [680, 162] on icon "button" at bounding box center [685, 161] width 10 height 10
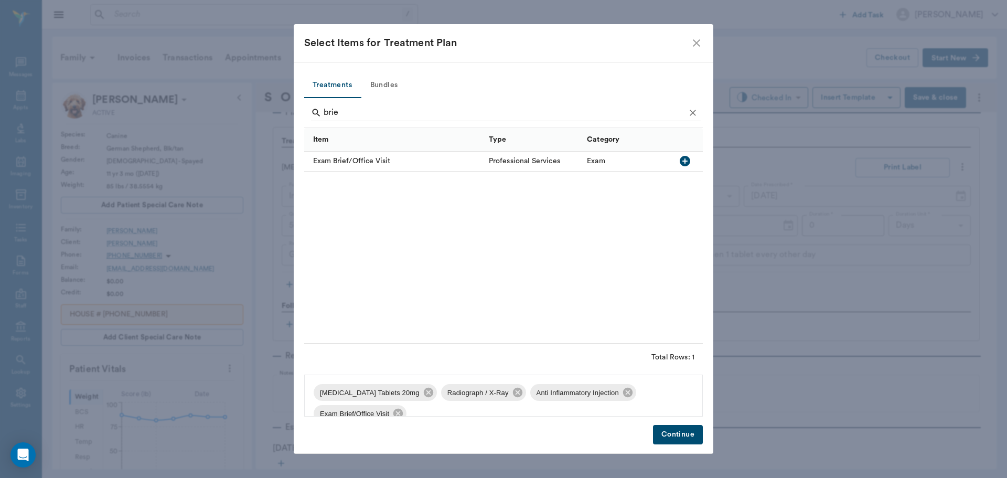
click at [663, 431] on button "Continue" at bounding box center [678, 434] width 50 height 19
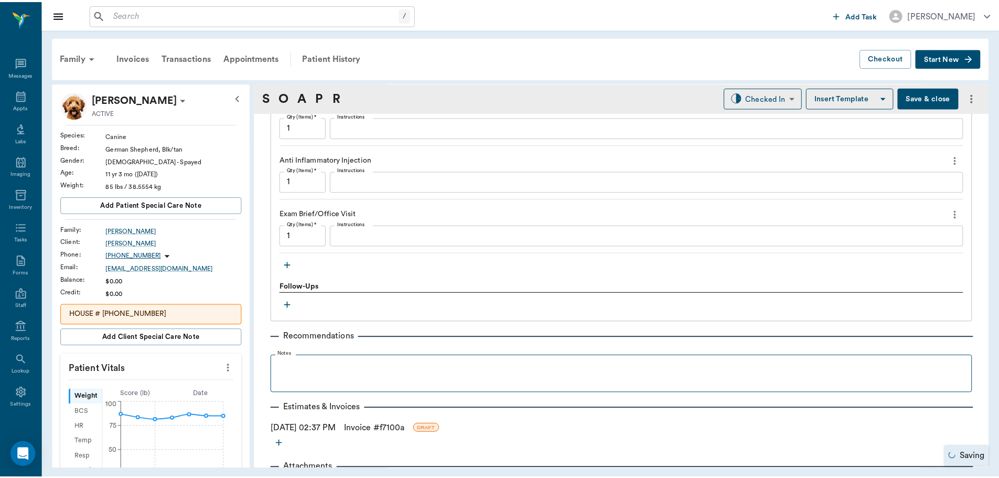
scroll to position [912, 0]
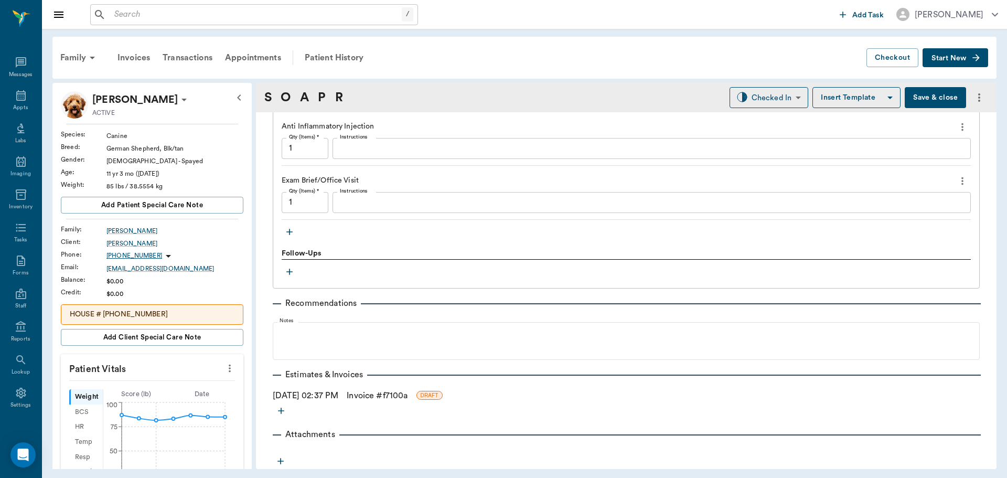
click at [372, 396] on link "Invoice # f7100a" at bounding box center [377, 395] width 61 height 13
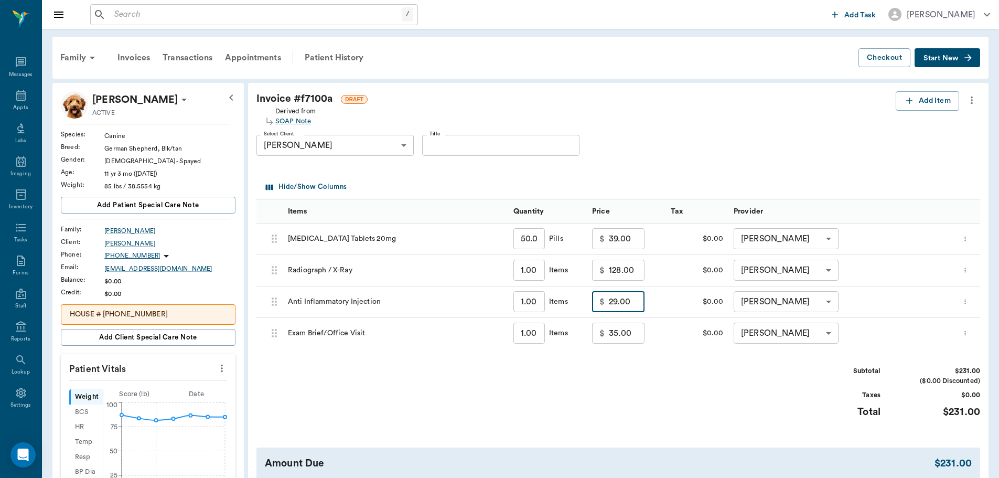
click at [631, 304] on input "29.00" at bounding box center [627, 301] width 36 height 21
type input "20.00"
click at [682, 367] on div "Subtotal $222.00 ($0.00 Discounted) Taxes $0.00 Total $222.00" at bounding box center [618, 398] width 724 height 65
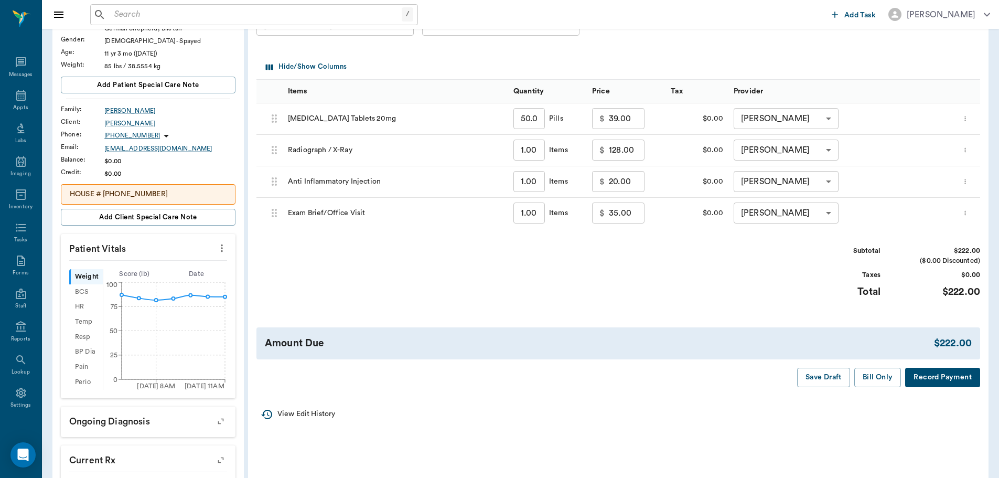
scroll to position [157, 0]
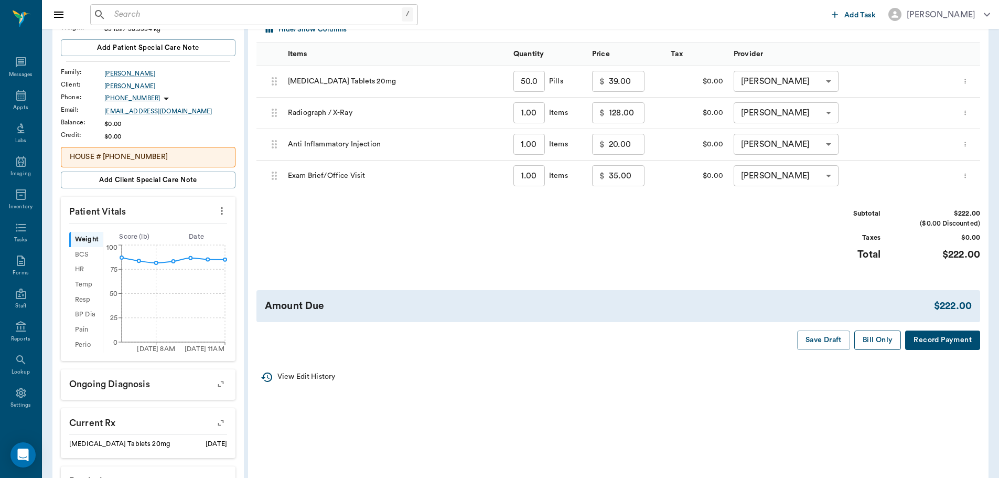
click at [878, 339] on button "Bill Only" at bounding box center [877, 339] width 47 height 19
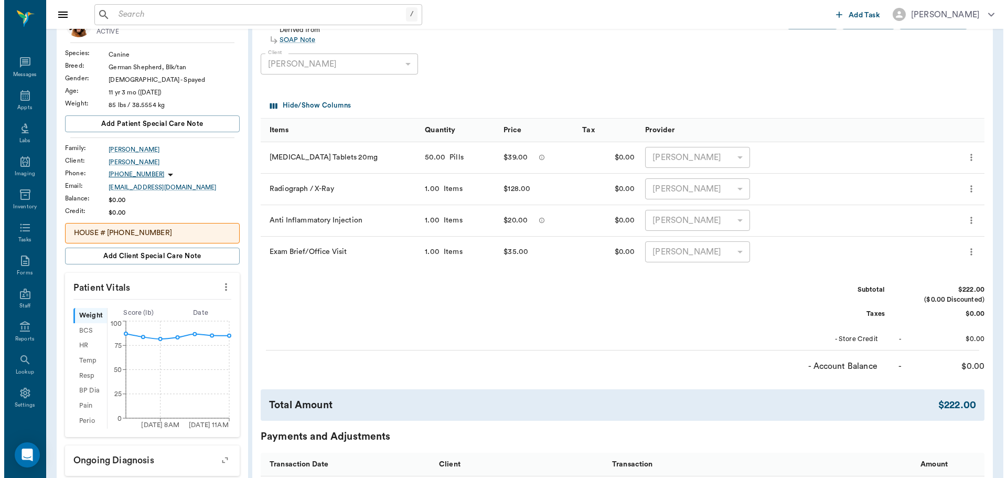
scroll to position [0, 0]
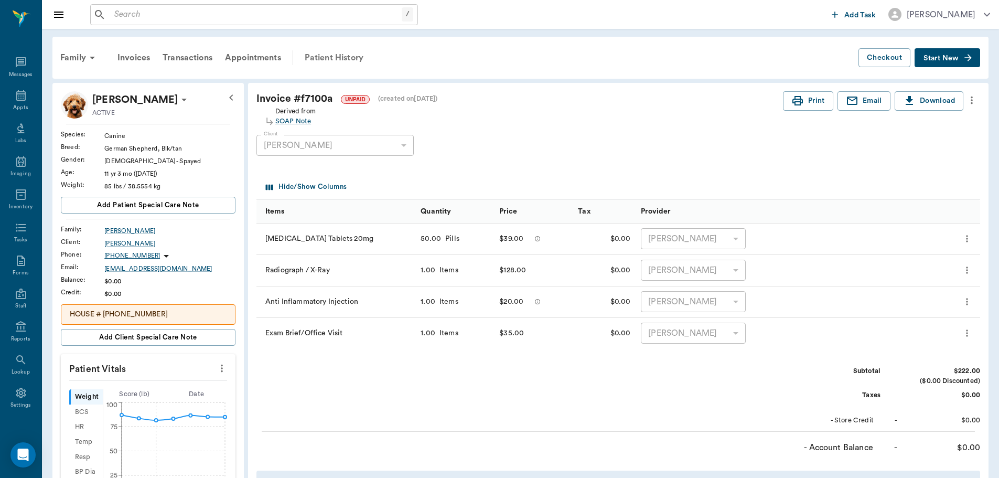
click at [326, 58] on div "Patient History" at bounding box center [333, 57] width 71 height 25
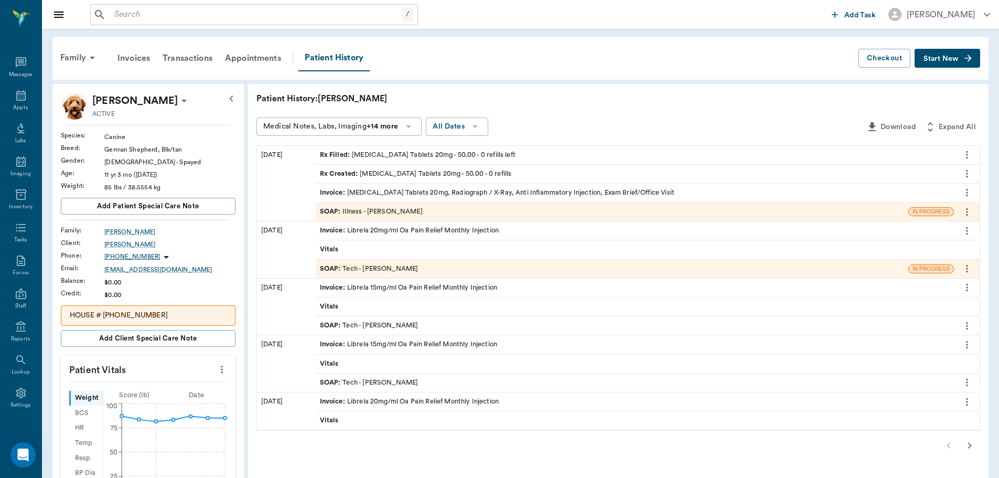
click at [377, 210] on div "SOAP : Illness - Dr. Bert Ellsworth" at bounding box center [371, 212] width 103 height 10
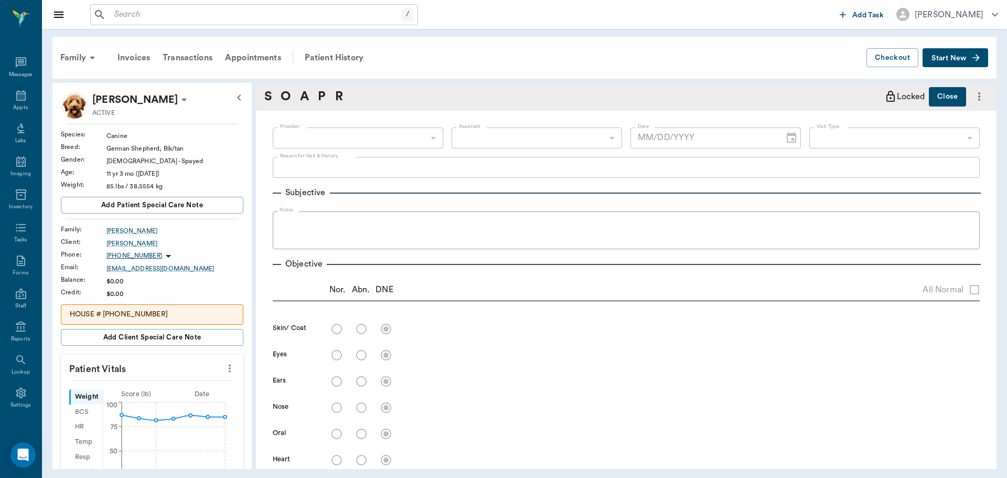
type input "63ec2f075fda476ae8351a4d"
type input "65d2be4f46e3a538d89b8c15"
type textarea "check hips, not doing well/[PERSON_NAME]"
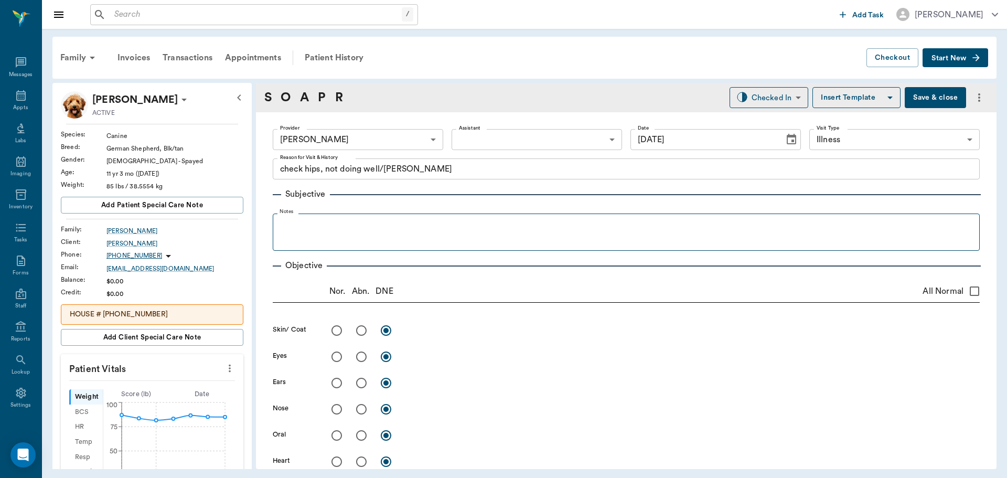
type input "[DATE]"
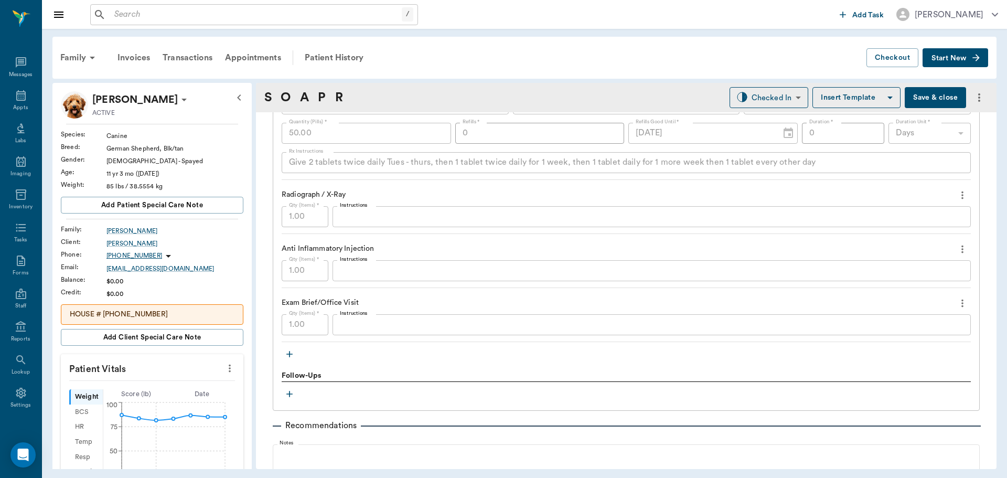
scroll to position [912, 0]
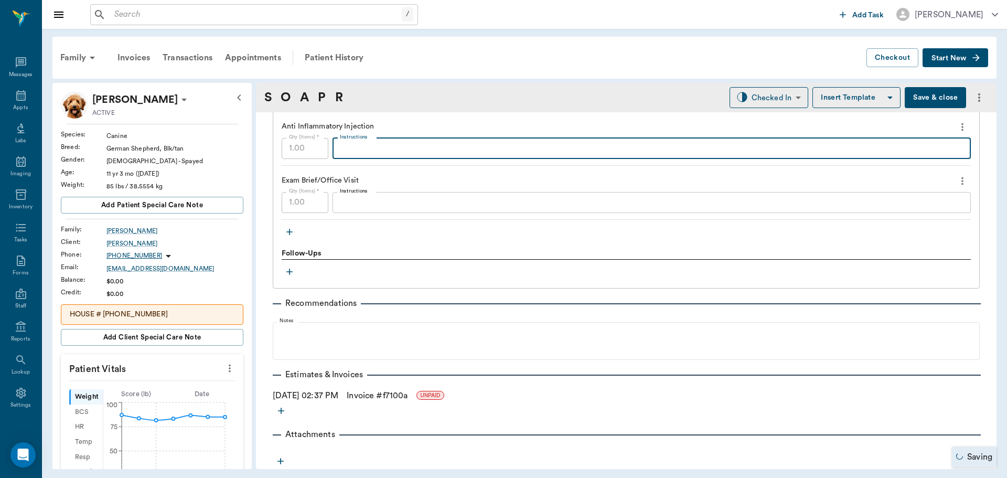
click at [366, 149] on textarea "Instructions" at bounding box center [652, 148] width 624 height 12
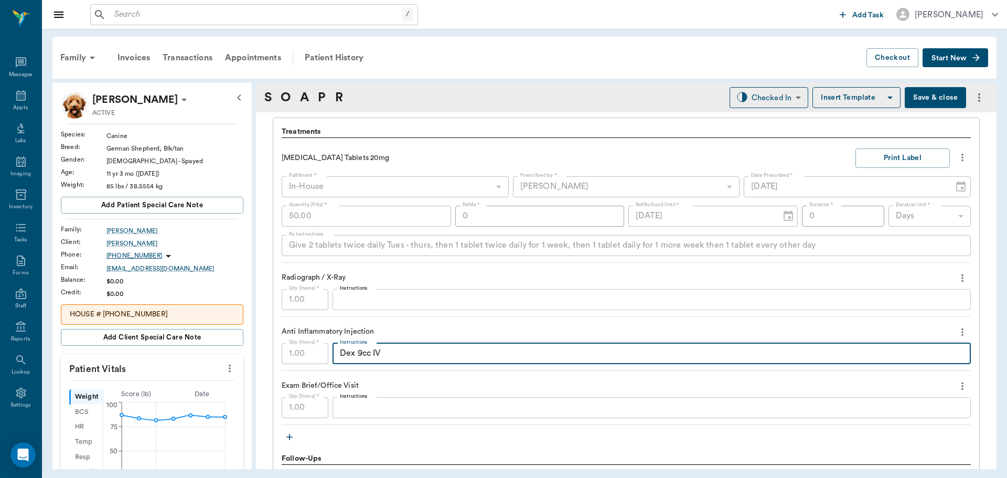
scroll to position [702, 0]
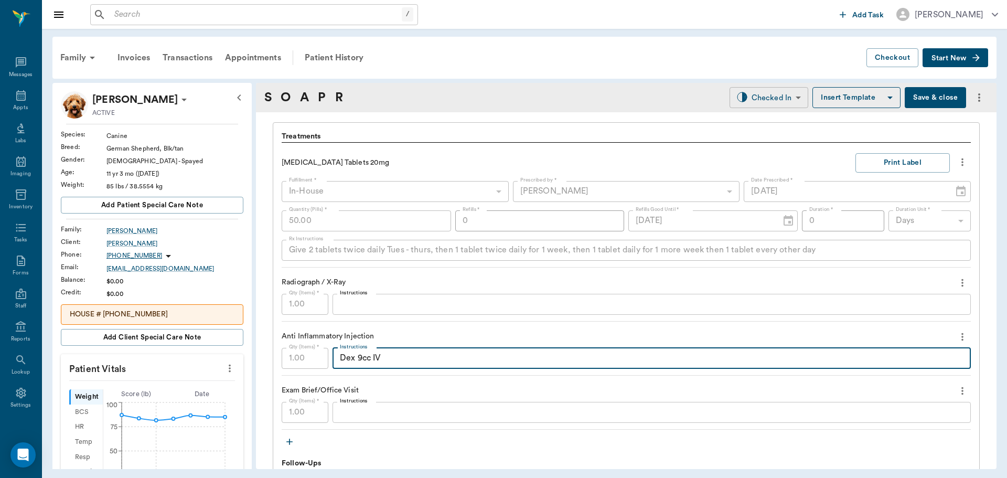
type textarea "Dex 9cc IV"
click at [784, 103] on body "/ ​ Add Task [PERSON_NAME] Nectar Messages Appts Labs Imaging Inventory Tasks F…" at bounding box center [503, 239] width 1007 height 478
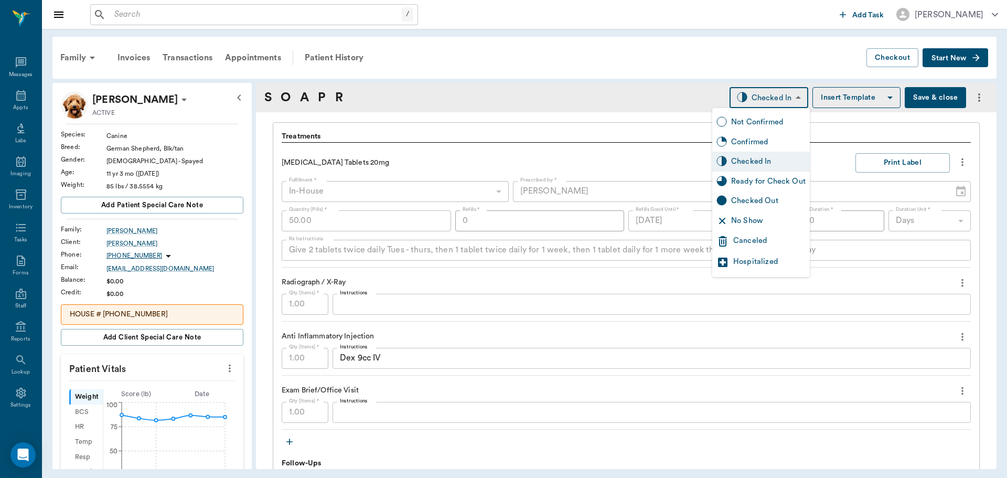
click at [792, 183] on div "Ready for Check Out" at bounding box center [768, 182] width 74 height 12
type input "READY_TO_CHECKOUT"
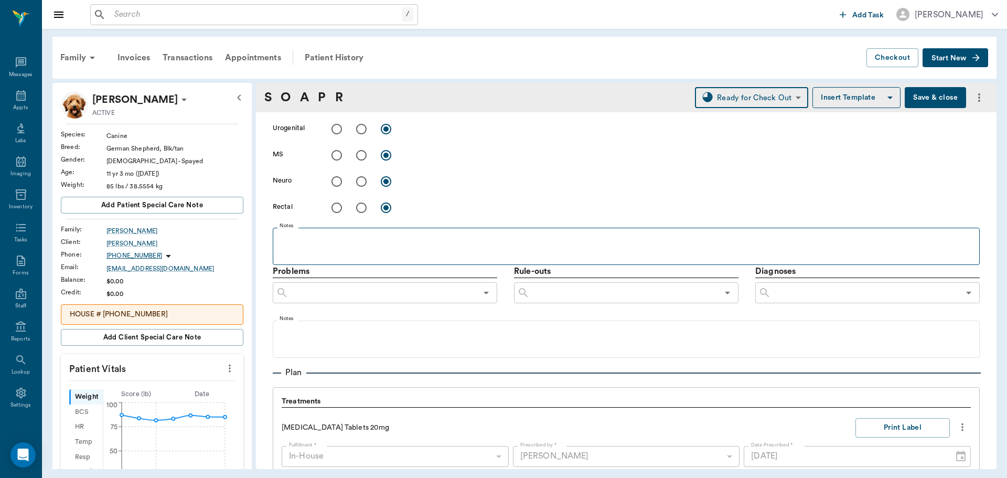
scroll to position [420, 0]
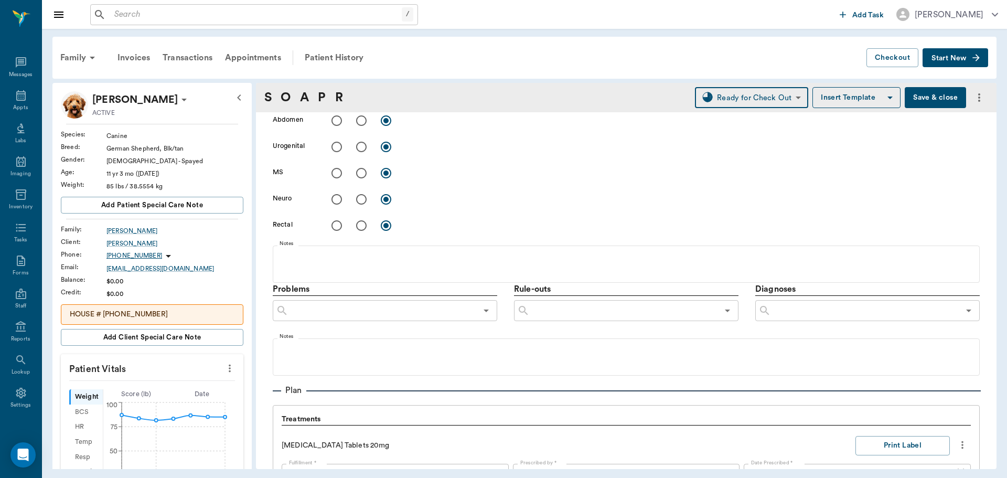
click at [361, 174] on input "radio" at bounding box center [361, 173] width 22 height 22
radio input "true"
click at [914, 99] on button "Save & close" at bounding box center [935, 97] width 61 height 21
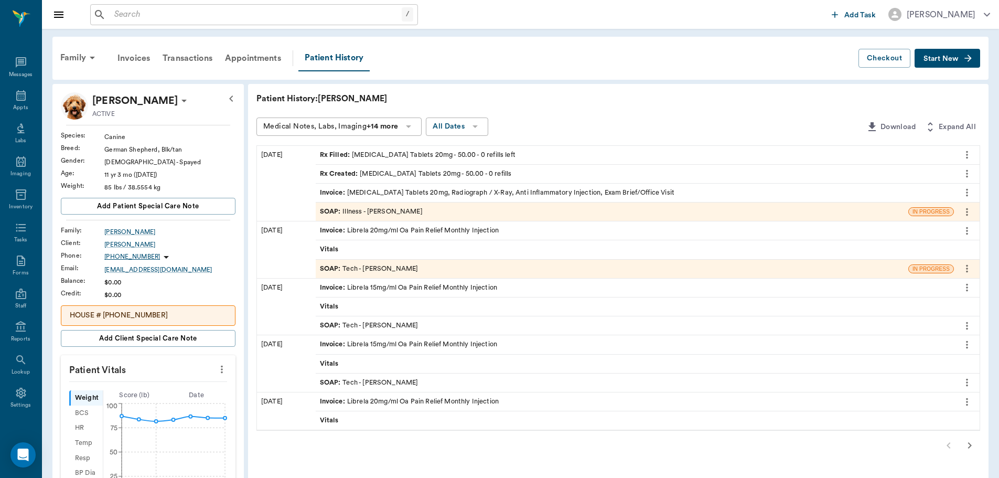
drag, startPoint x: 1007, startPoint y: 99, endPoint x: 489, endPoint y: 84, distance: 517.9
click at [489, 84] on div "Patient History: Heidi Medical Notes, Labs, Imaging +14 more All Dates Download…" at bounding box center [618, 459] width 741 height 750
click at [16, 100] on icon at bounding box center [20, 95] width 9 height 10
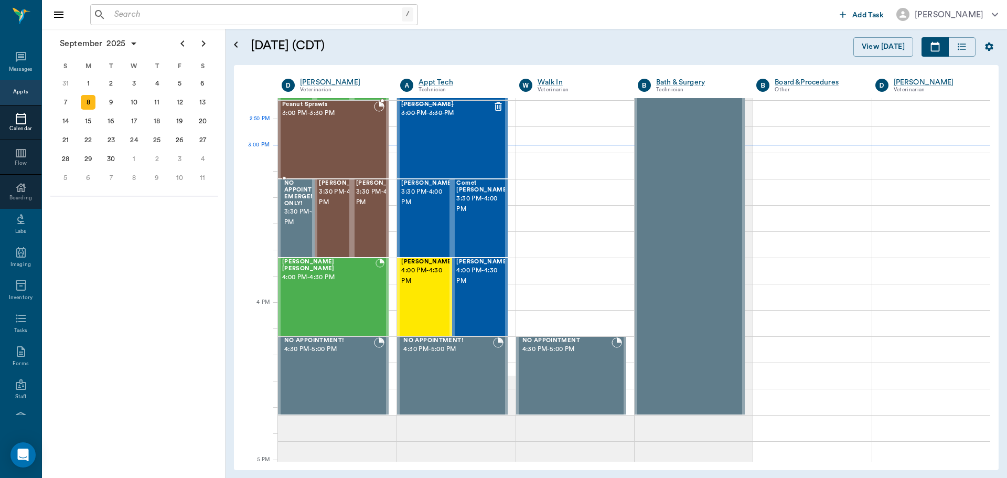
scroll to position [999, 0]
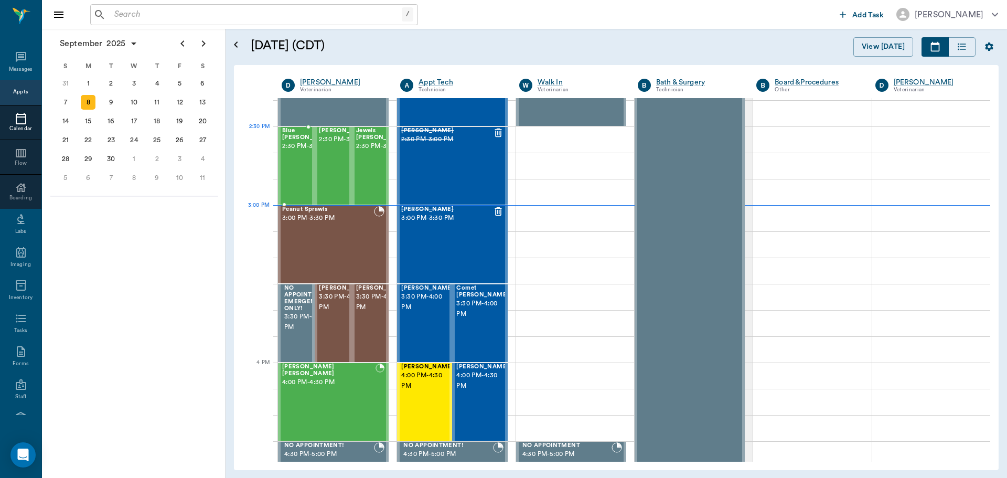
click at [290, 148] on span "2:30 PM - 3:00 PM" at bounding box center [308, 146] width 52 height 10
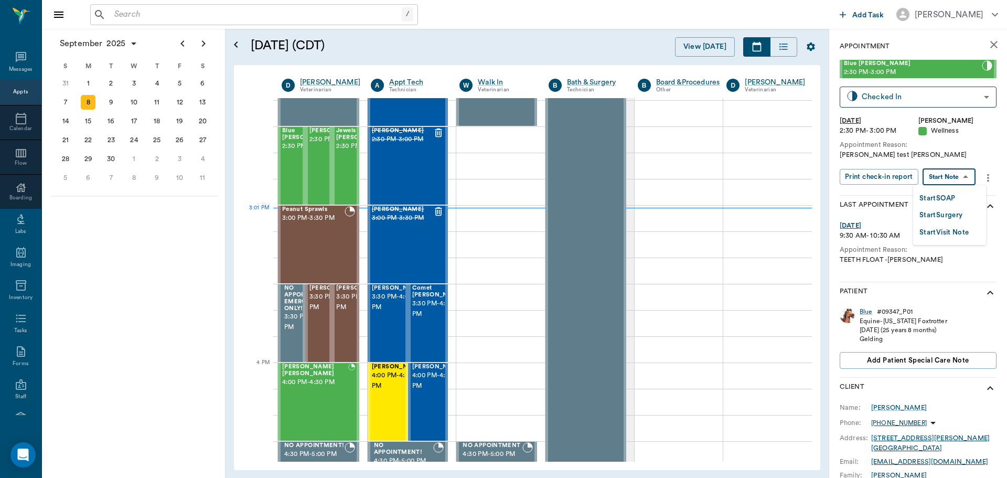
click at [947, 173] on body "/ ​ Add Task Dr. Bert Ellsworth Nectar Messages Appts Calendar Flow Boarding La…" at bounding box center [503, 239] width 1007 height 478
click at [949, 197] on button "Start SOAP" at bounding box center [938, 199] width 36 height 12
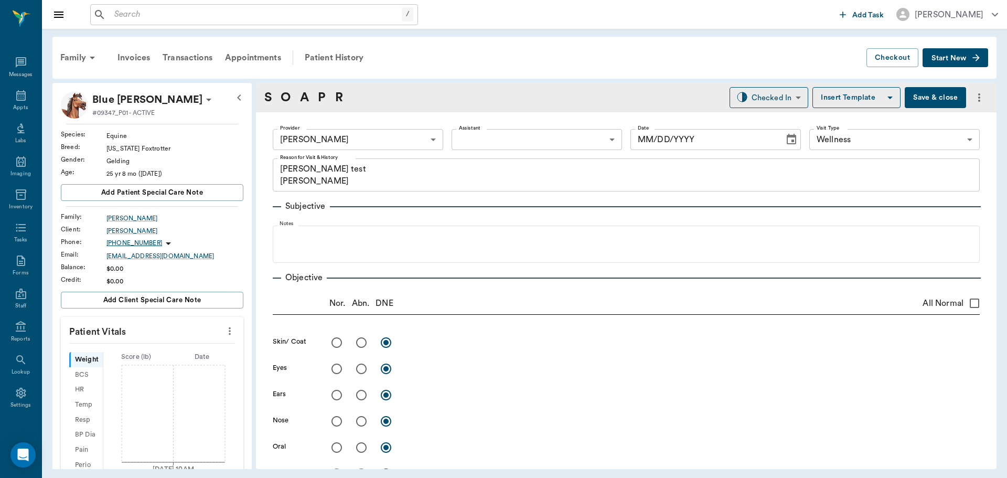
type input "63ec2f075fda476ae8351a4d"
type input "65d2be4f46e3a538d89b8c14"
type textarea "Coggins test Christy"
type input "[DATE]"
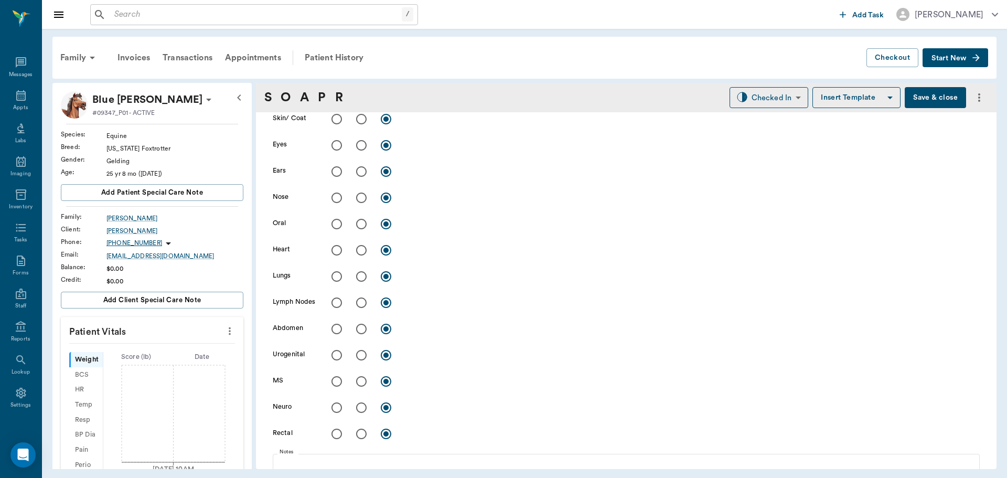
click at [338, 222] on input "radio" at bounding box center [337, 224] width 22 height 22
radio input "true"
click at [432, 223] on textarea at bounding box center [692, 224] width 574 height 12
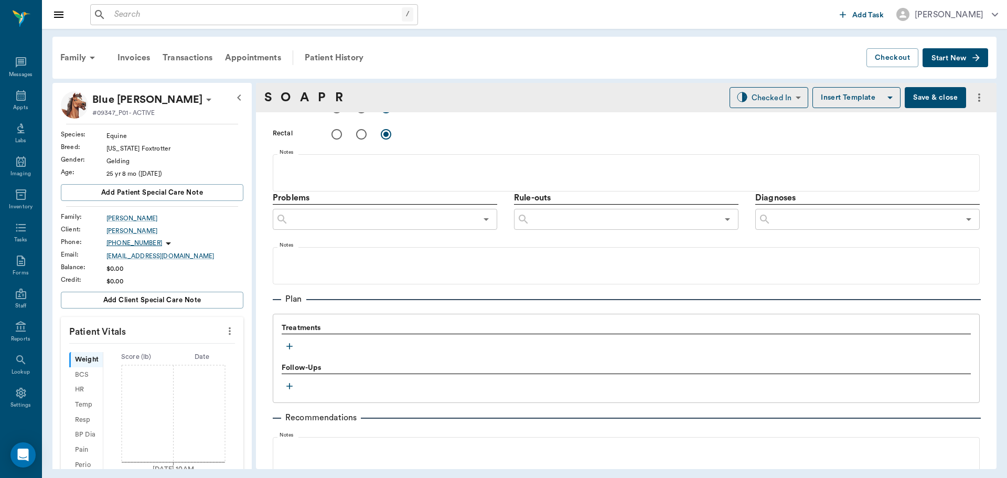
scroll to position [625, 0]
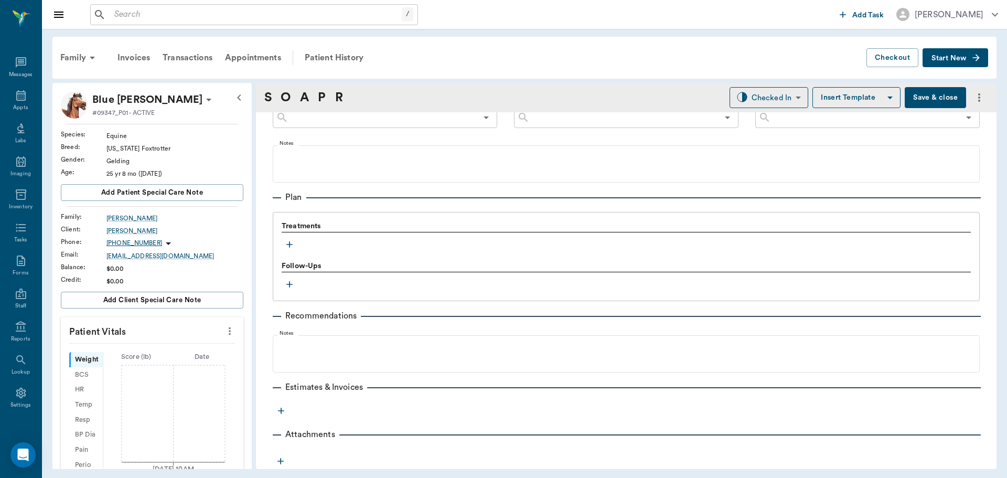
type textarea "OK"
click at [286, 240] on icon "button" at bounding box center [289, 244] width 10 height 10
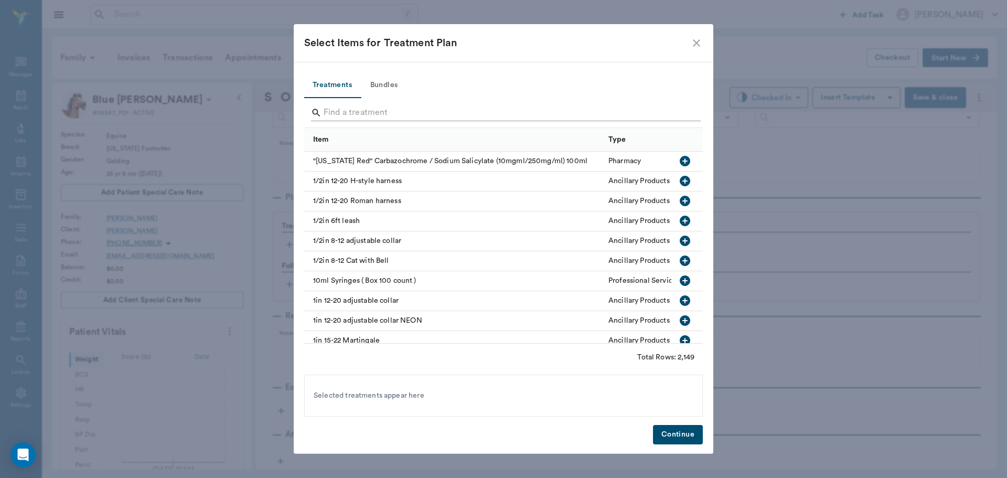
click at [370, 115] on input "Search" at bounding box center [504, 112] width 361 height 17
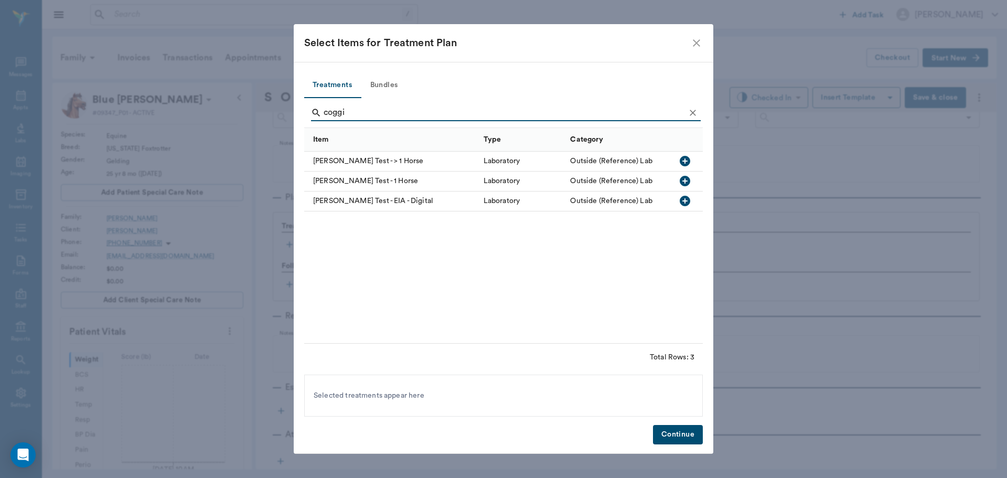
type input "coggi"
click at [683, 161] on icon "button" at bounding box center [685, 161] width 10 height 10
click at [682, 431] on button "Continue" at bounding box center [678, 434] width 50 height 19
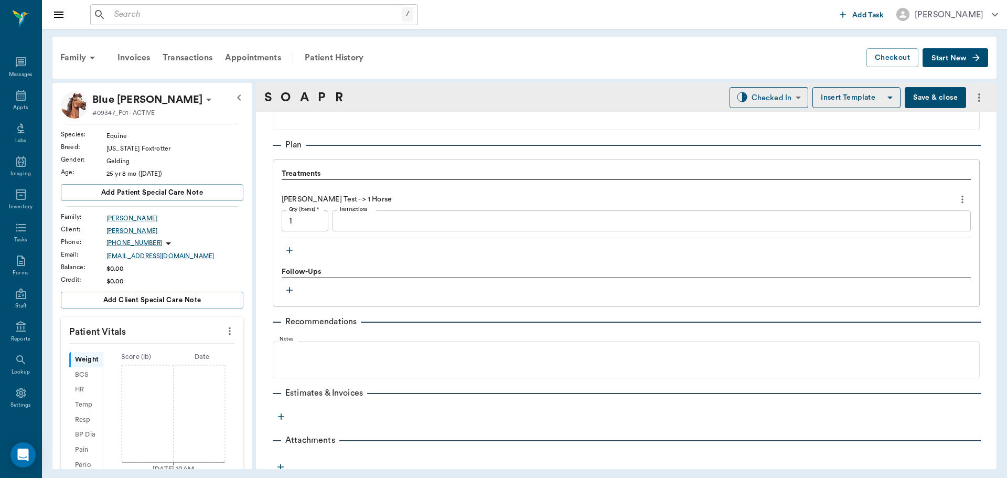
scroll to position [683, 0]
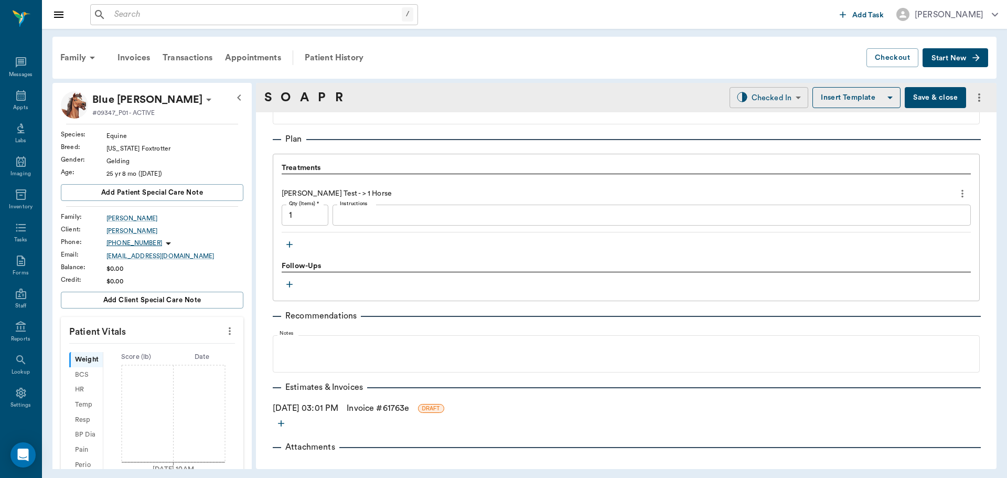
click at [782, 96] on body "/ ​ Add Task Dr. Bert Ellsworth Nectar Messages Appts Labs Imaging Inventory Ta…" at bounding box center [503, 239] width 1007 height 478
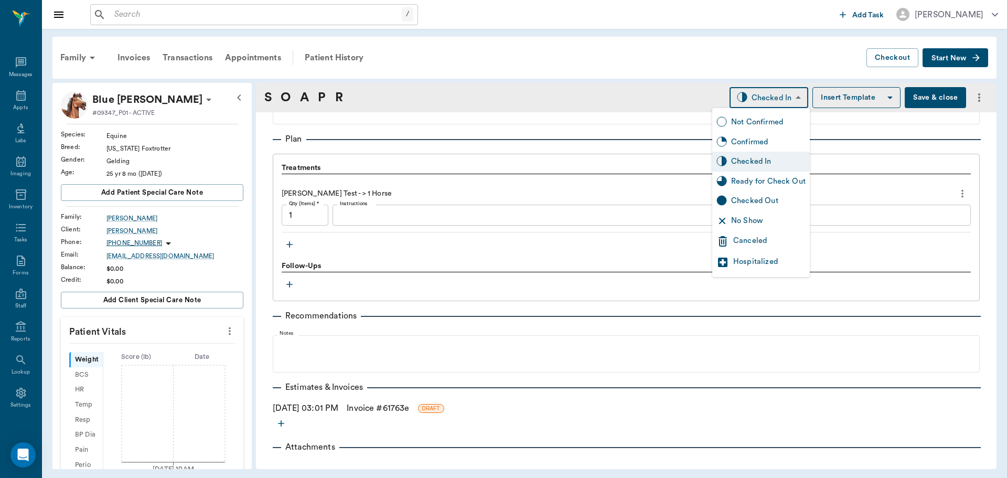
click at [765, 178] on div "Ready for Check Out" at bounding box center [768, 182] width 74 height 12
type input "READY_TO_CHECKOUT"
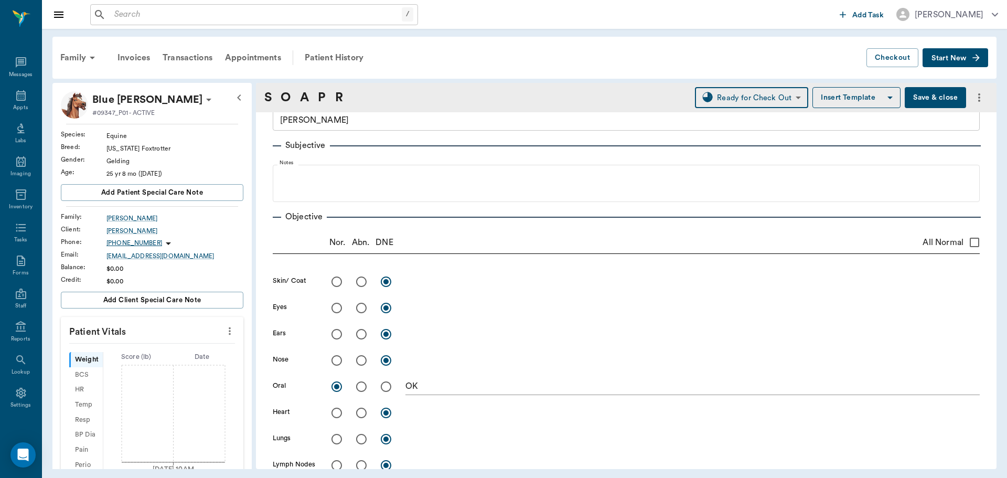
scroll to position [0, 0]
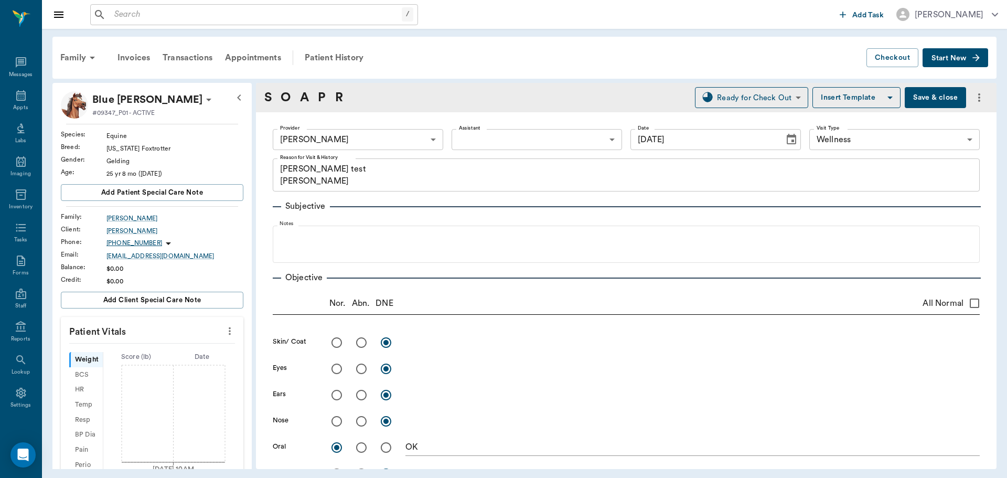
click at [931, 91] on button "Save & close" at bounding box center [935, 97] width 61 height 21
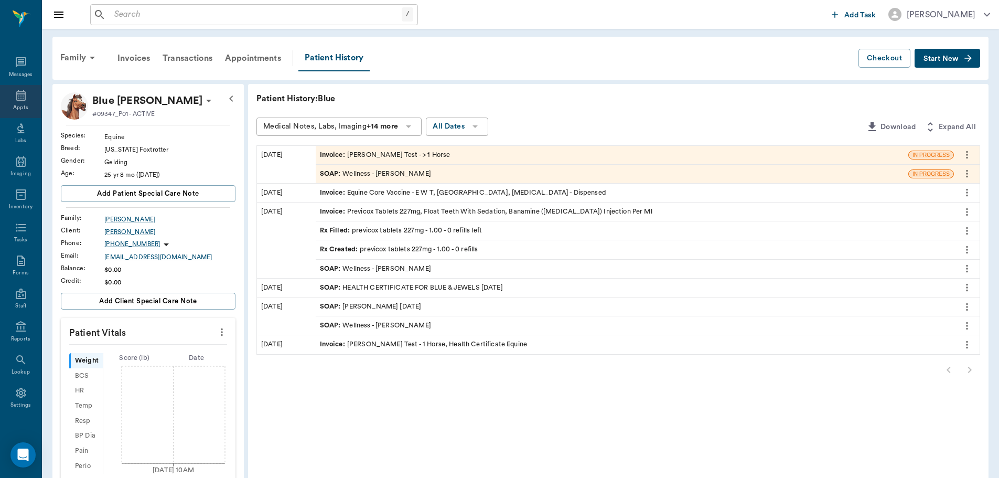
click at [9, 101] on div "Appts" at bounding box center [20, 101] width 41 height 33
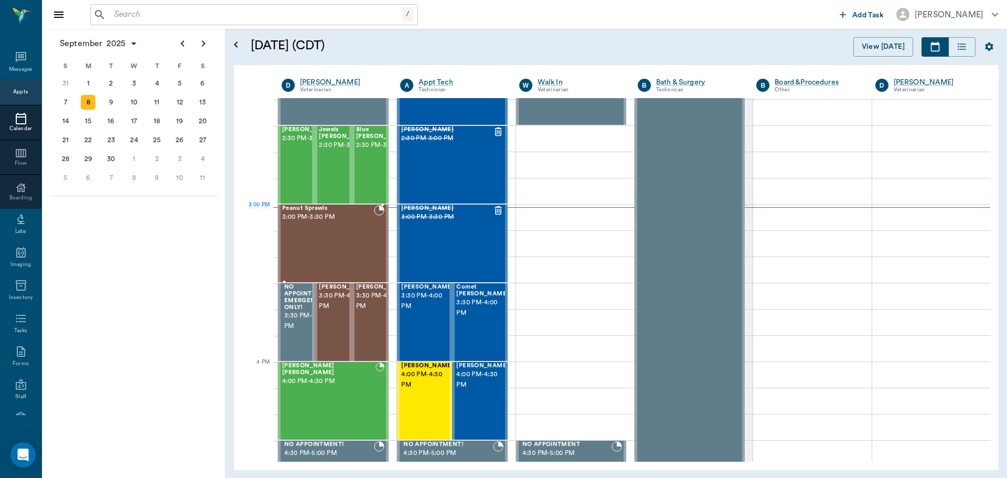
scroll to position [999, 0]
click at [291, 144] on span "2:30 PM - 3:00 PM" at bounding box center [308, 139] width 52 height 10
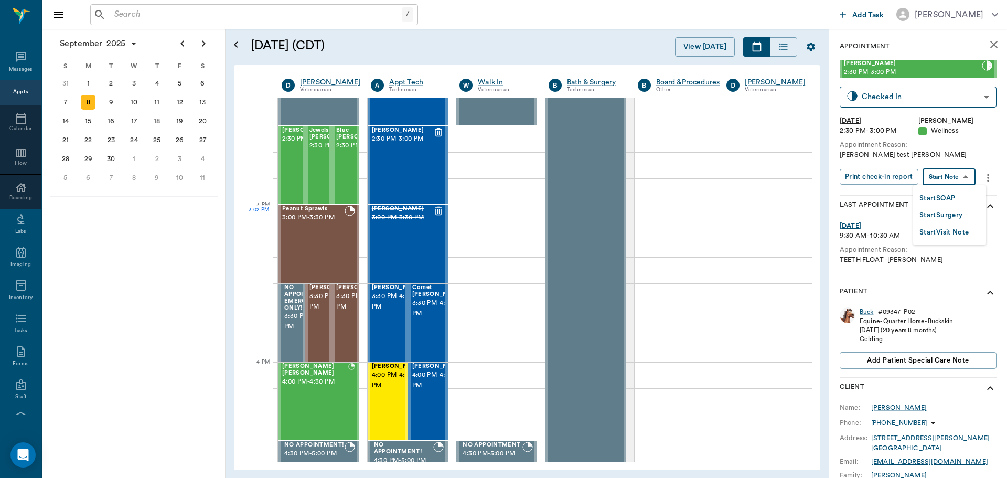
click at [964, 179] on body "/ ​ Add Task Dr. Bert Ellsworth Nectar Messages Appts Calendar Flow Boarding La…" at bounding box center [503, 239] width 1007 height 478
click at [947, 193] on button "Start SOAP" at bounding box center [938, 199] width 36 height 12
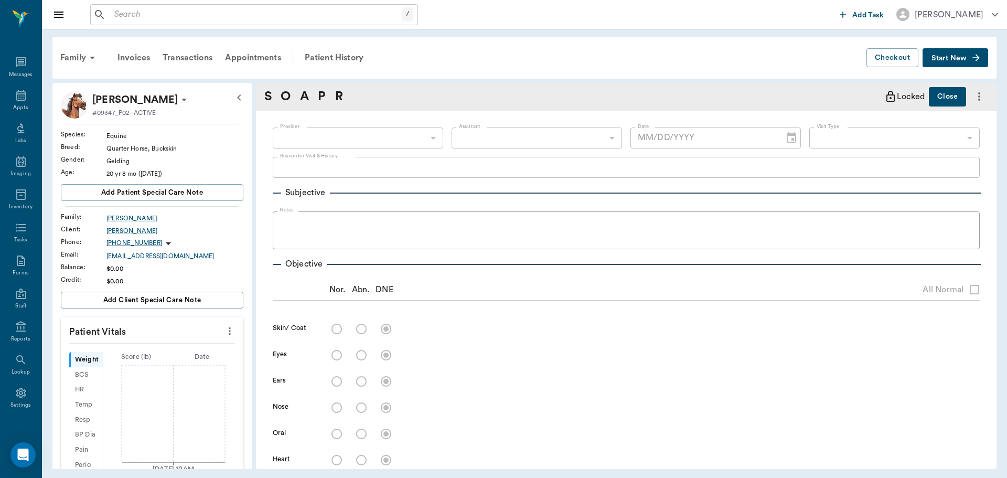
type input "63ec2f075fda476ae8351a4d"
type input "65d2be4f46e3a538d89b8c14"
type textarea "Coggins test Christy"
type input "[DATE]"
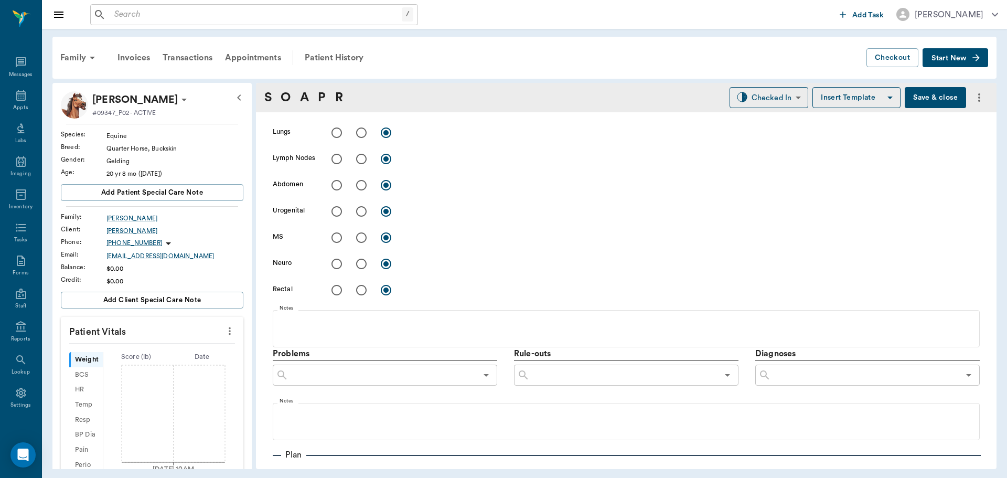
scroll to position [577, 0]
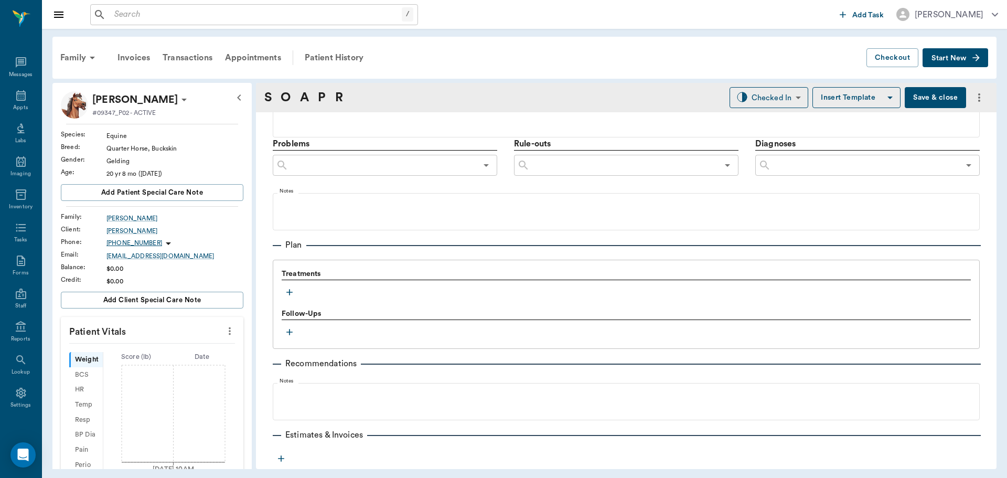
click at [287, 293] on icon "button" at bounding box center [289, 292] width 10 height 10
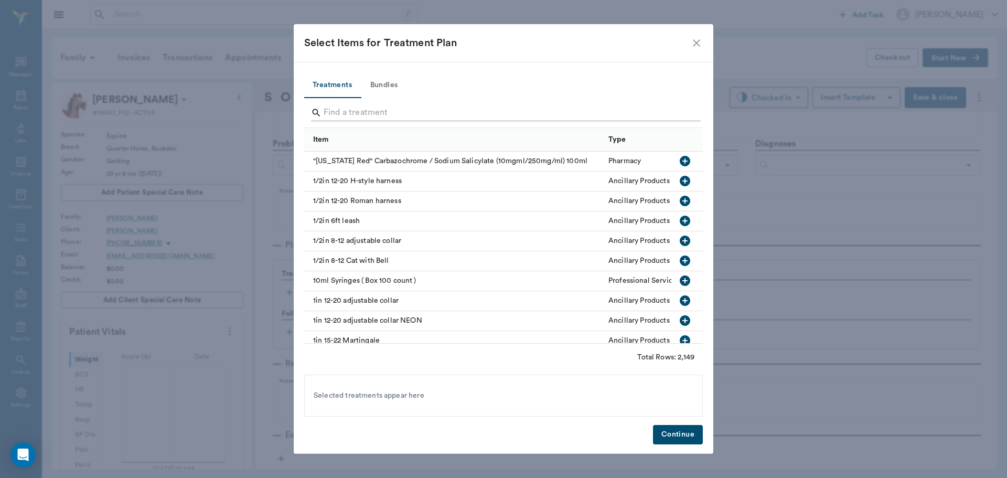
click at [365, 117] on input "Search" at bounding box center [504, 112] width 361 height 17
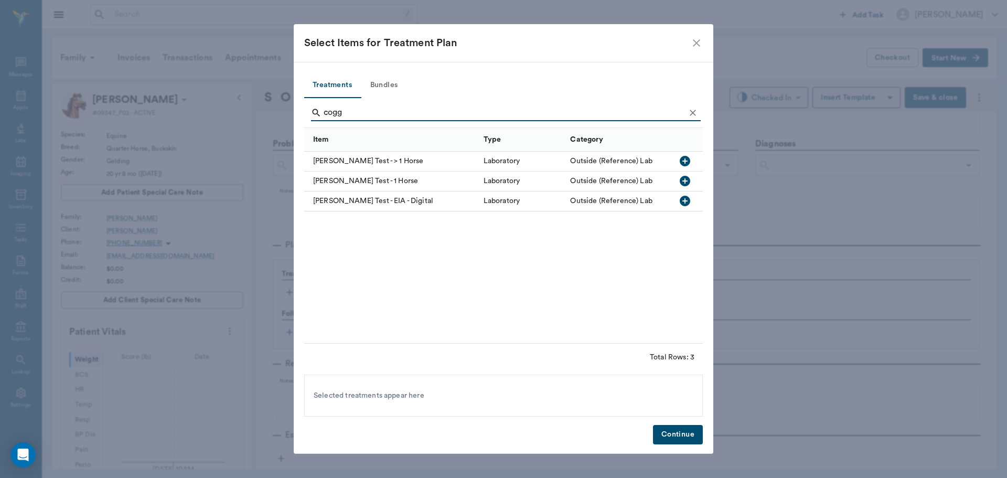
type input "cogg"
click at [686, 159] on icon "button" at bounding box center [685, 161] width 10 height 10
click at [657, 433] on button "Continue" at bounding box center [678, 434] width 50 height 19
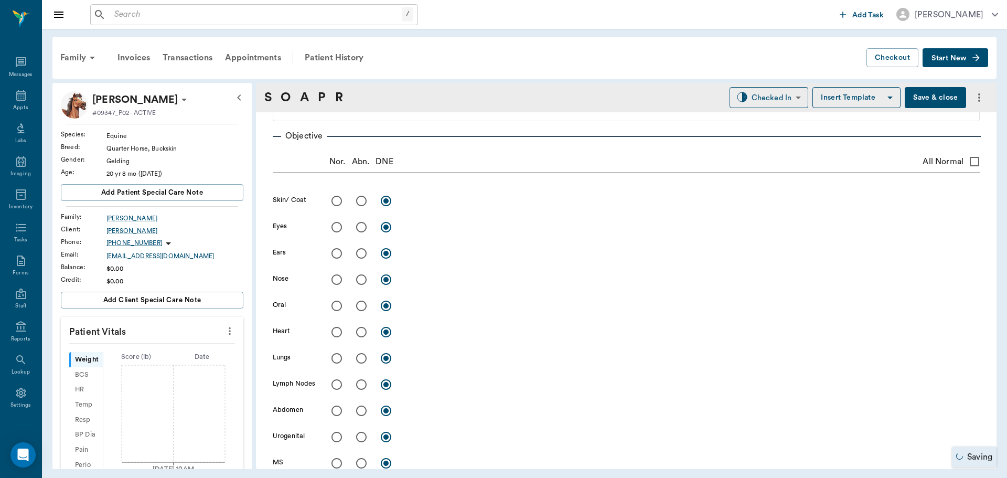
scroll to position [157, 0]
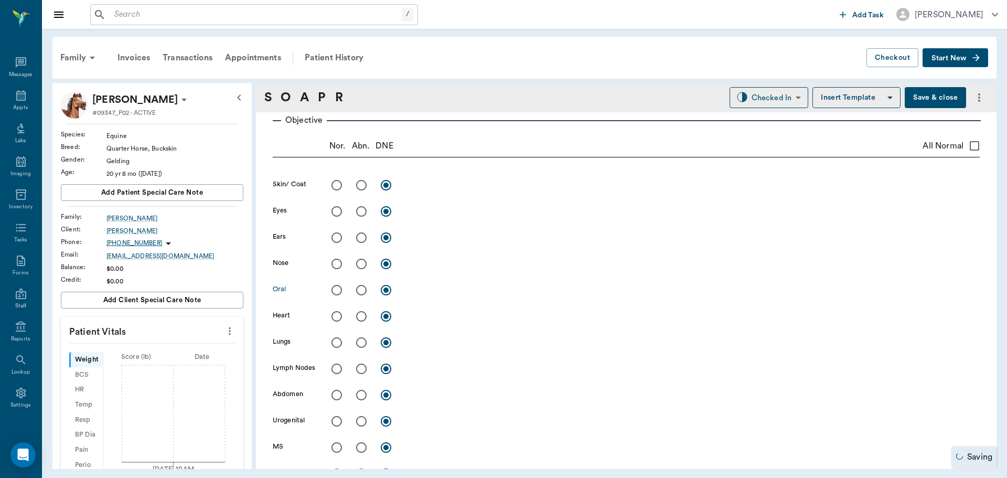
click at [360, 293] on input "radio" at bounding box center [361, 290] width 22 height 22
radio input "true"
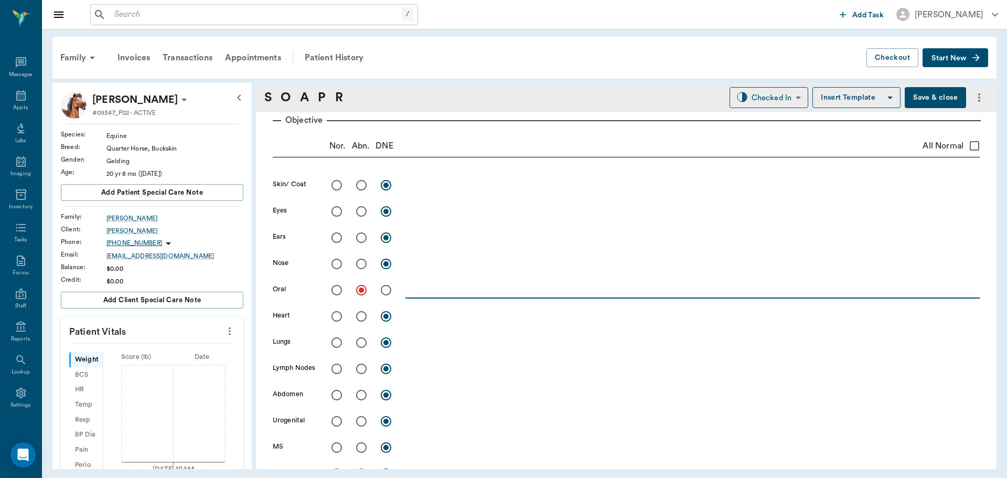
click at [457, 286] on textarea at bounding box center [692, 290] width 574 height 12
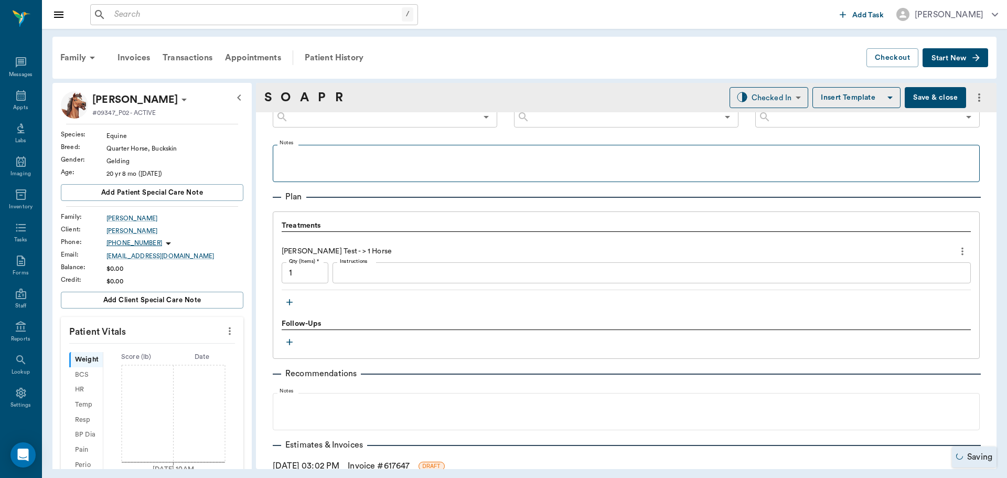
scroll to position [696, 0]
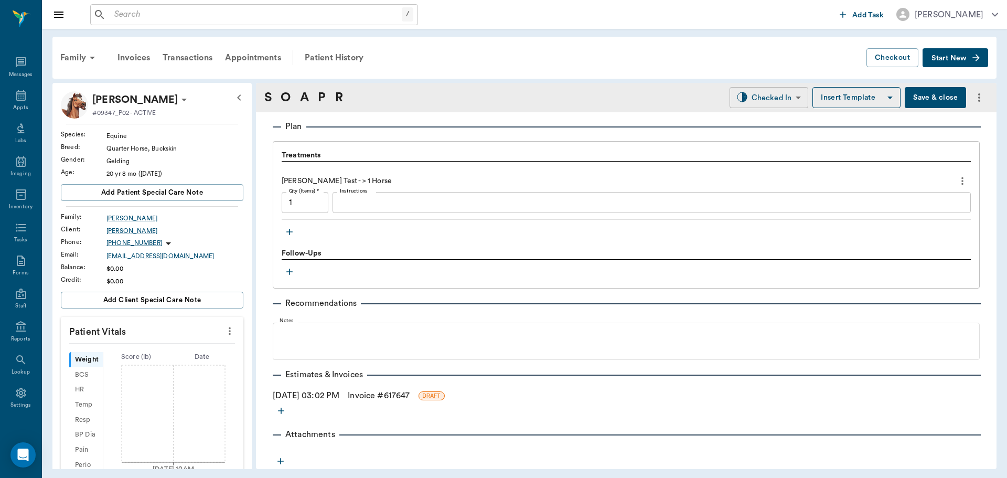
type textarea "wave mouth - needs dental"
click at [778, 98] on body "/ ​ Add Task Dr. Bert Ellsworth Nectar Messages Appts Labs Imaging Inventory Ta…" at bounding box center [503, 239] width 1007 height 478
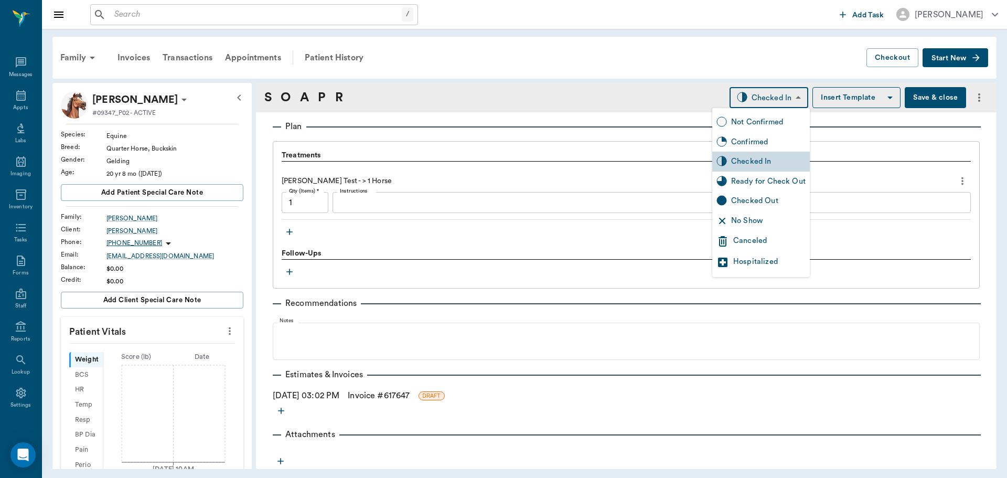
click at [775, 181] on div "Ready for Check Out" at bounding box center [768, 182] width 74 height 12
type input "READY_TO_CHECKOUT"
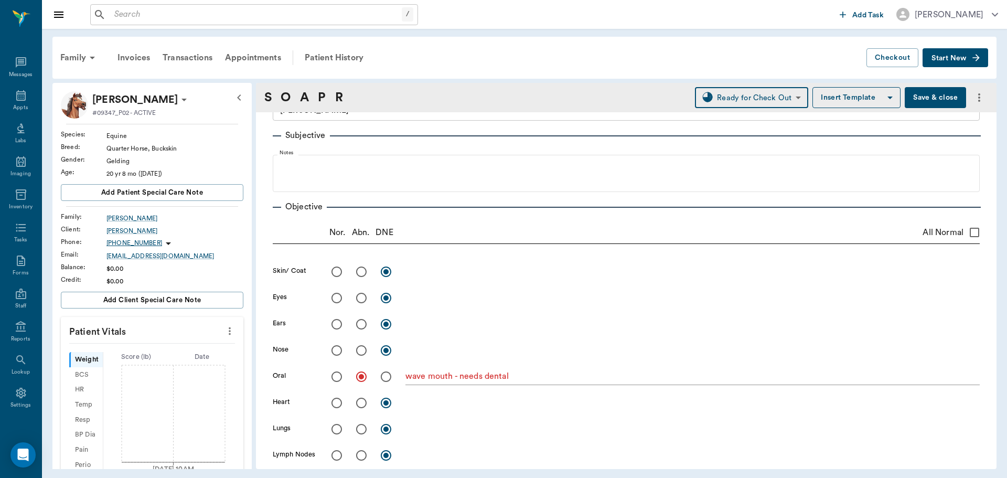
scroll to position [66, 0]
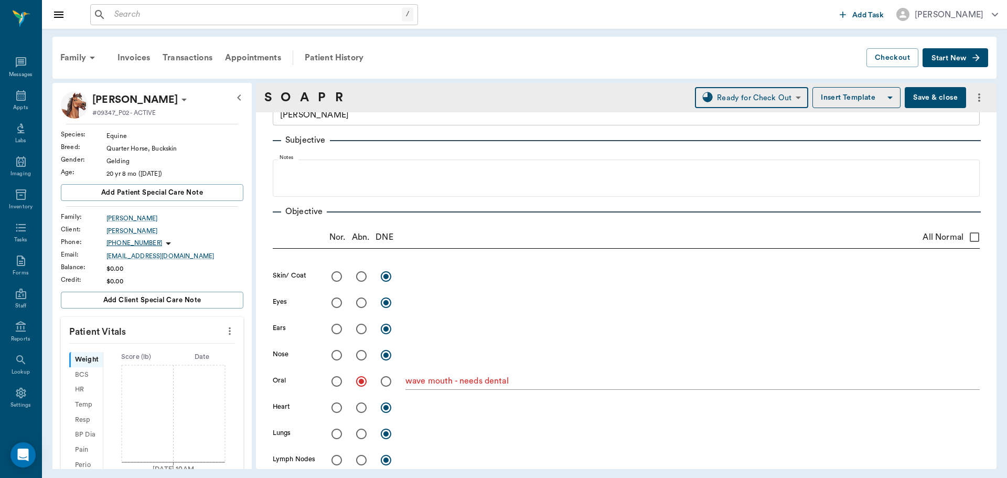
click at [928, 94] on button "Save & close" at bounding box center [935, 97] width 61 height 21
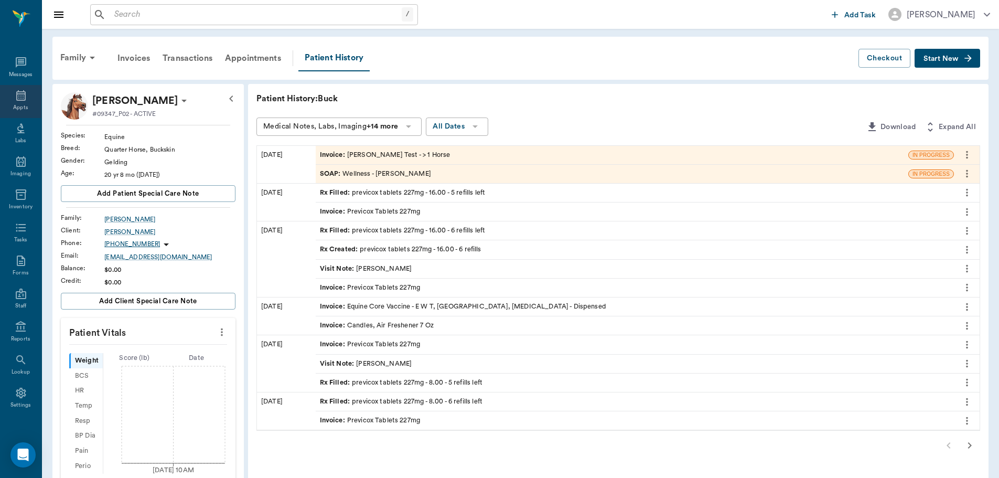
click at [16, 103] on div "Appts" at bounding box center [20, 101] width 41 height 33
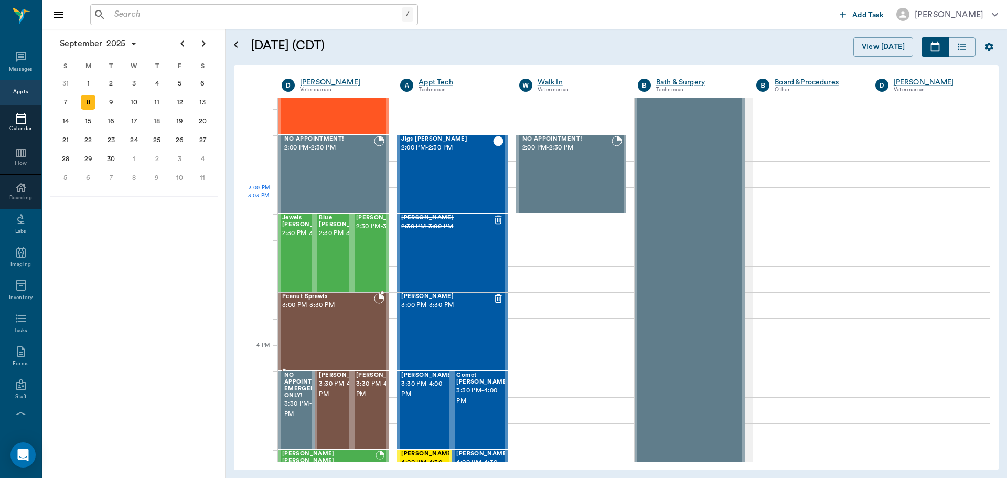
scroll to position [894, 0]
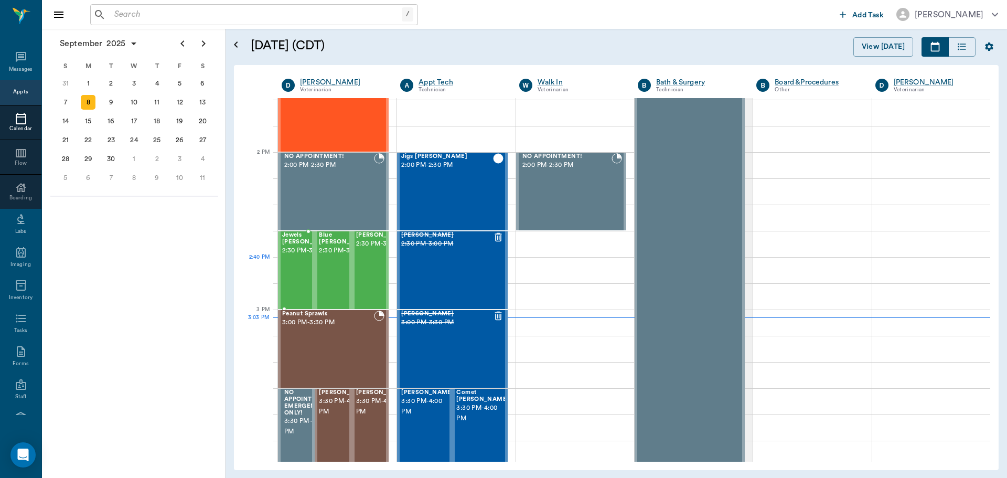
click at [298, 256] on span "2:30 PM - 3:00 PM" at bounding box center [308, 250] width 52 height 10
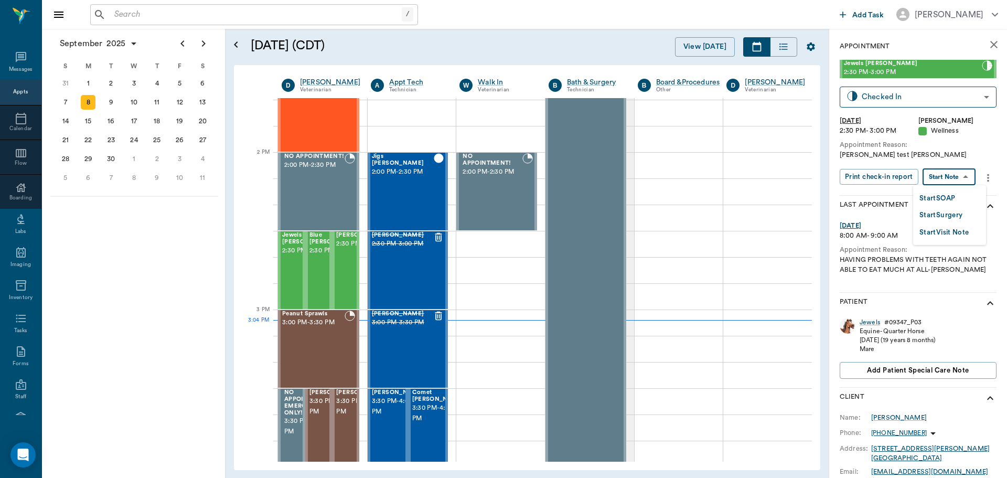
click at [971, 176] on body "/ ​ Add Task Dr. Bert Ellsworth Nectar Messages Appts Calendar Flow Boarding La…" at bounding box center [503, 239] width 1007 height 478
click at [943, 199] on button "Start SOAP" at bounding box center [938, 199] width 36 height 12
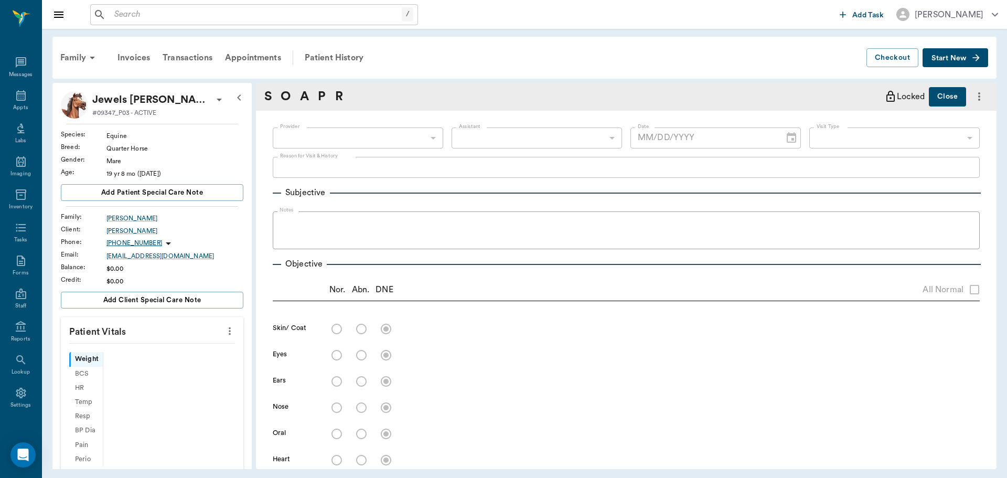
type input "63ec2f075fda476ae8351a4d"
type input "65d2be4f46e3a538d89b8c14"
type textarea "Coggins test Christy"
type input "[DATE]"
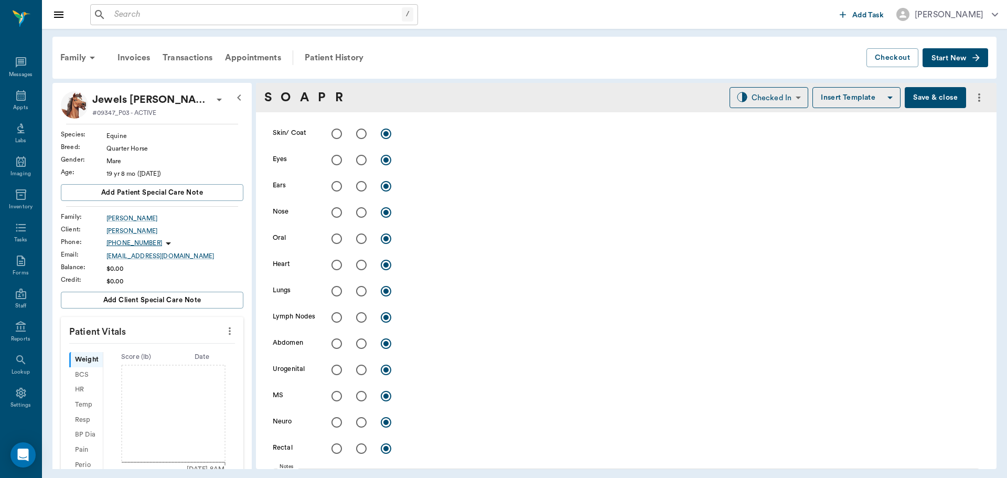
scroll to position [210, 0]
click at [360, 241] on input "radio" at bounding box center [361, 238] width 22 height 22
radio input "true"
click at [427, 241] on textarea at bounding box center [692, 237] width 574 height 12
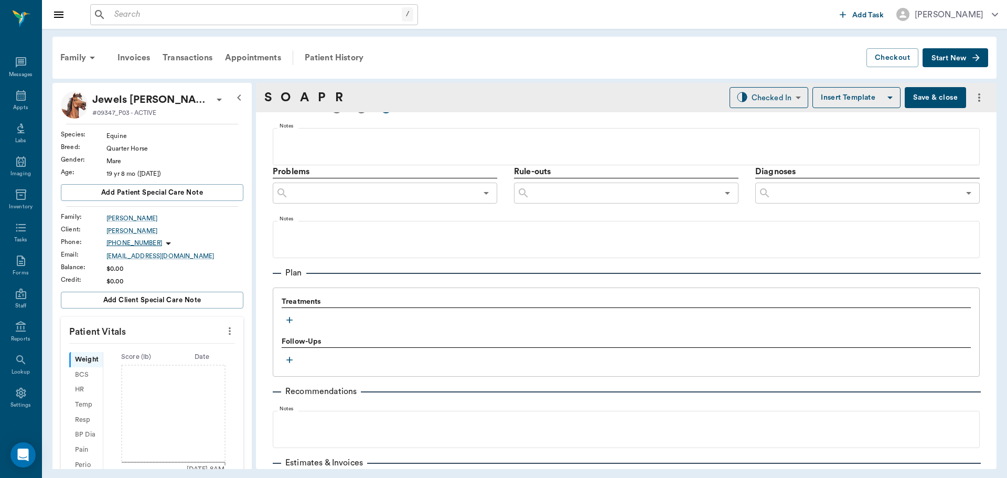
scroll to position [625, 0]
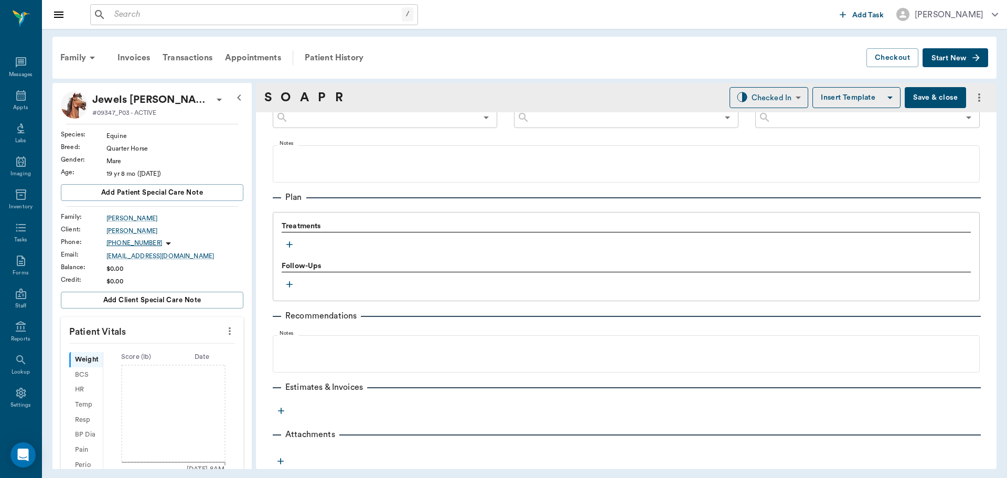
type textarea "needs dental this year"
click at [291, 247] on icon "button" at bounding box center [289, 244] width 10 height 10
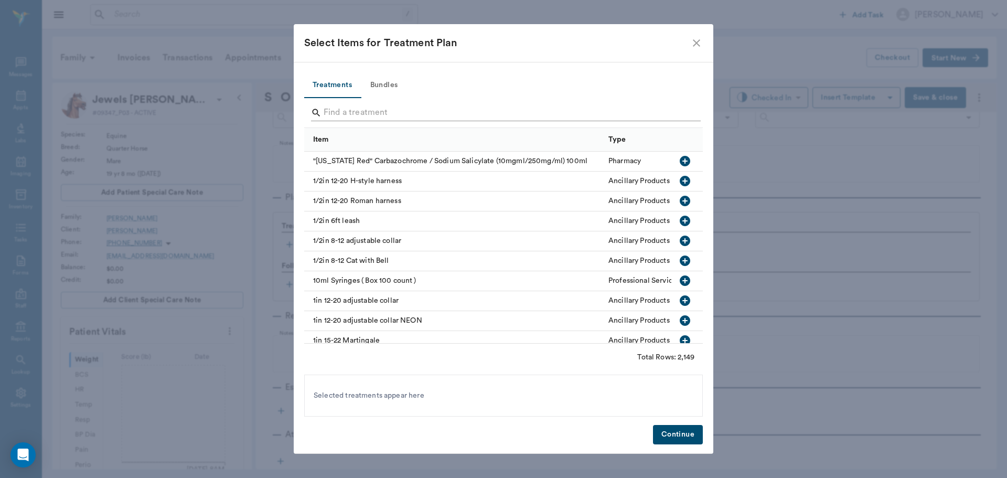
click at [342, 116] on input "Search" at bounding box center [504, 112] width 361 height 17
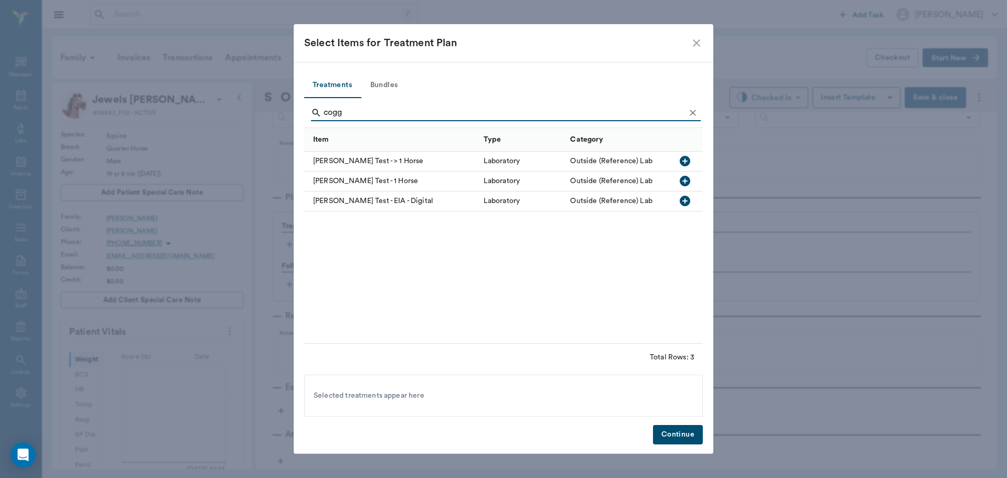
type input "cogg"
click at [682, 161] on icon "button" at bounding box center [685, 161] width 10 height 10
drag, startPoint x: 683, startPoint y: 433, endPoint x: 686, endPoint y: 427, distance: 5.9
click at [683, 432] on button "Continue" at bounding box center [678, 434] width 50 height 19
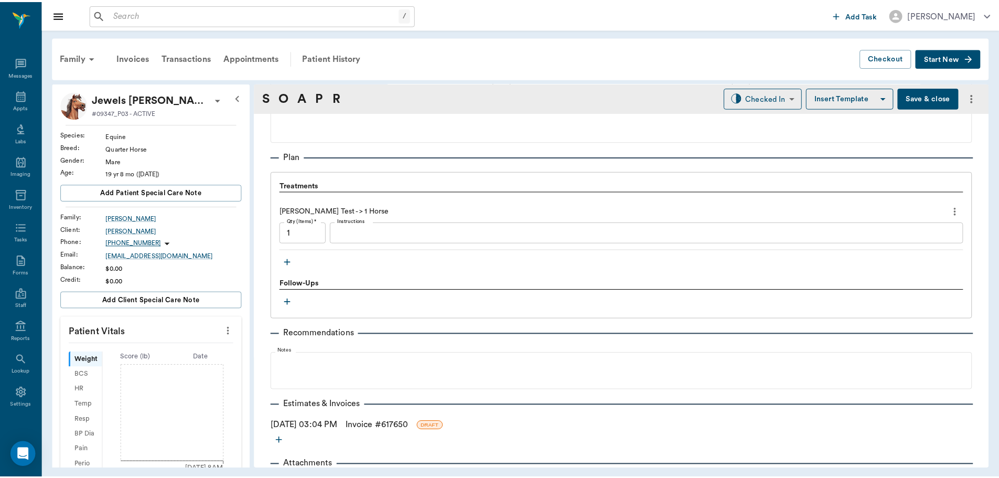
scroll to position [696, 0]
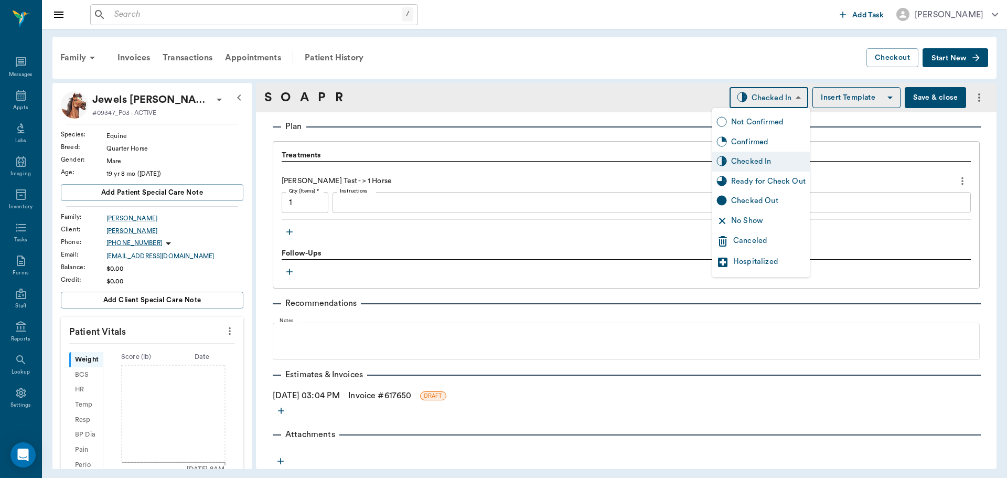
click at [770, 97] on body "/ ​ Add Task Dr. Bert Ellsworth Nectar Messages Appts Labs Imaging Inventory Ta…" at bounding box center [503, 239] width 1007 height 478
click at [767, 177] on div "Ready for Check Out" at bounding box center [768, 182] width 74 height 12
type input "READY_TO_CHECKOUT"
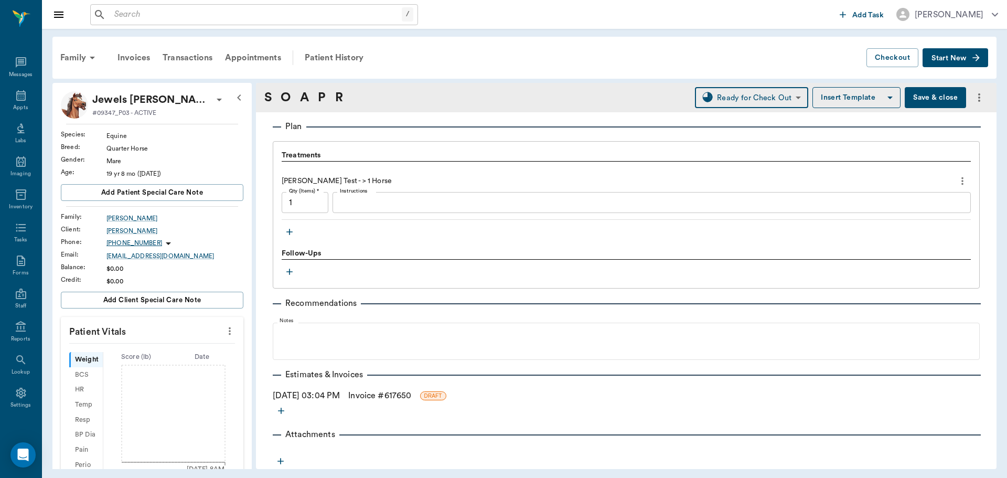
click at [379, 391] on link "Invoice # 617650" at bounding box center [379, 395] width 63 height 13
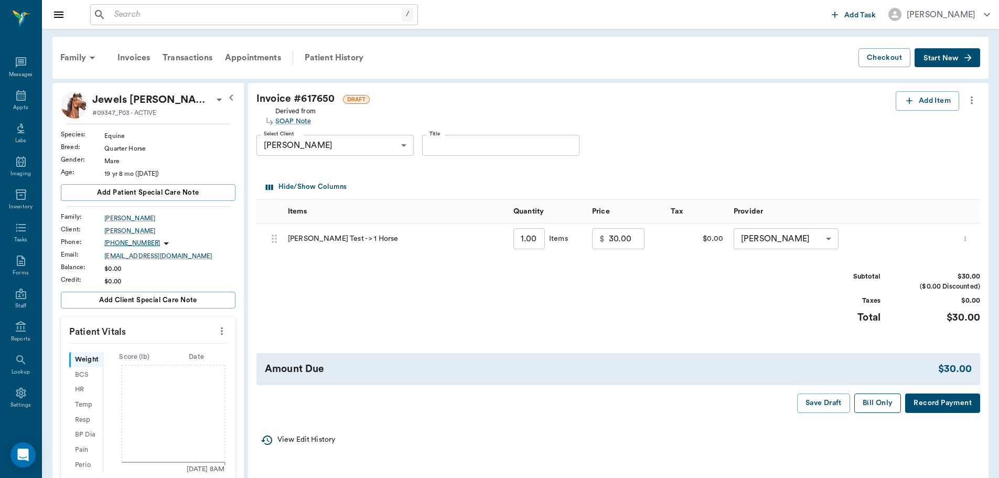
click at [875, 405] on button "Bill Only" at bounding box center [877, 402] width 47 height 19
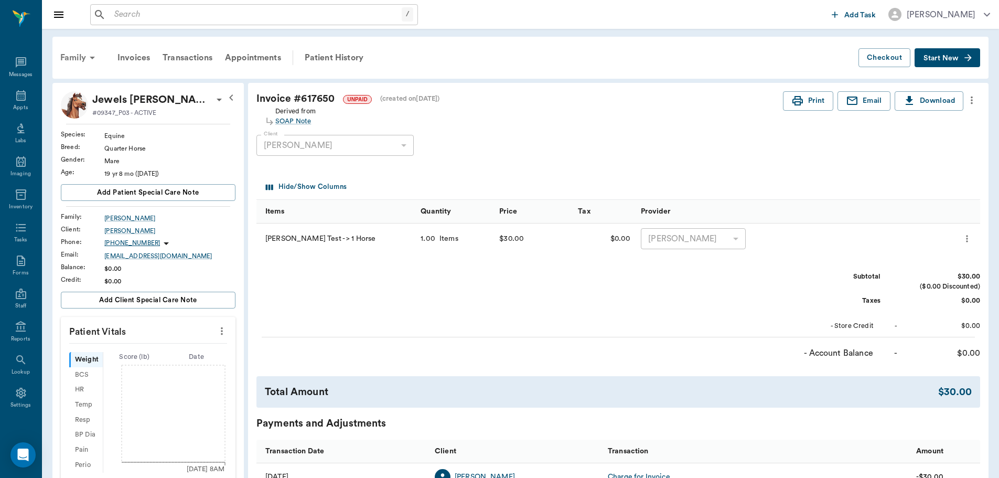
click at [87, 57] on icon at bounding box center [92, 57] width 13 height 13
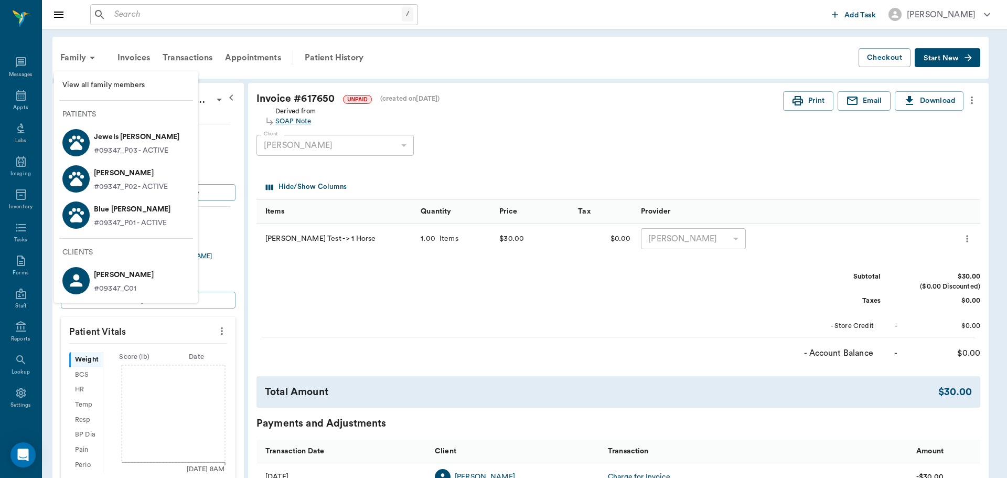
click at [122, 170] on p "[PERSON_NAME]" at bounding box center [131, 173] width 74 height 17
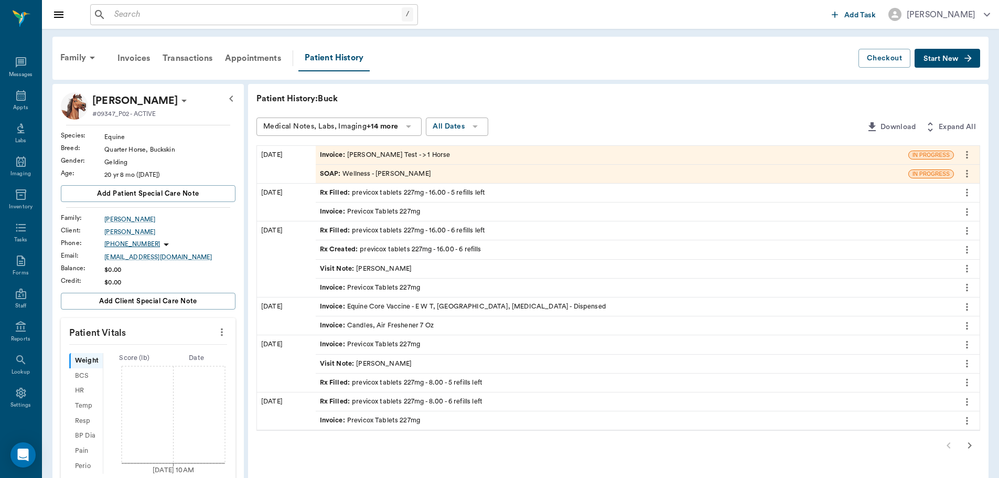
click at [380, 151] on div "Invoice : Coggin's Test - > 1 Horse" at bounding box center [385, 155] width 131 height 10
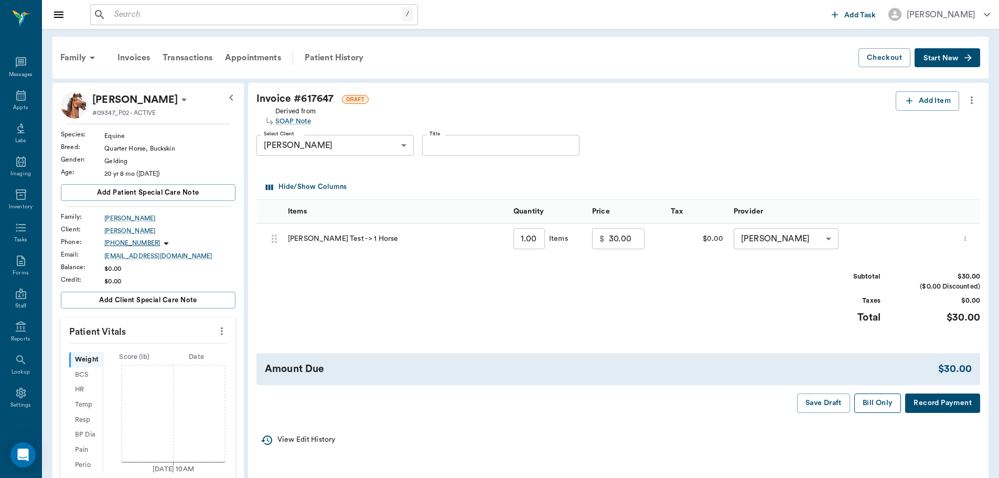
click at [881, 405] on button "Bill Only" at bounding box center [877, 402] width 47 height 19
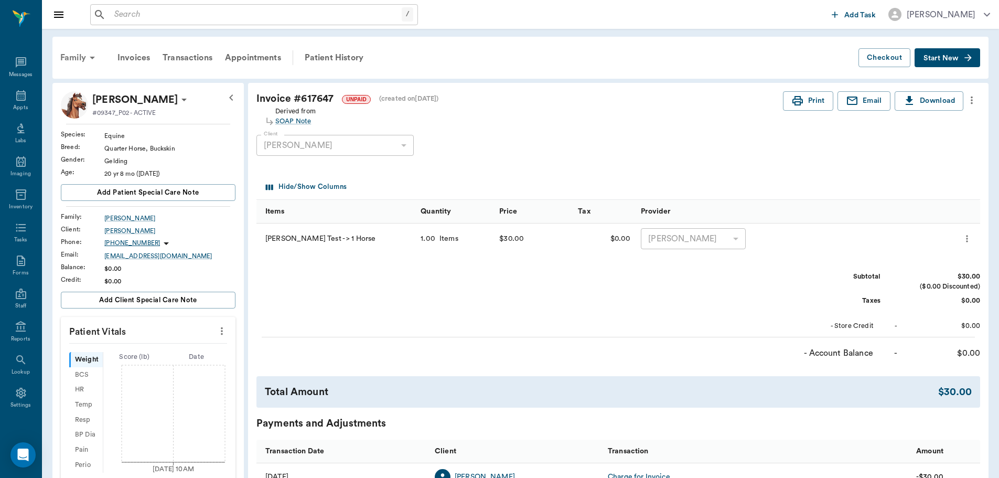
click at [73, 56] on div "Family" at bounding box center [79, 57] width 51 height 25
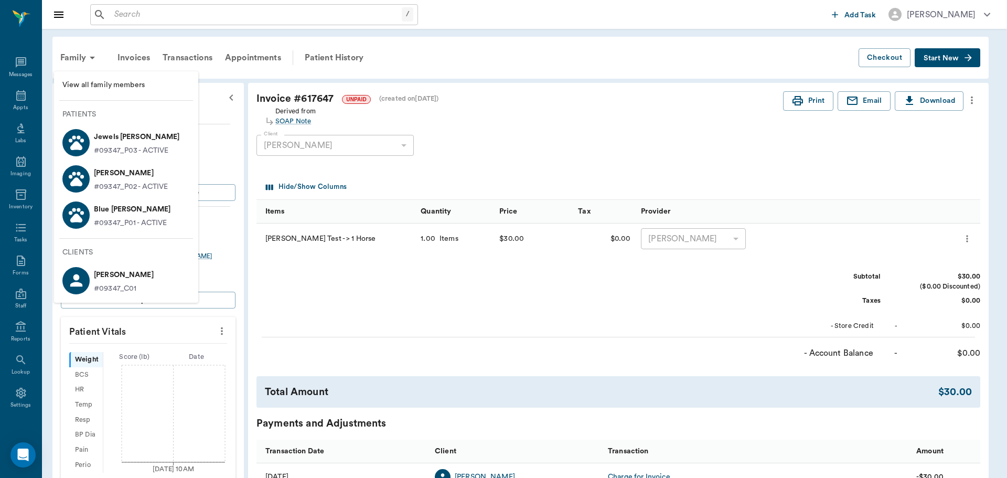
click at [123, 216] on p "Blue [PERSON_NAME]" at bounding box center [132, 209] width 77 height 17
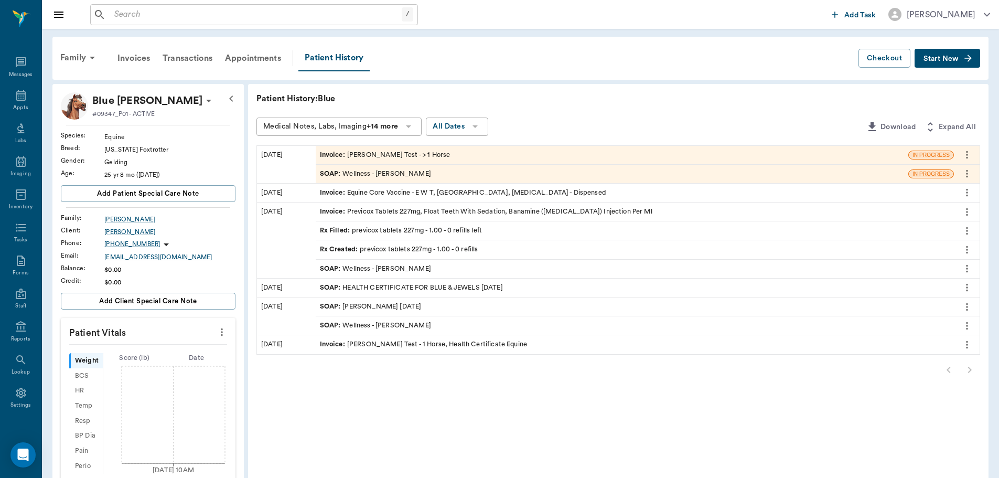
click at [437, 152] on div "Invoice : Coggin's Test - > 1 Horse" at bounding box center [612, 155] width 593 height 18
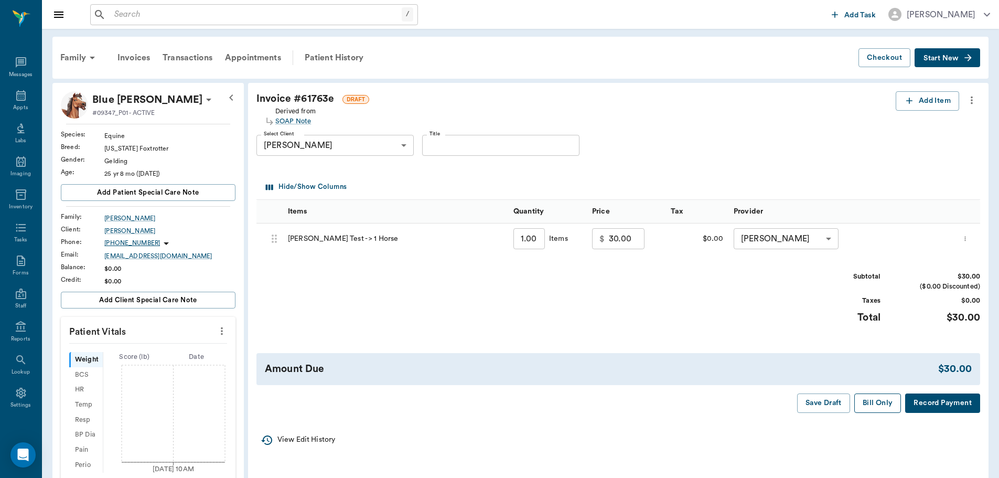
click at [874, 405] on button "Bill Only" at bounding box center [877, 402] width 47 height 19
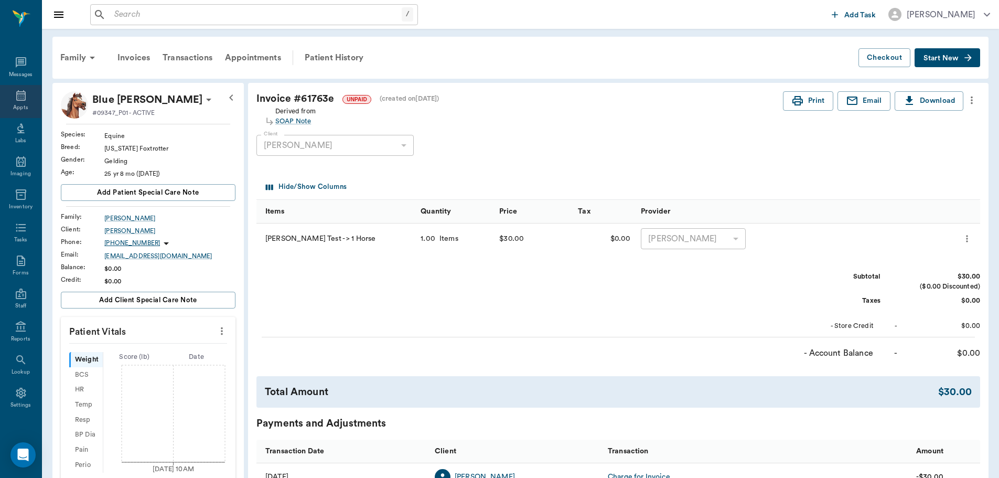
click at [13, 104] on div "Appts" at bounding box center [20, 108] width 15 height 8
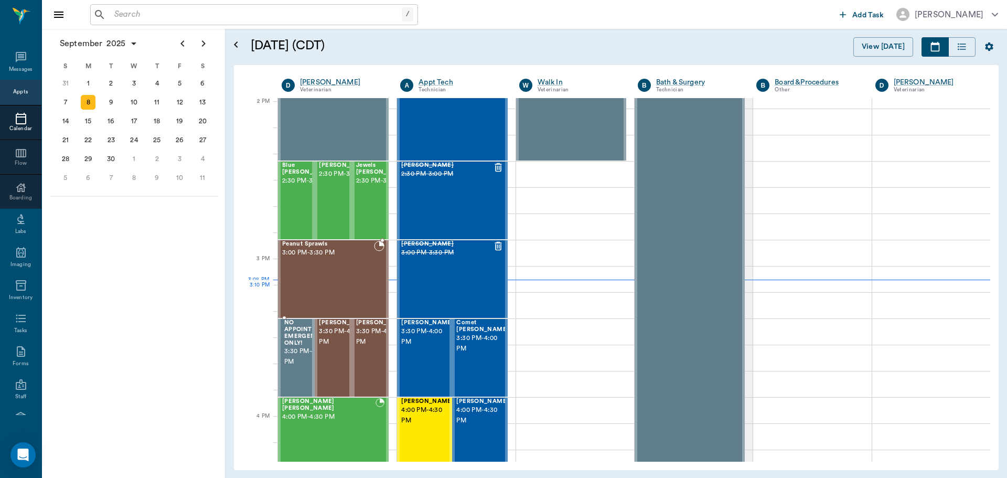
scroll to position [945, 0]
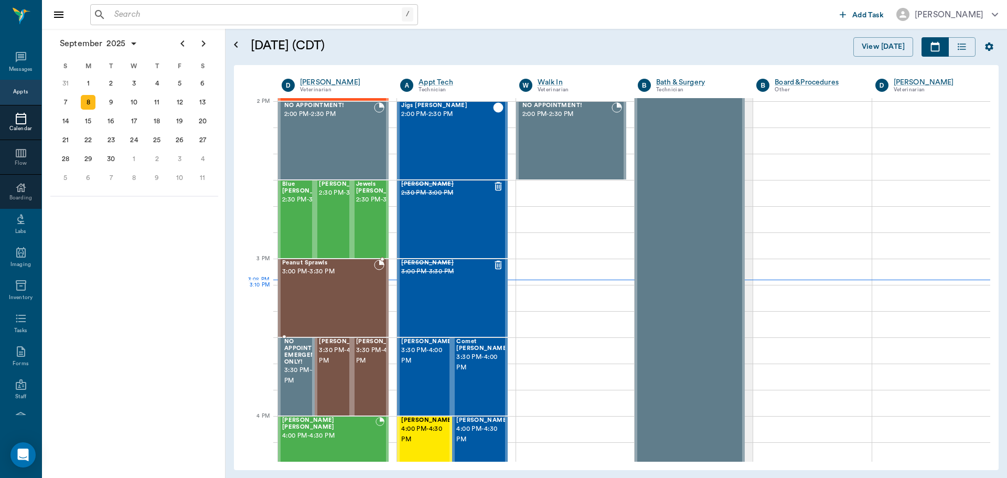
click at [346, 296] on div "Peanut Sprawls 3:00 PM - 3:30 PM" at bounding box center [328, 298] width 92 height 77
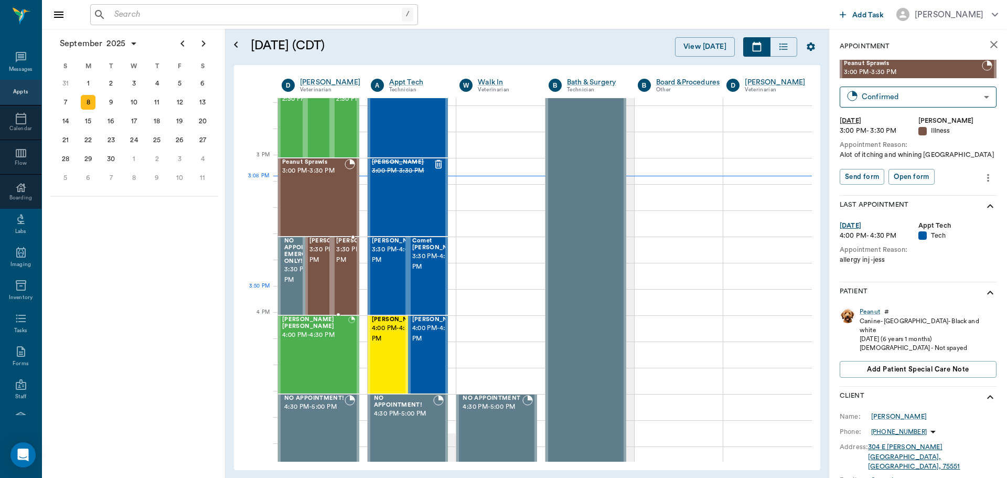
scroll to position [1050, 0]
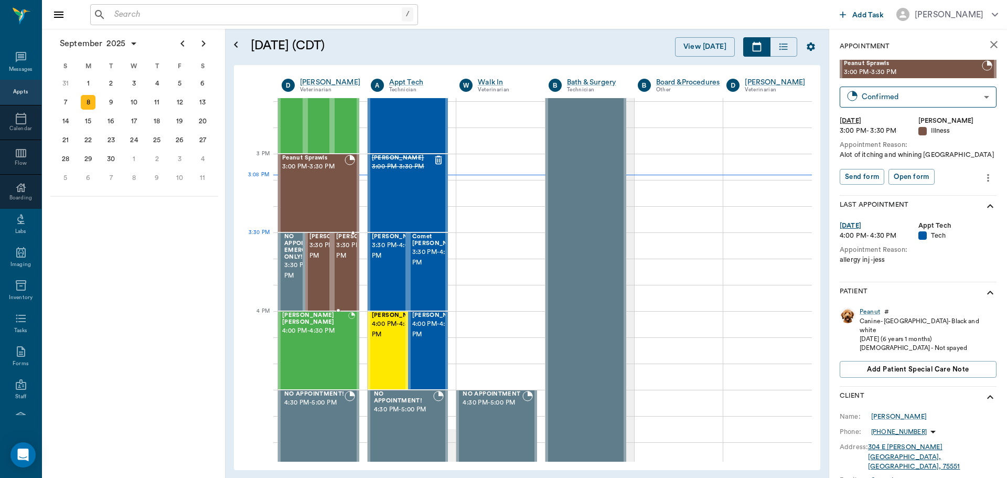
click at [345, 258] on span "3:30 PM - 4:00 PM" at bounding box center [362, 250] width 52 height 21
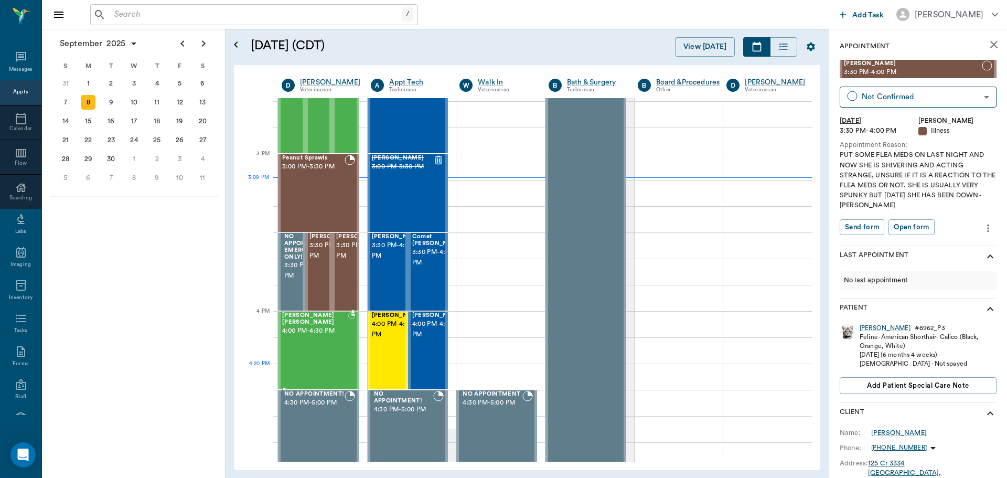
click at [324, 369] on div "Marley Barentine 4:00 PM - 4:30 PM" at bounding box center [315, 350] width 66 height 77
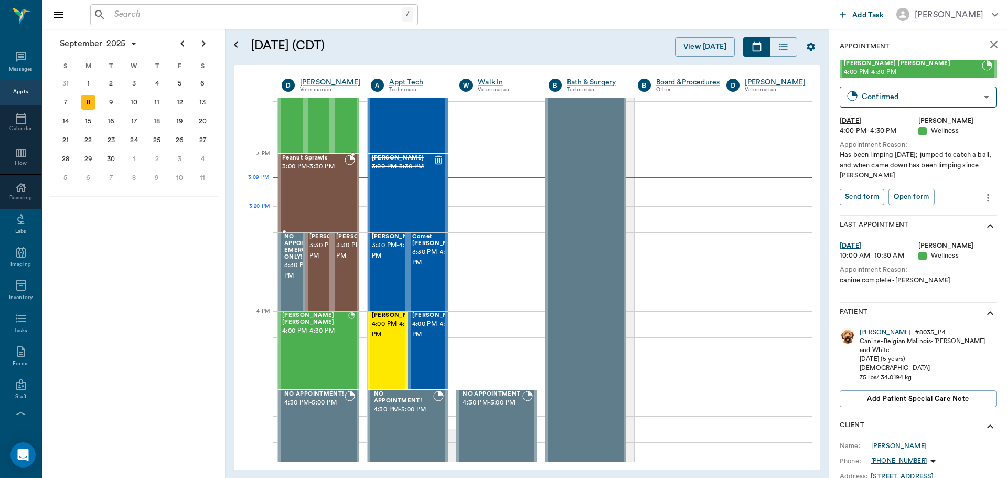
click at [316, 212] on div "Peanut Sprawls 3:00 PM - 3:30 PM" at bounding box center [313, 193] width 62 height 77
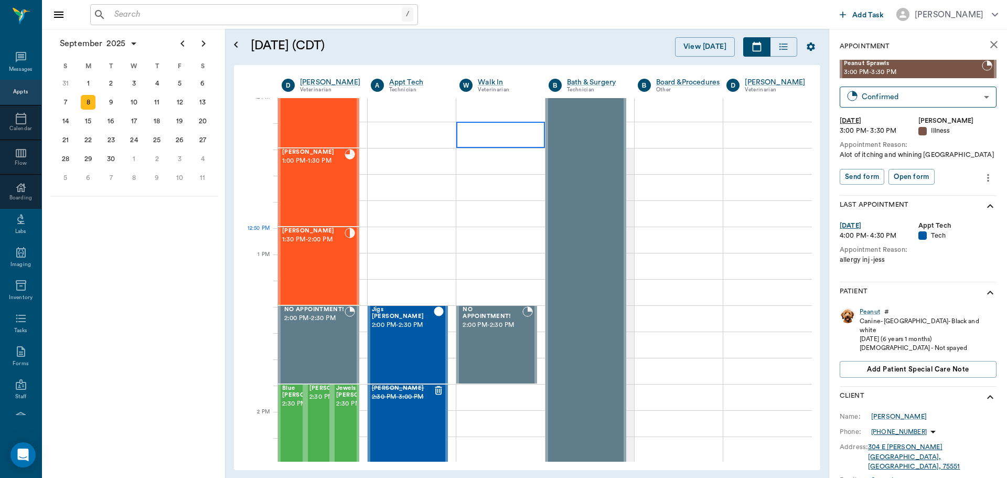
scroll to position [630, 0]
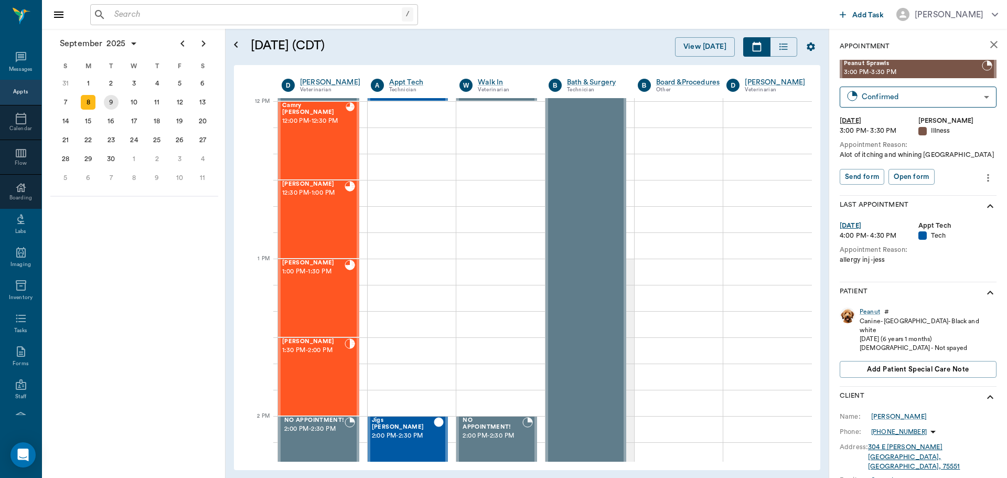
click at [112, 102] on div "9" at bounding box center [111, 102] width 15 height 15
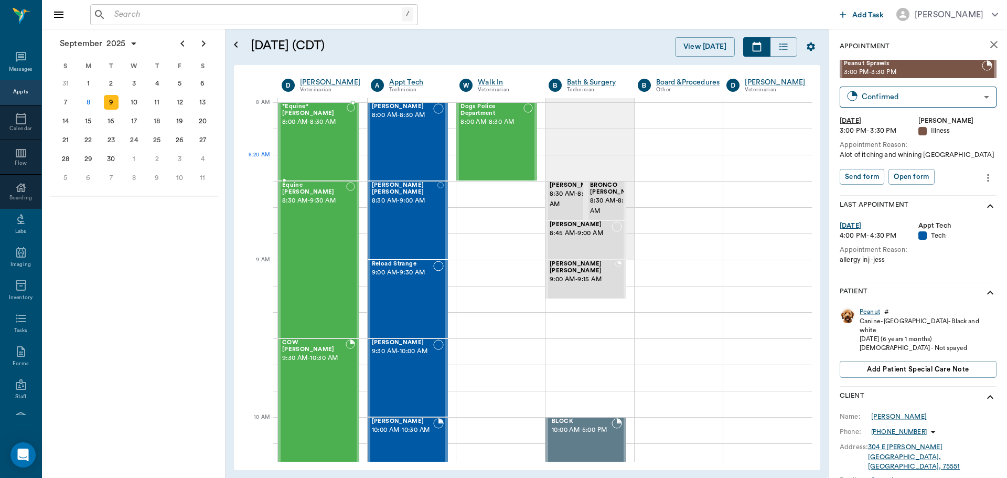
click at [314, 158] on div "*Equine* Harrison 8:00 AM - 8:30 AM" at bounding box center [314, 141] width 65 height 77
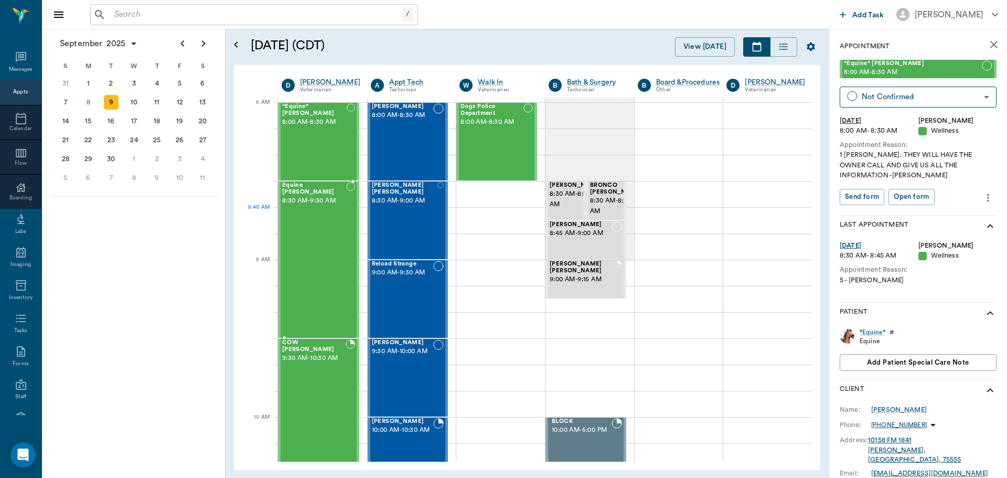
click at [306, 224] on div "Equine Bateman 8:30 AM - 9:30 AM" at bounding box center [314, 259] width 64 height 155
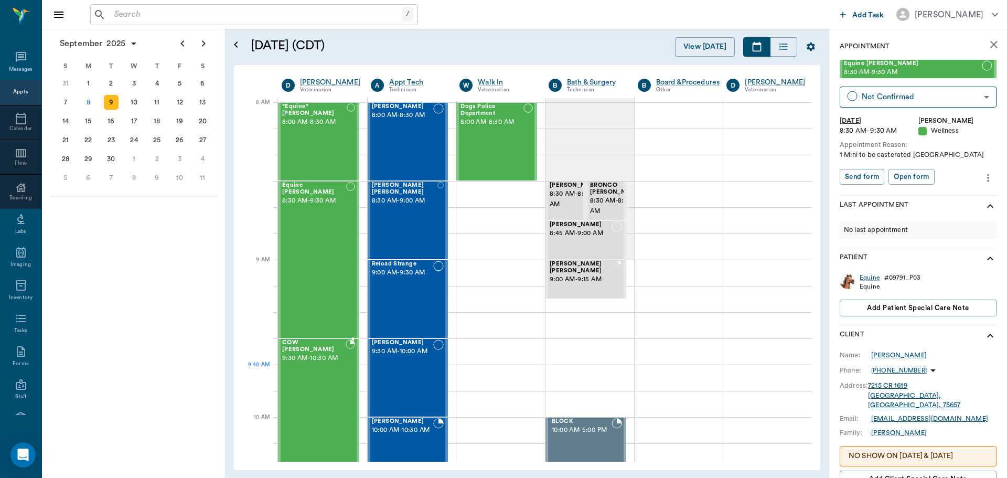
click at [326, 389] on div "COW Reid 9:30 AM - 10:30 AM" at bounding box center [313, 416] width 63 height 155
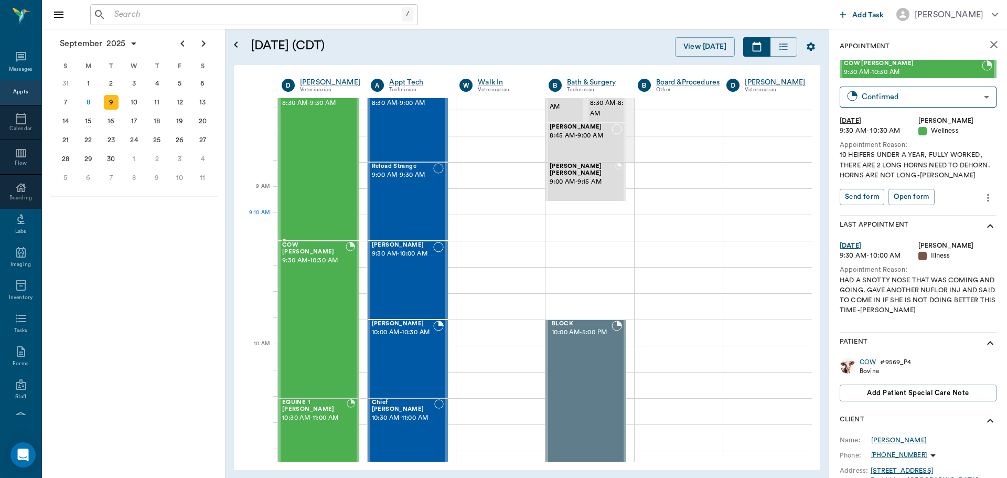
scroll to position [157, 0]
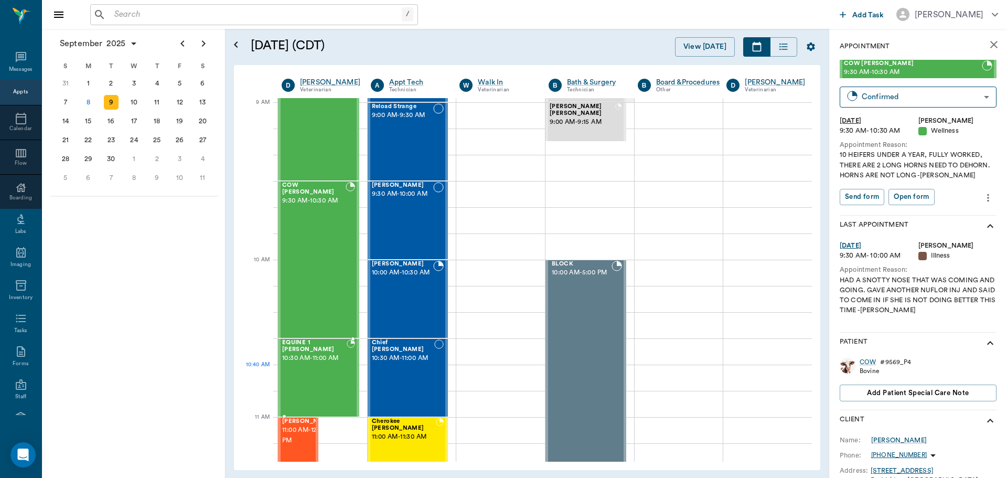
click at [331, 377] on div "EQUINE 1 HARRIS 10:30 AM - 11:00 AM" at bounding box center [314, 377] width 65 height 77
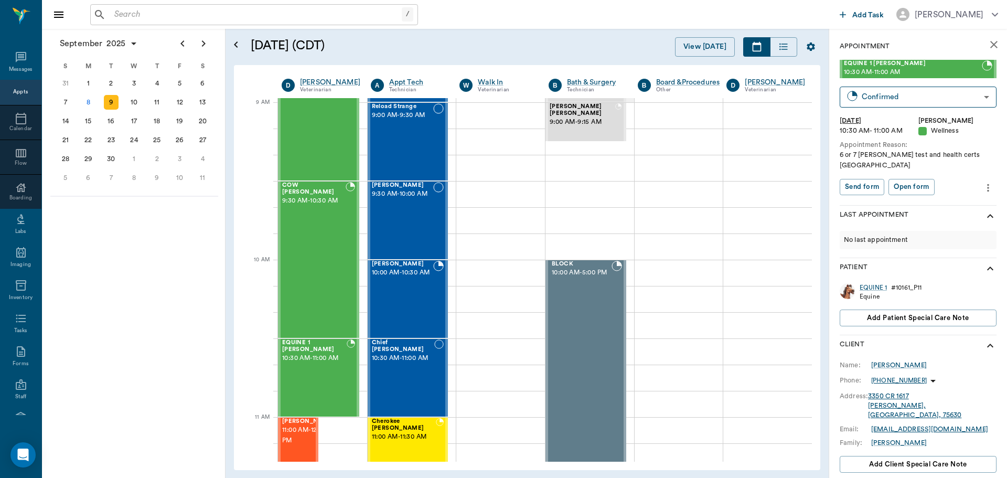
drag, startPoint x: 297, startPoint y: 153, endPoint x: 199, endPoint y: 271, distance: 153.1
click at [199, 271] on div "September 2025 S M T W T F S 27 28 29 30 31 Aug 1 2 3 4 5 6 7 8 9 10 11 12 13 1…" at bounding box center [134, 253] width 184 height 449
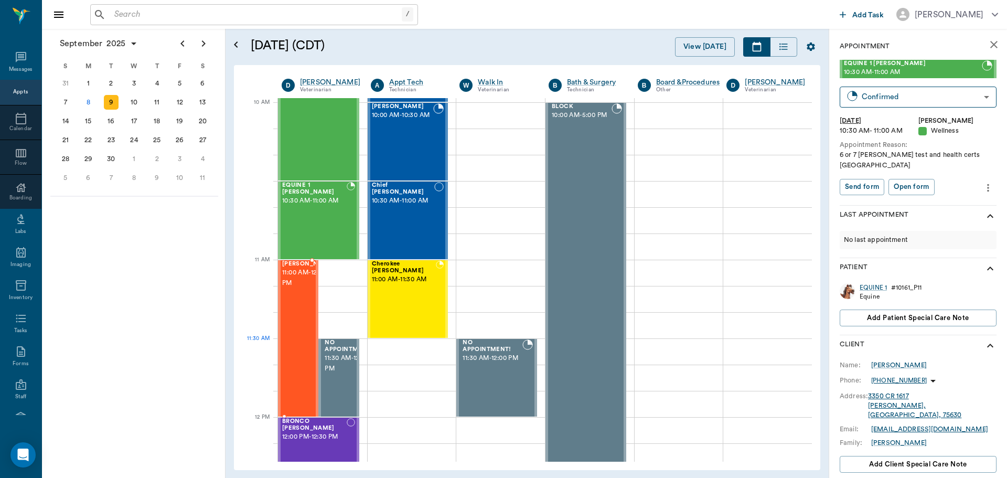
click at [299, 351] on div "twinkie Robinson 11:00 AM - 12:00 PM" at bounding box center [308, 338] width 52 height 155
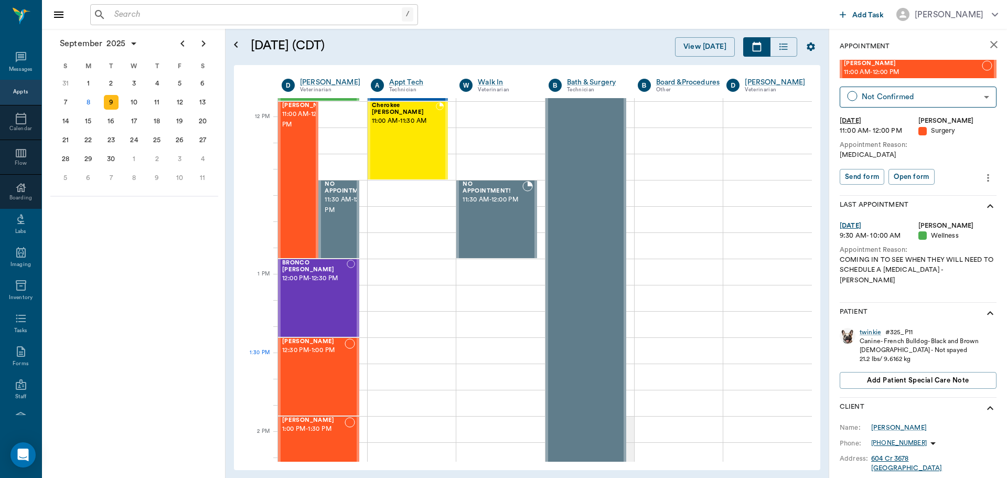
scroll to position [472, 0]
click at [321, 312] on div "BRONCO Crouse 12:00 PM - 12:30 PM" at bounding box center [314, 299] width 65 height 77
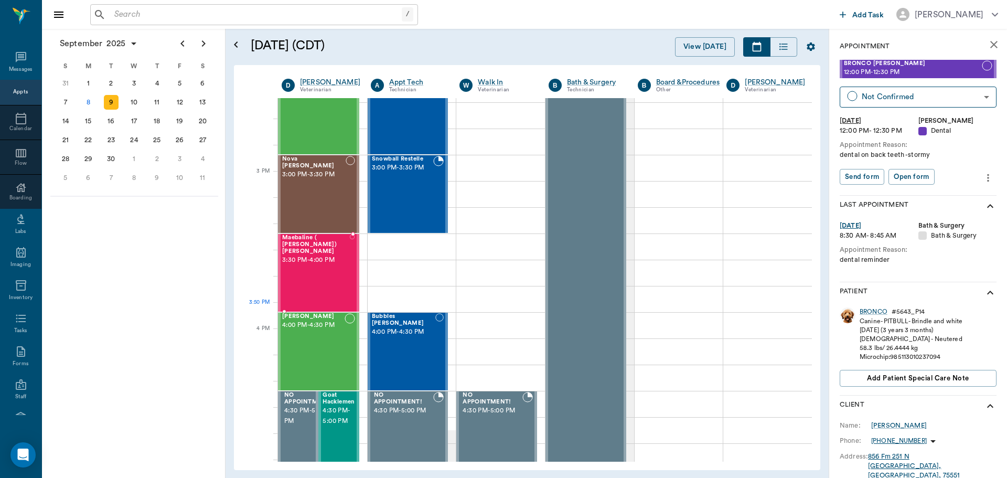
scroll to position [1206, 0]
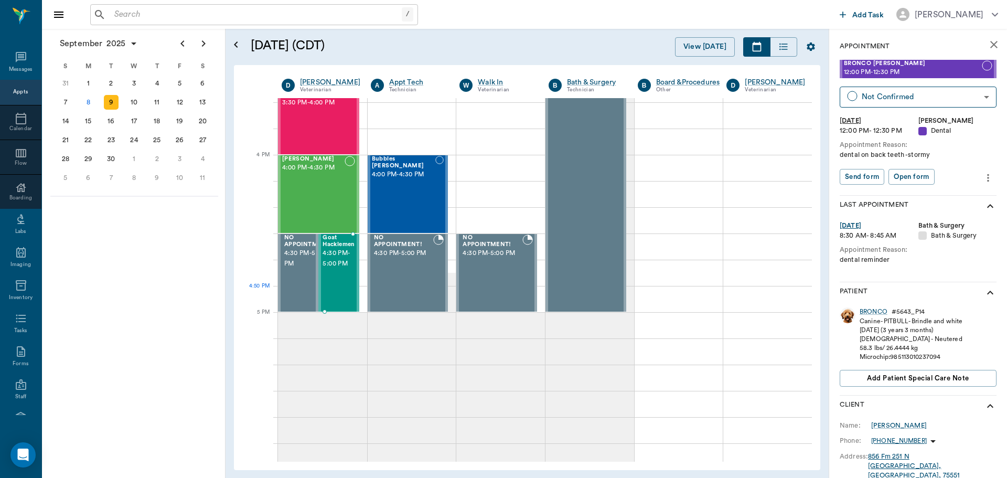
click at [343, 287] on div "Goat Hacklemen 4:30 PM - 5:00 PM" at bounding box center [339, 272] width 32 height 77
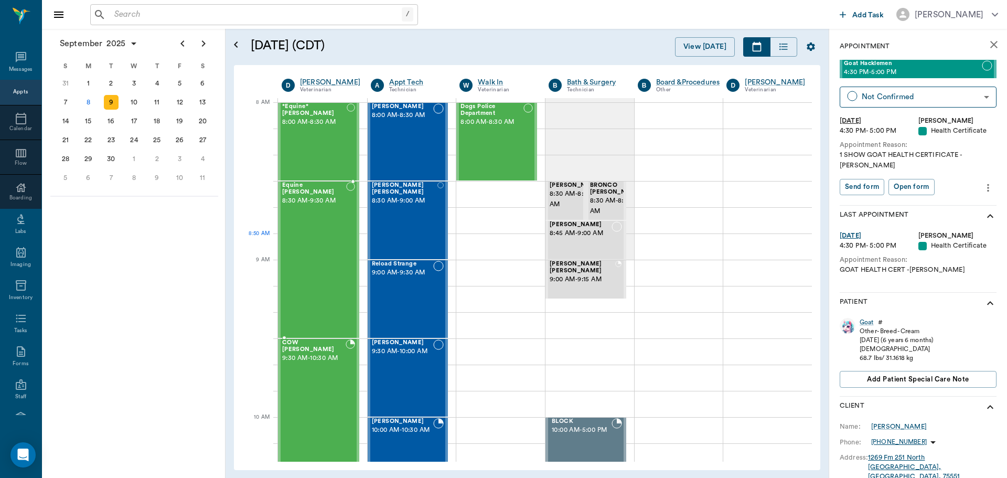
click at [338, 239] on div "Equine Bateman 8:30 AM - 9:30 AM" at bounding box center [314, 259] width 64 height 155
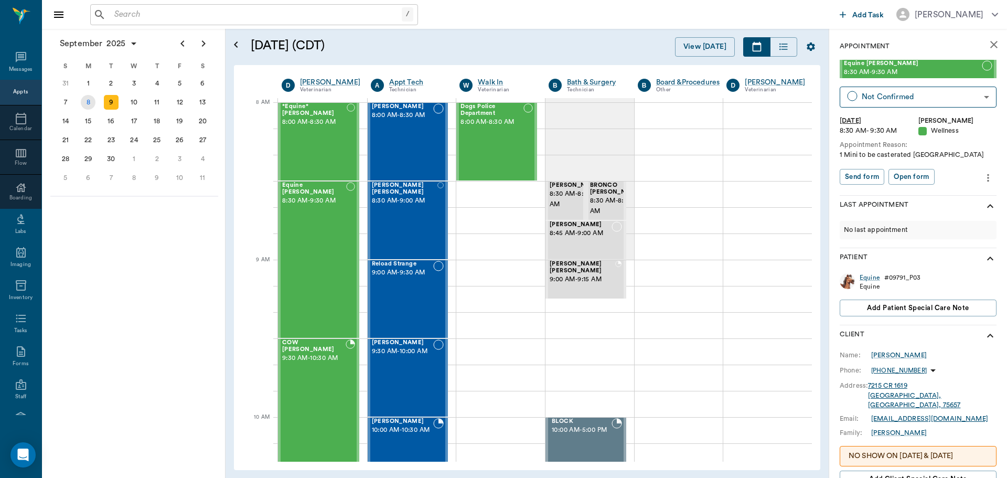
click at [89, 106] on div "8" at bounding box center [88, 102] width 15 height 15
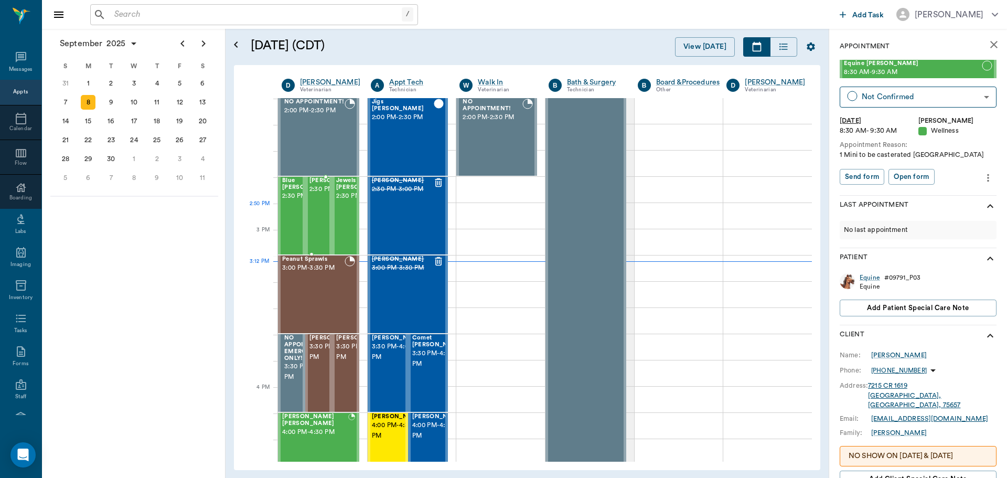
scroll to position [944, 0]
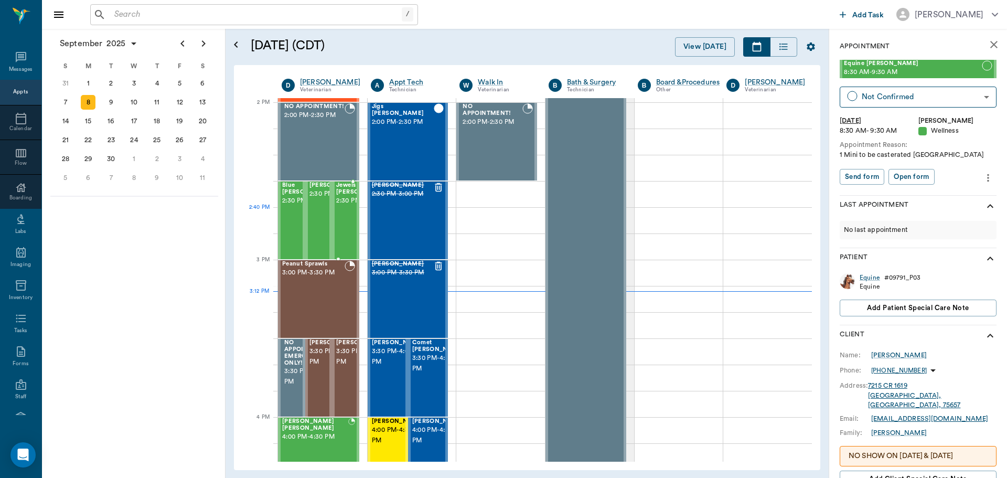
click at [343, 206] on span "2:30 PM - 3:00 PM" at bounding box center [362, 201] width 52 height 10
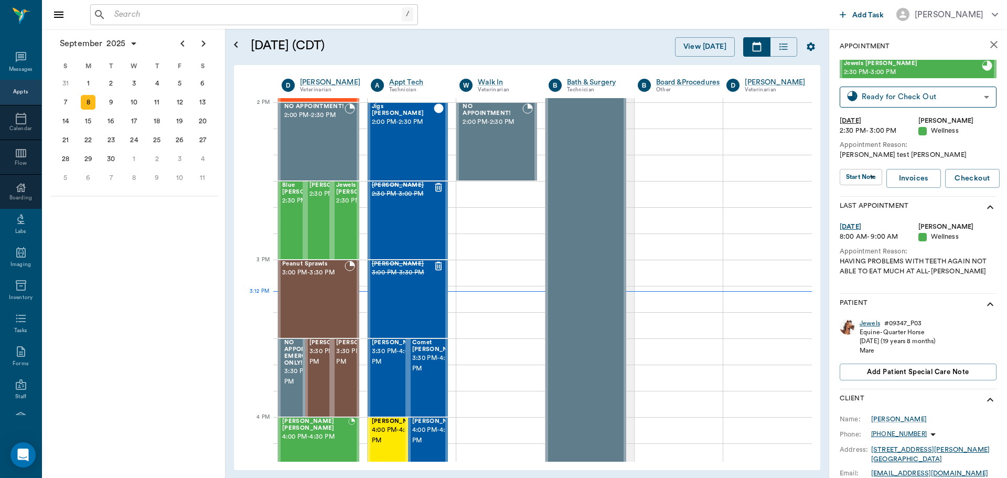
click at [868, 322] on div "Jewels" at bounding box center [870, 323] width 20 height 9
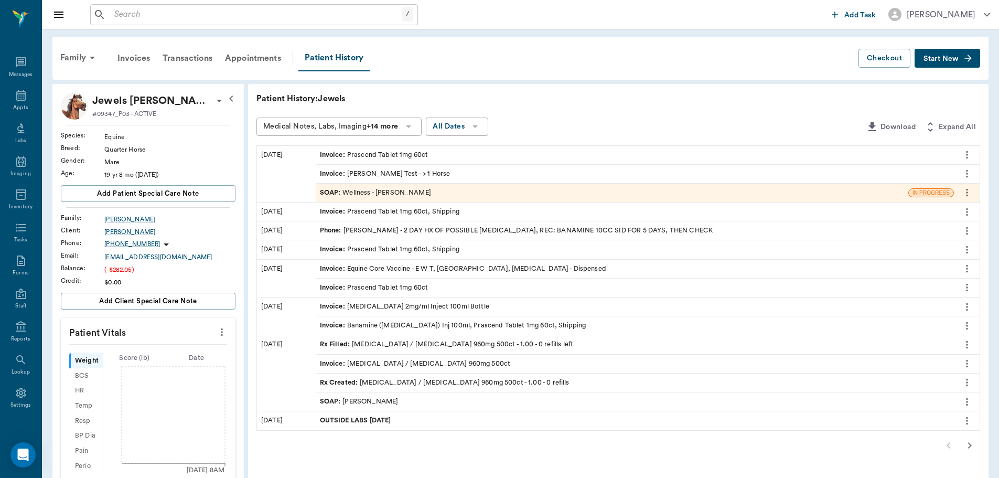
click at [364, 191] on div "SOAP : Wellness - Dr. Bert Ellsworth" at bounding box center [375, 193] width 111 height 10
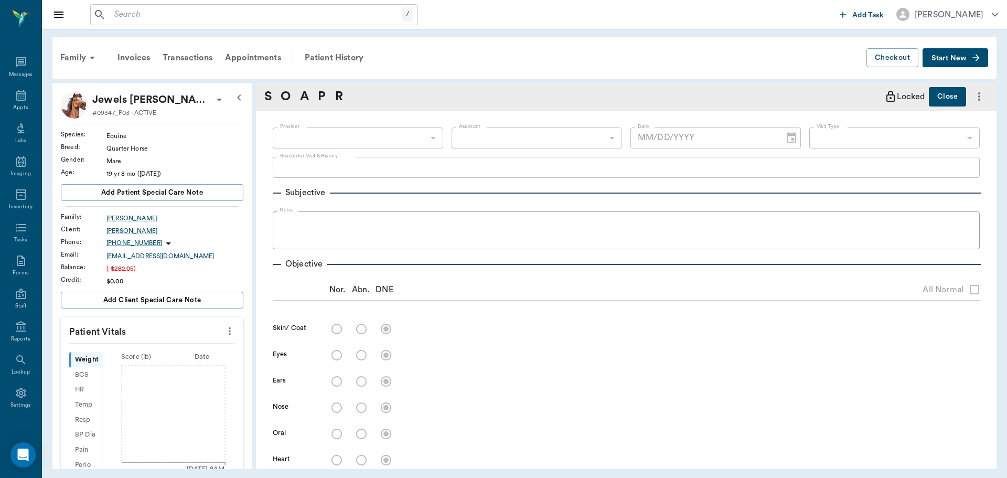
type input "63ec2f075fda476ae8351a4d"
type input "65d2be4f46e3a538d89b8c14"
type textarea "Coggins test Christy"
radio input "true"
type textarea "needs dental this year"
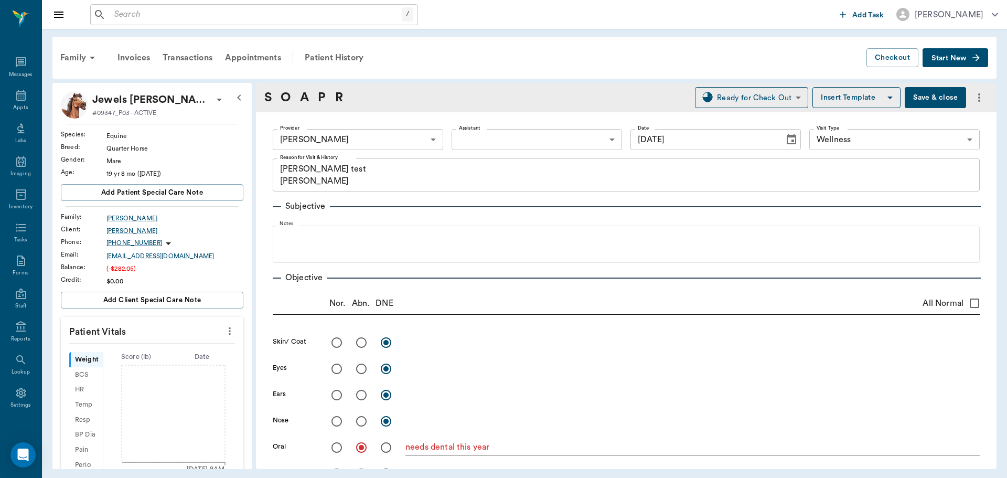
type input "[DATE]"
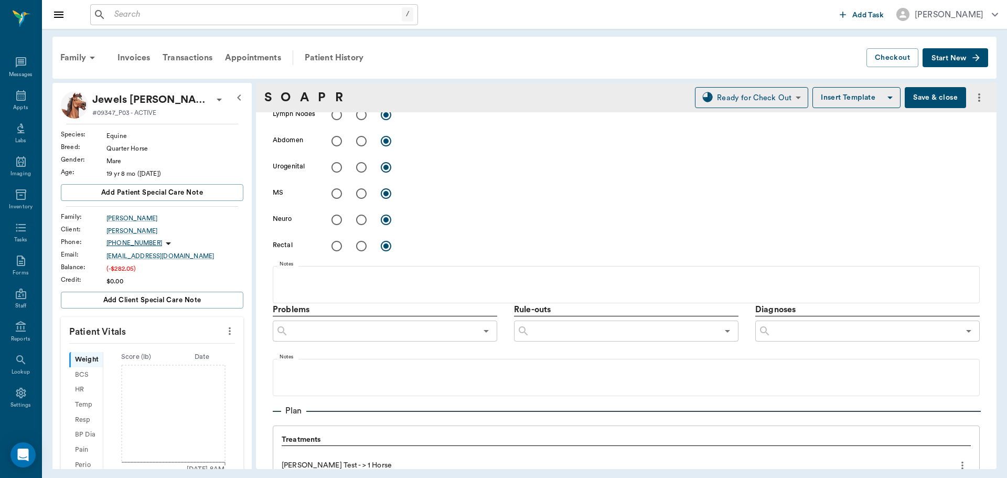
scroll to position [420, 0]
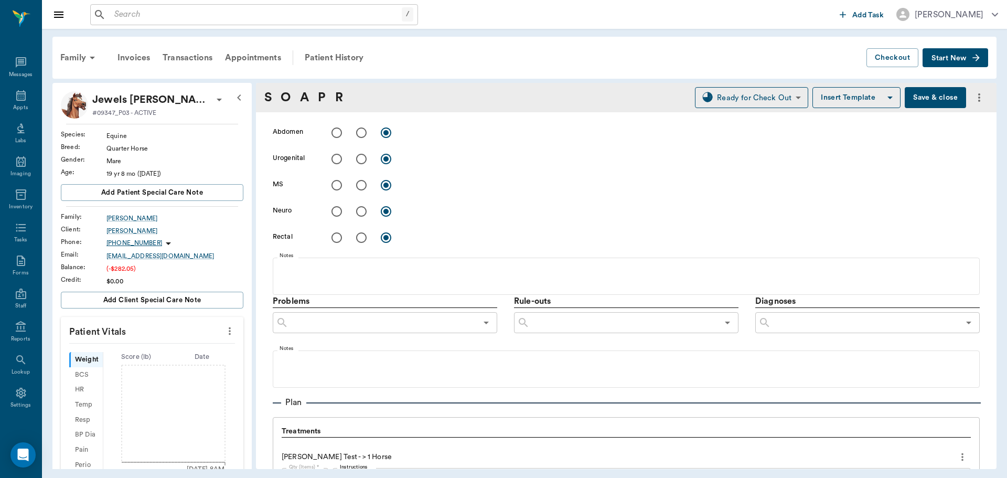
click at [914, 327] on input "text" at bounding box center [865, 322] width 188 height 15
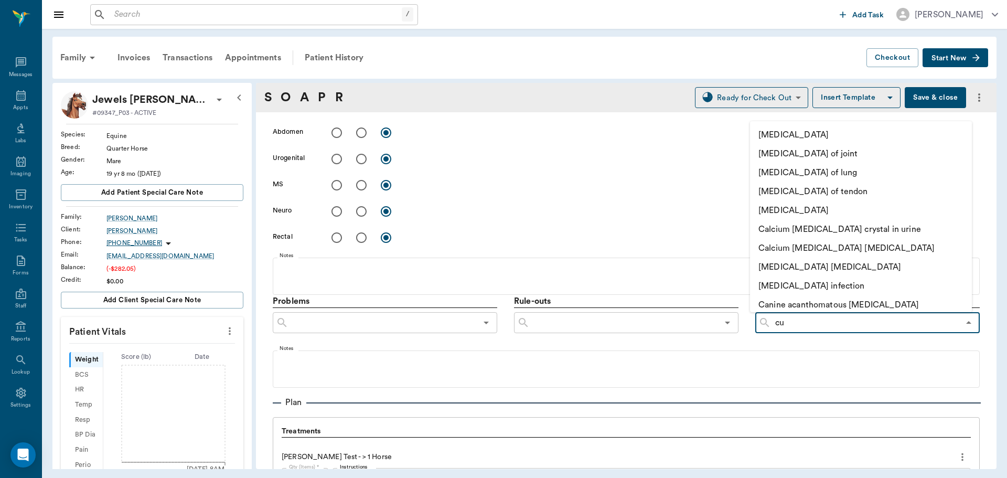
type input "c"
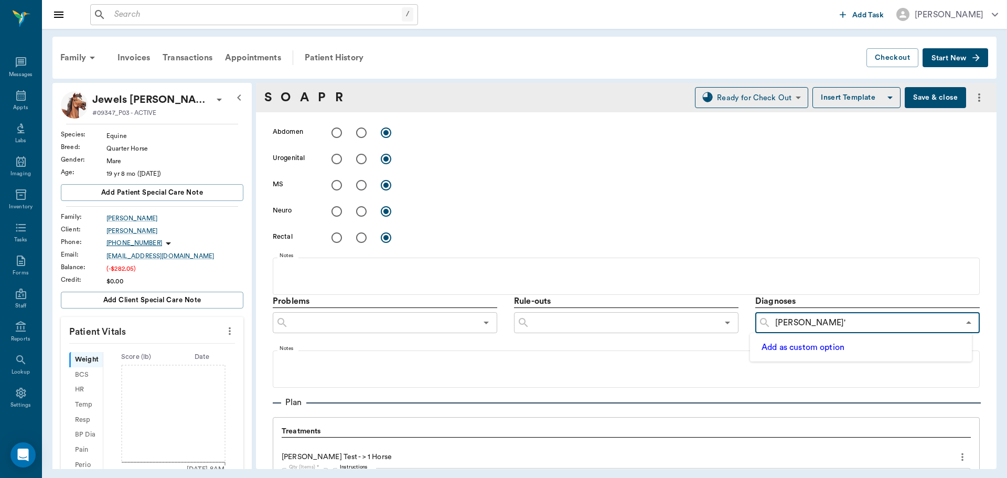
type input "Cushing's"
click at [830, 348] on button "Add as custom option" at bounding box center [802, 347] width 89 height 14
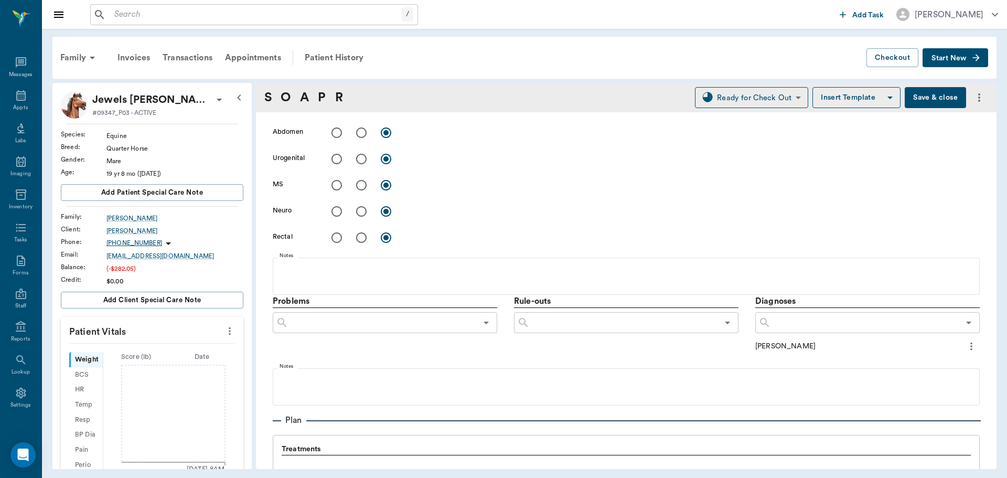
click at [966, 345] on icon "more" at bounding box center [972, 346] width 12 height 13
click at [925, 366] on span "Add to ongoing diagnosis" at bounding box center [919, 364] width 88 height 11
